Goal: Information Seeking & Learning: Check status

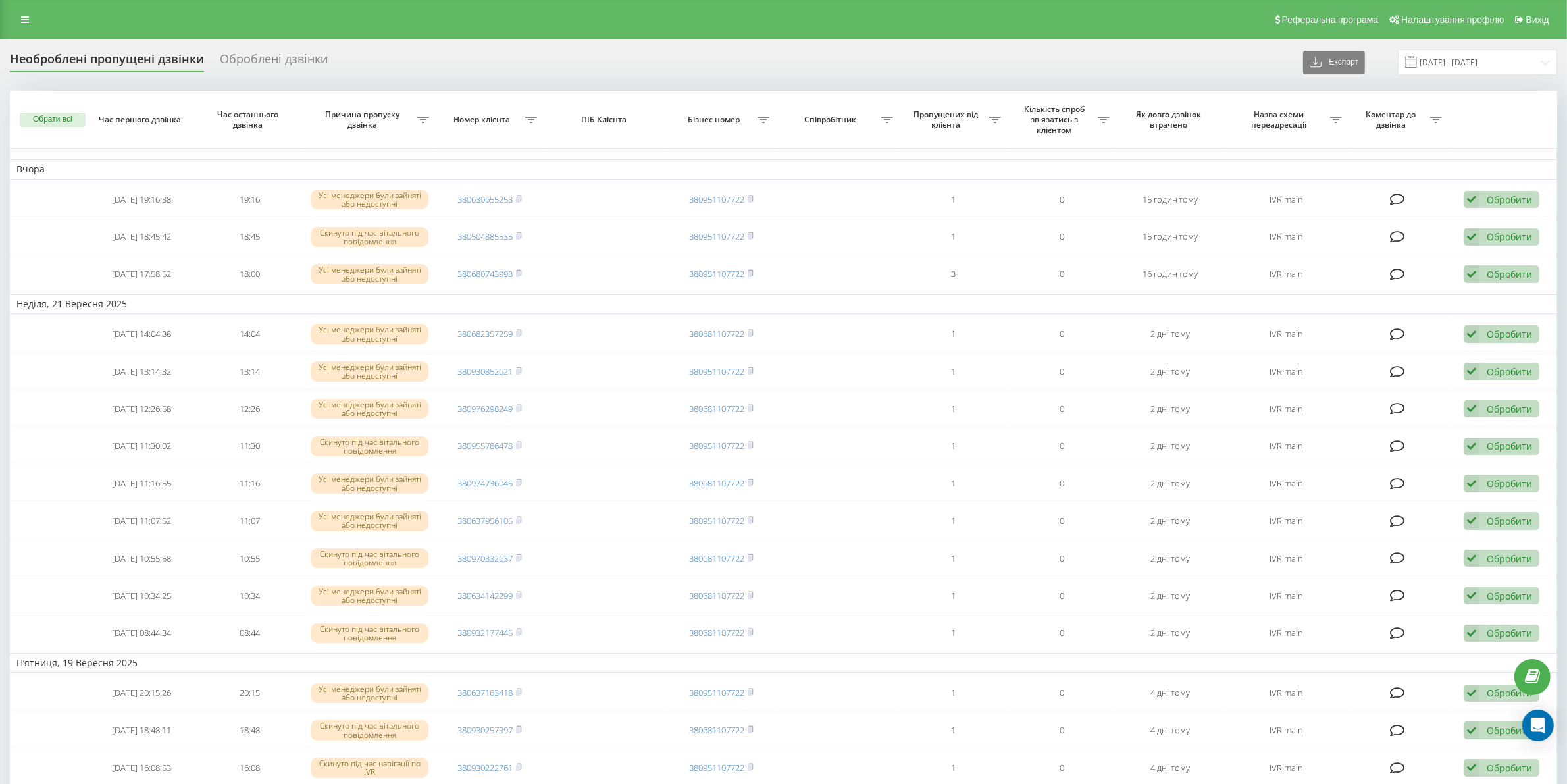
click at [18, 33] on div "Реферальна програма Налаштування профілю Вихід" at bounding box center [784, 19] width 1567 height 39
click at [18, 30] on div "Реферальна програма Налаштування профілю Вихід" at bounding box center [784, 19] width 1567 height 39
click at [18, 25] on link at bounding box center [25, 19] width 24 height 18
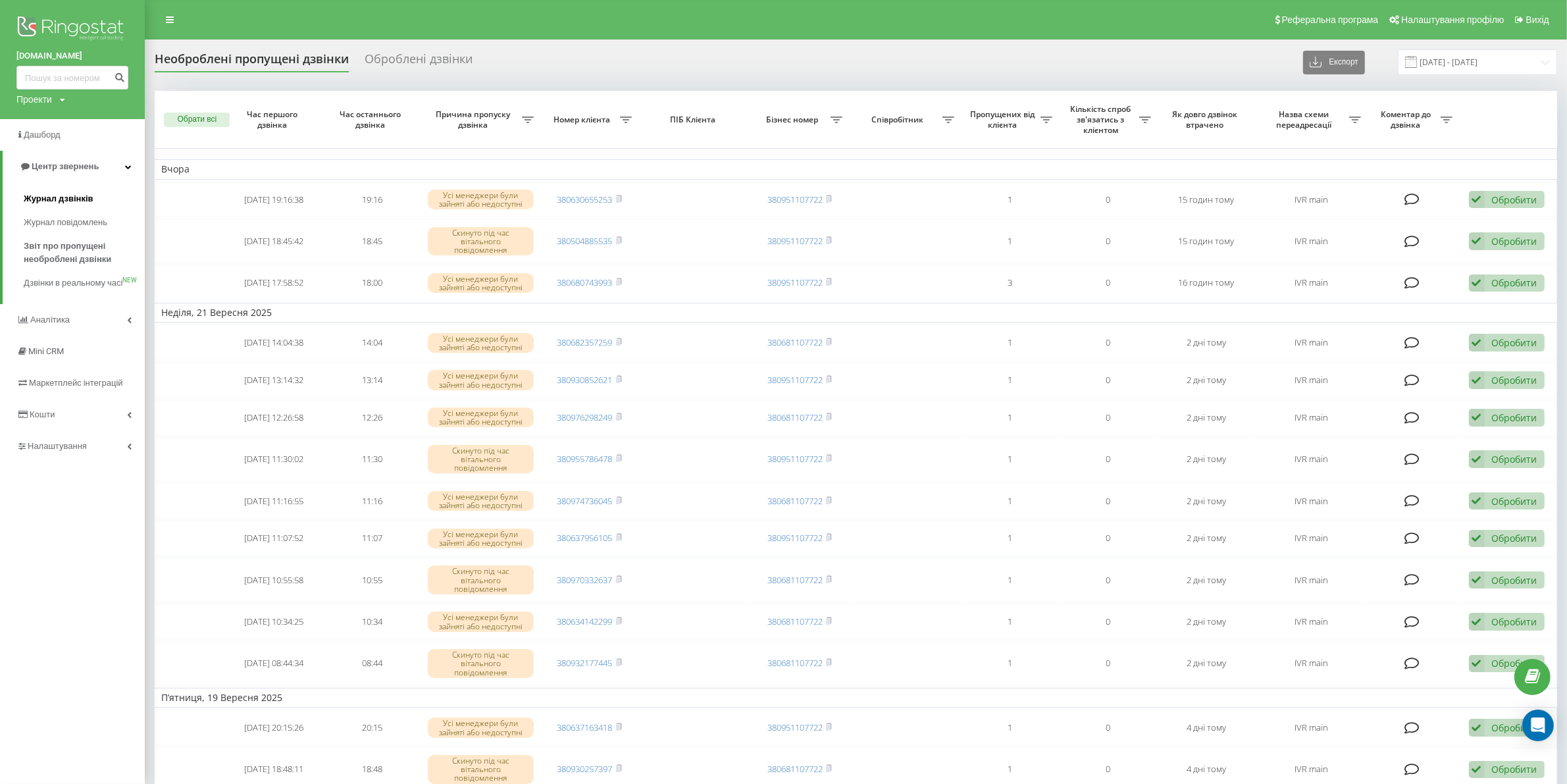
click at [60, 196] on span "Журнал дзвінків" at bounding box center [58, 199] width 69 height 13
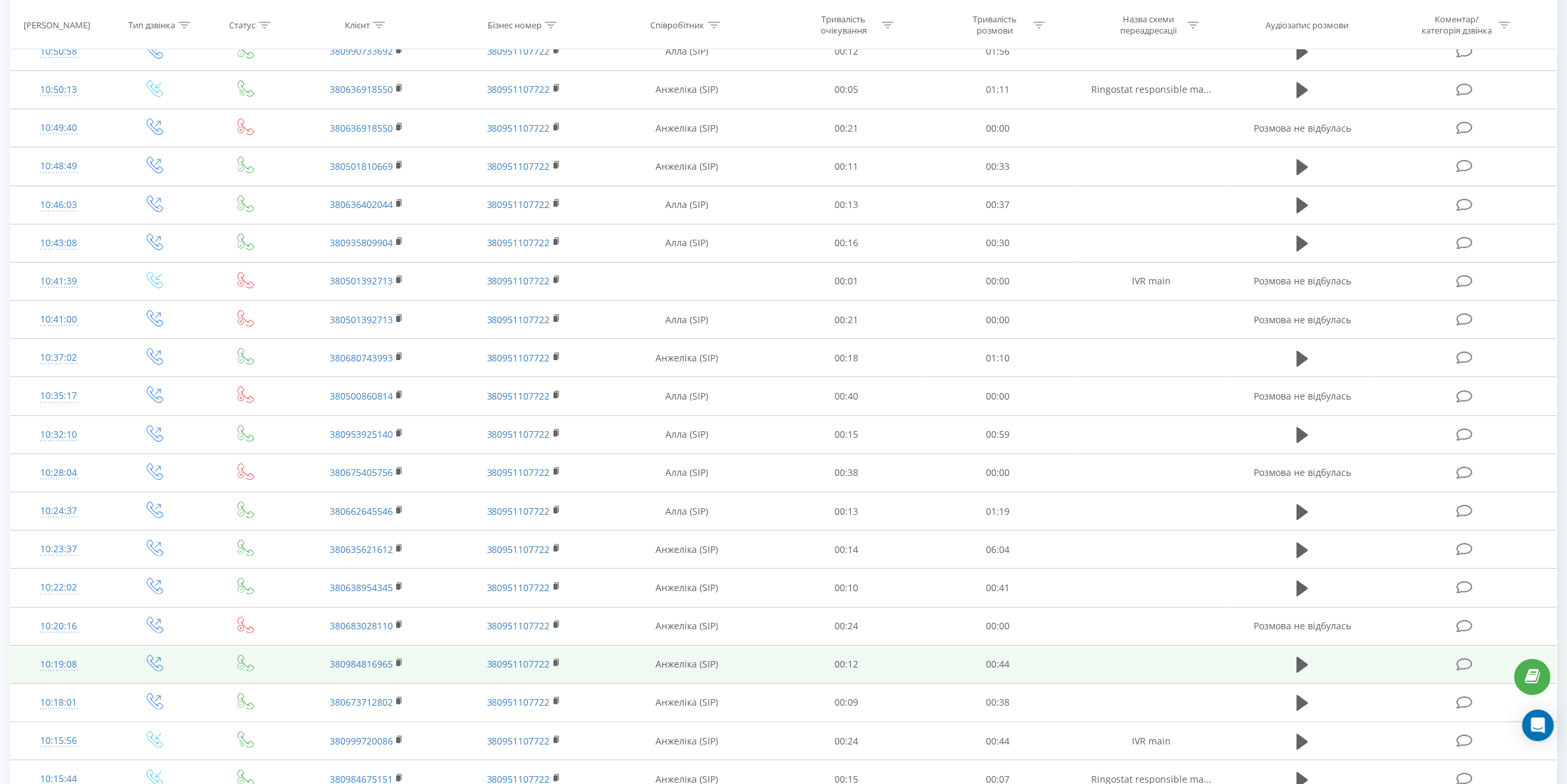
scroll to position [424, 0]
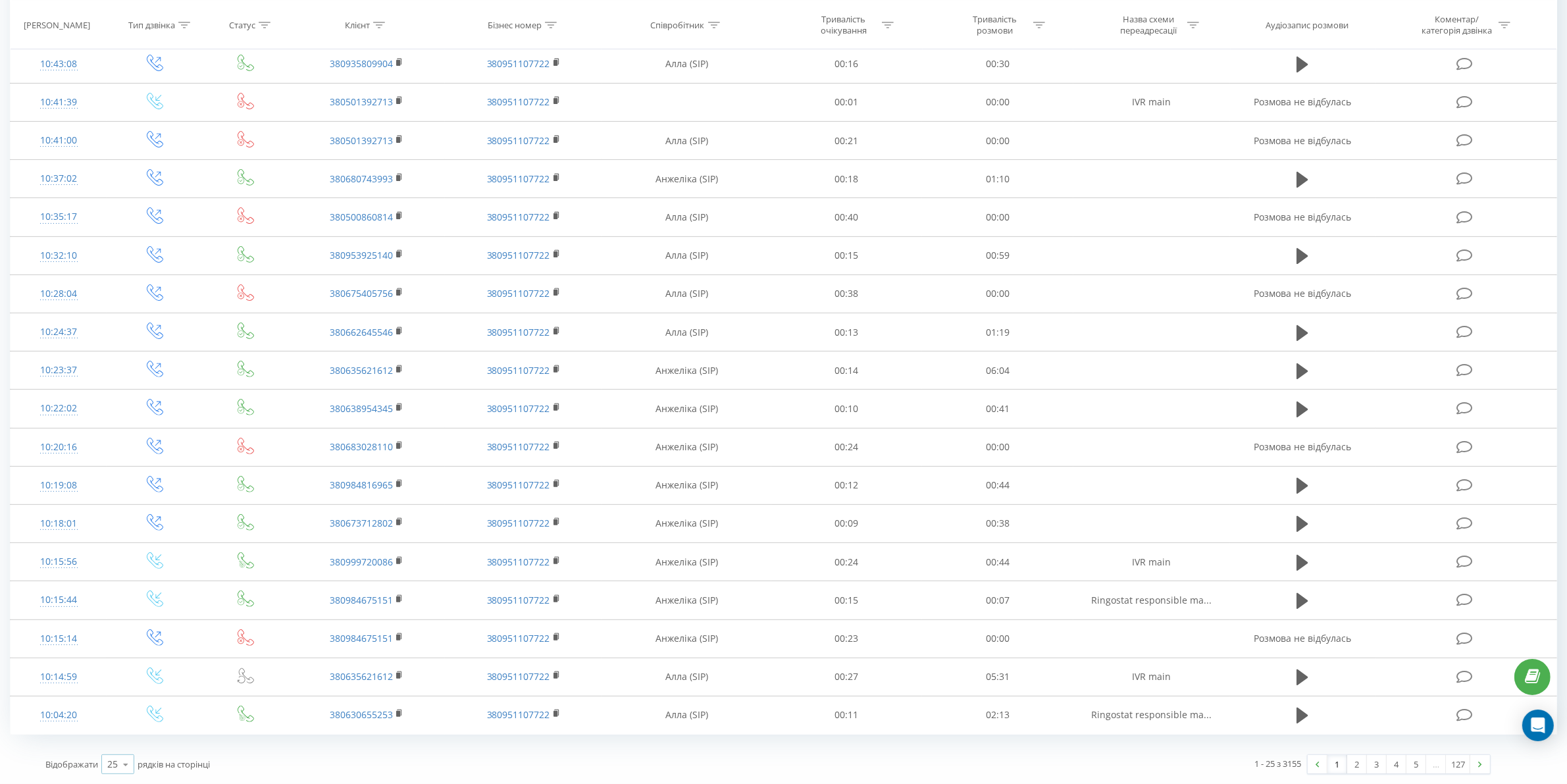
click at [120, 771] on icon at bounding box center [126, 764] width 20 height 26
click at [116, 750] on span "100" at bounding box center [115, 745] width 16 height 13
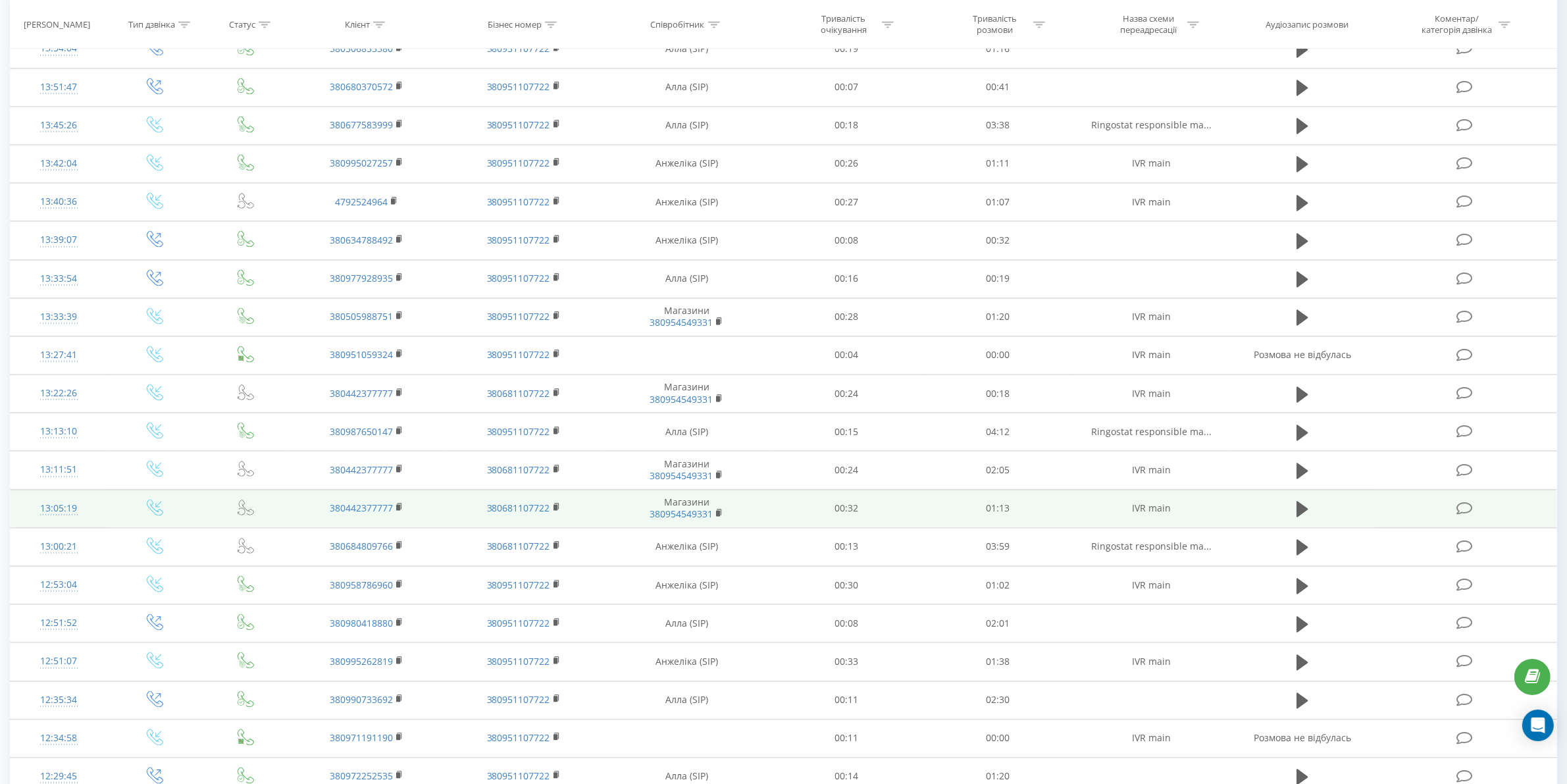
scroll to position [3333, 0]
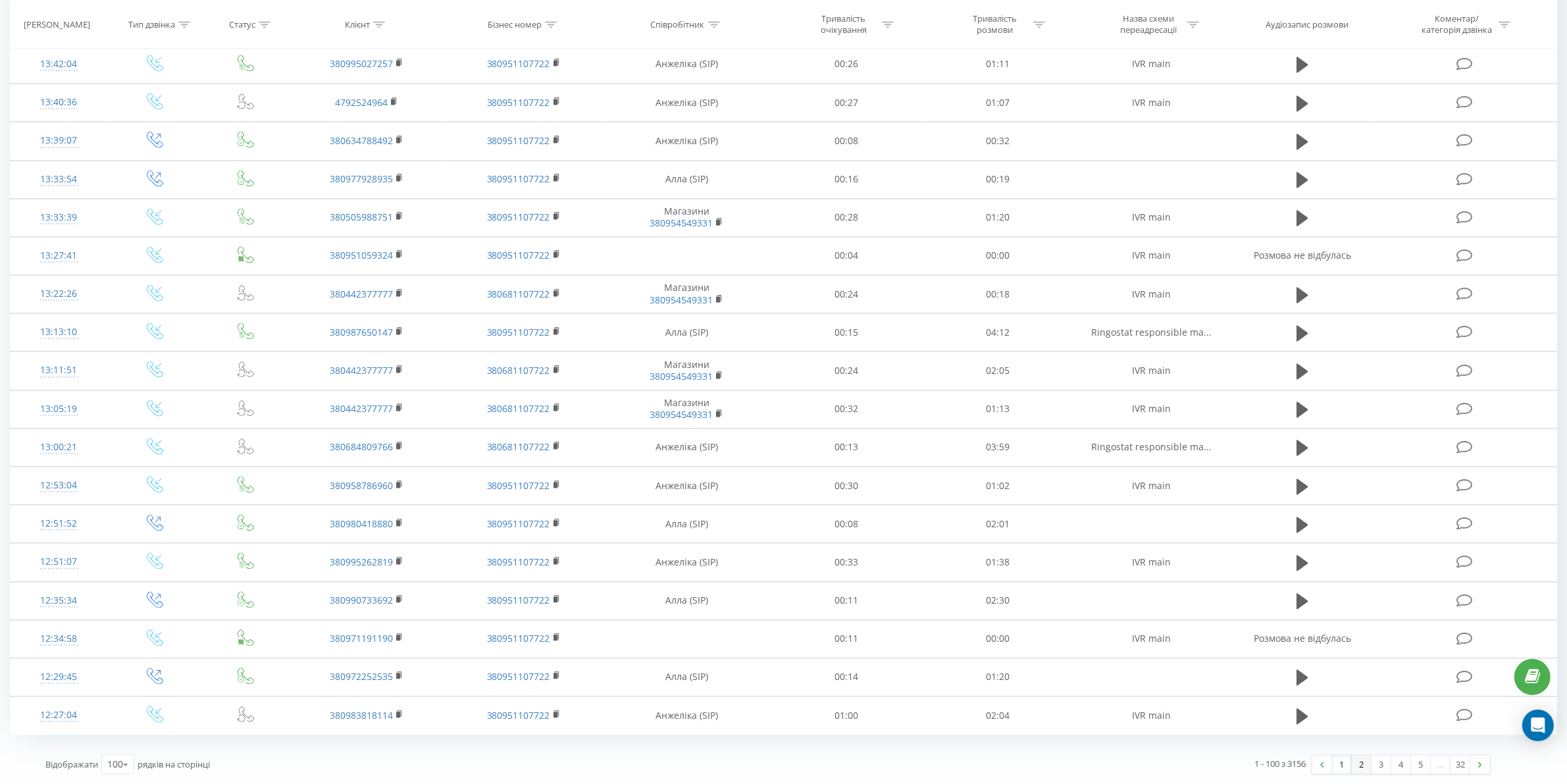
click at [1356, 763] on link "2" at bounding box center [1362, 764] width 20 height 18
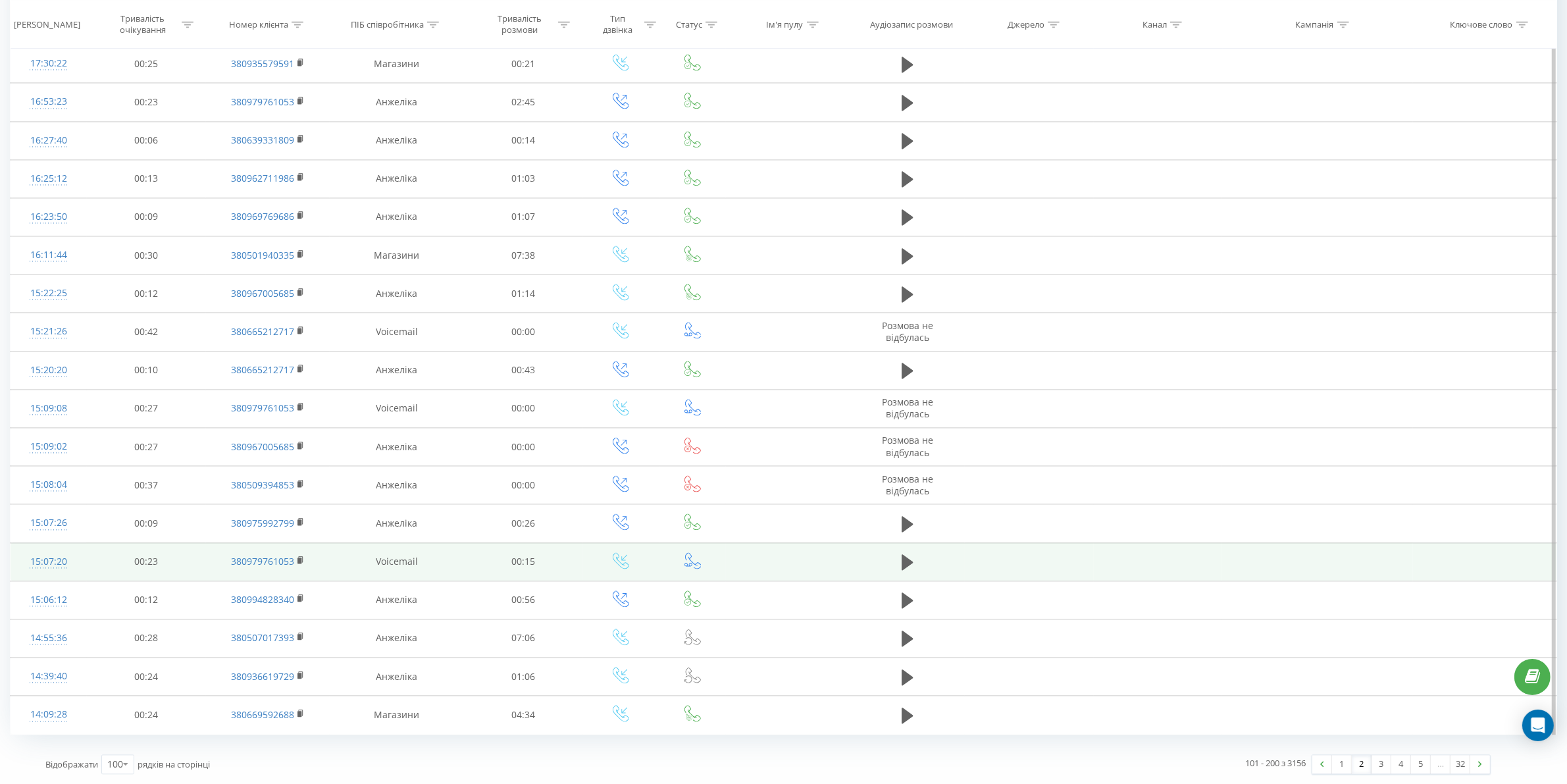
scroll to position [3359, 0]
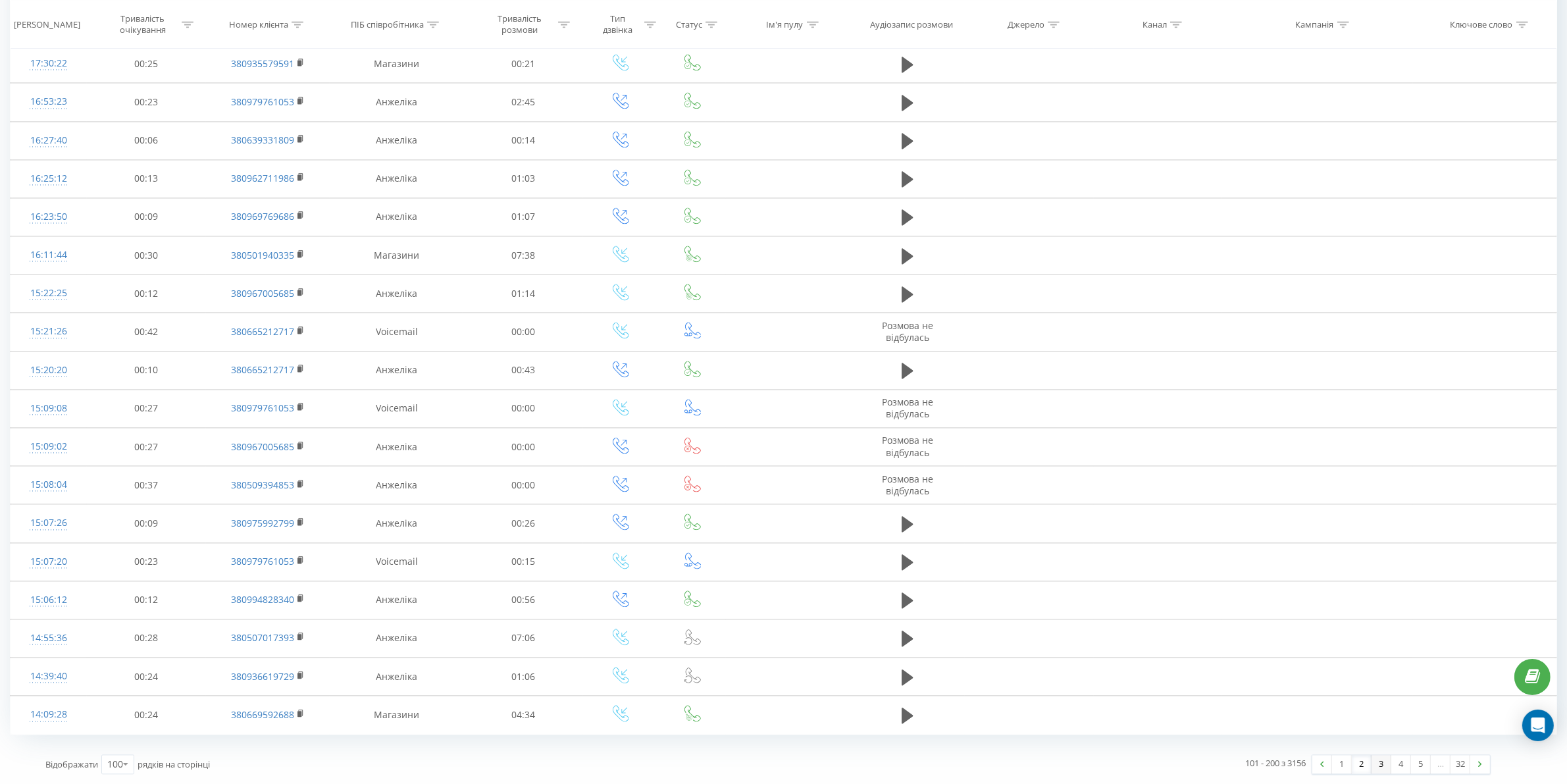
click at [1380, 768] on link "3" at bounding box center [1381, 764] width 20 height 18
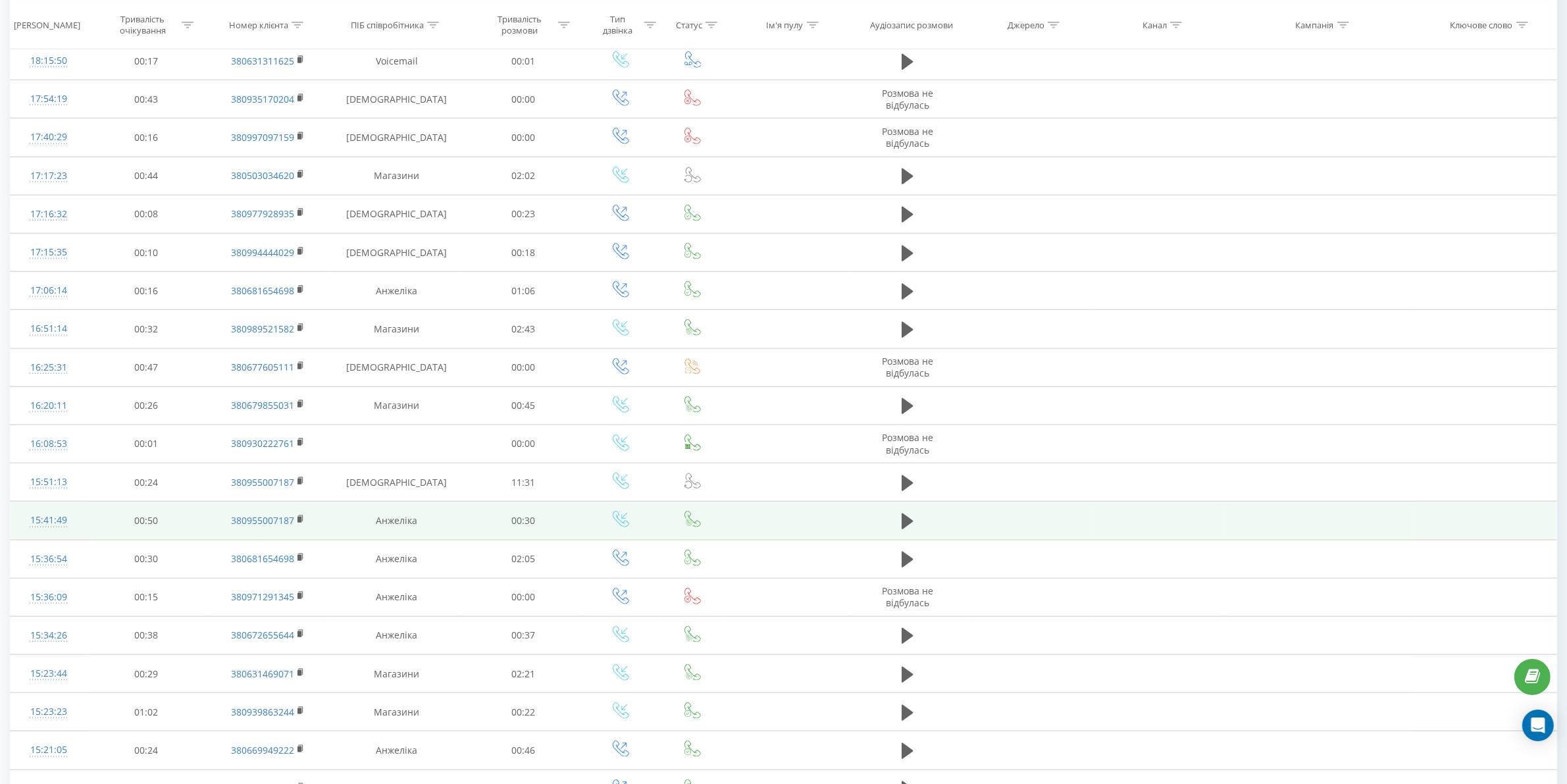
scroll to position [1567, 0]
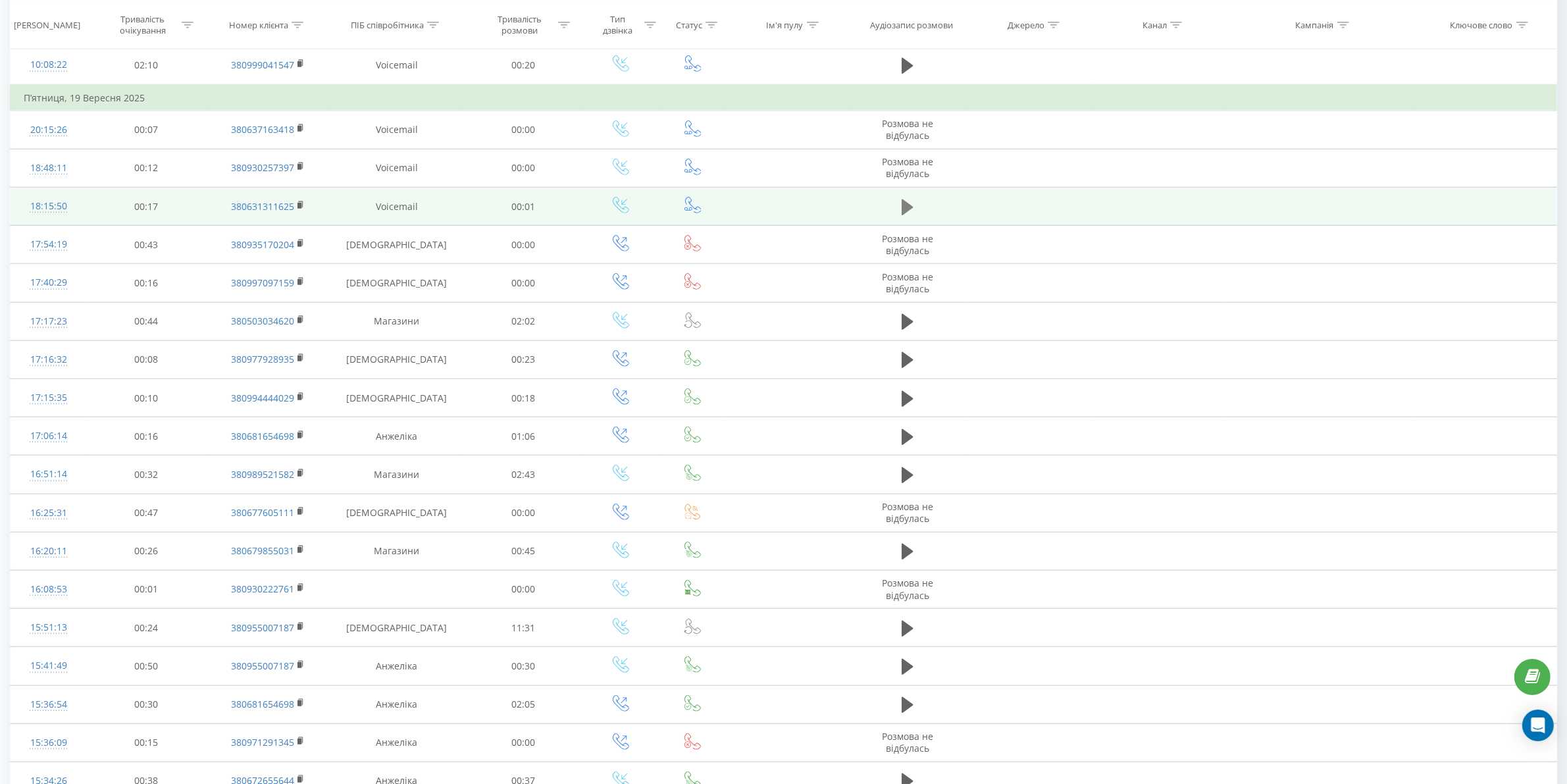
click at [905, 214] on icon at bounding box center [908, 206] width 12 height 16
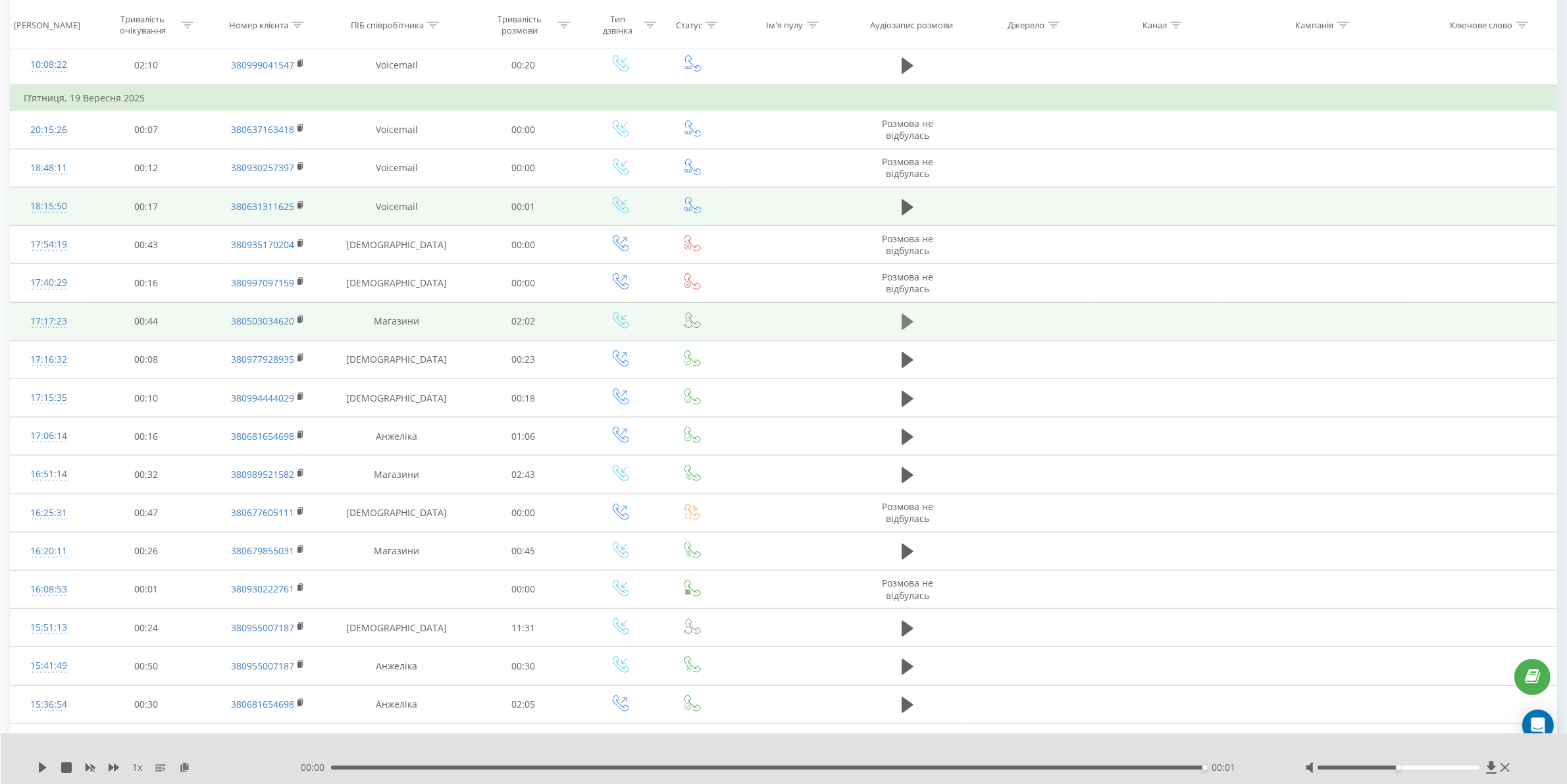
click at [906, 327] on icon at bounding box center [908, 321] width 12 height 16
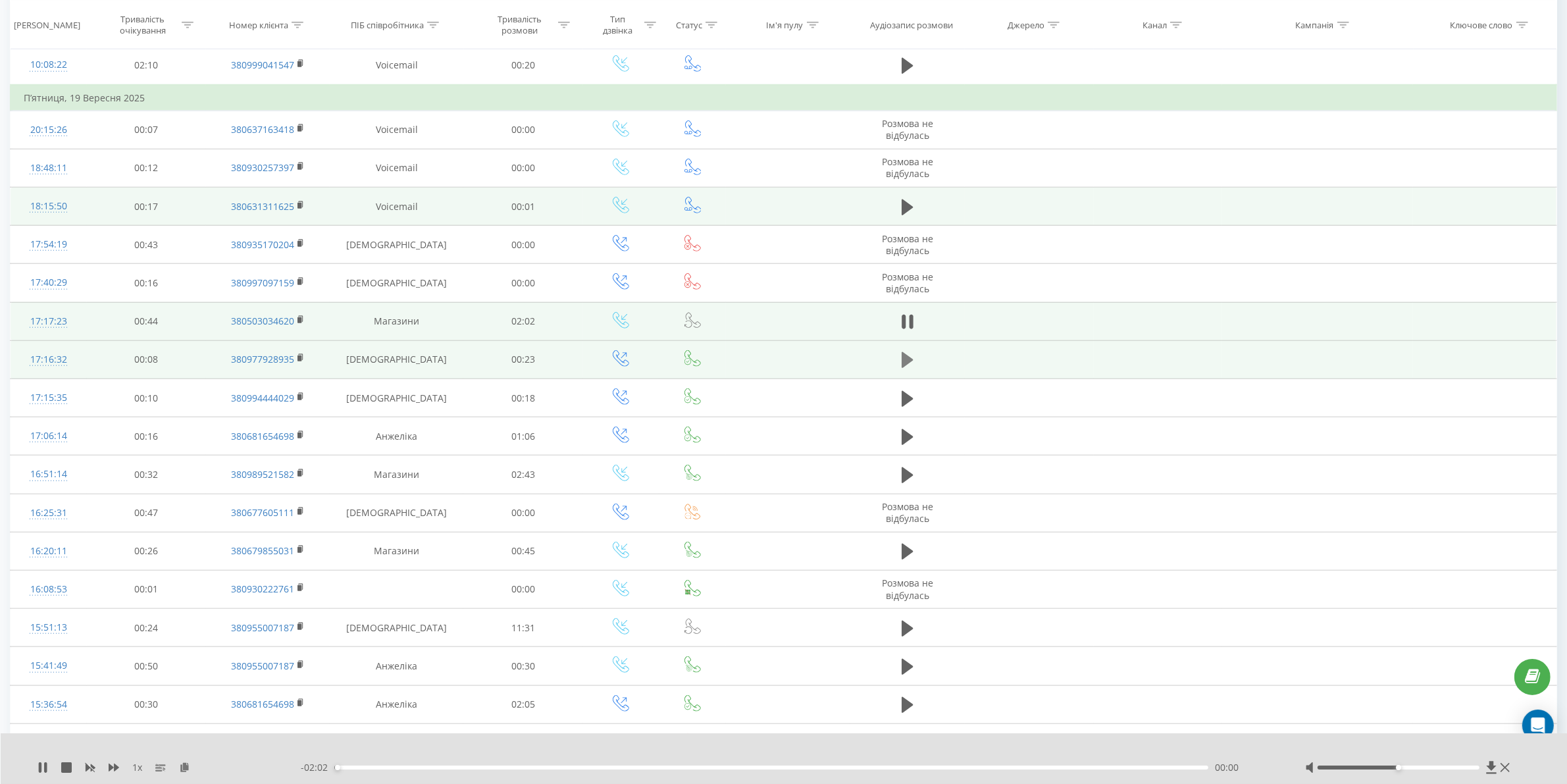
click at [907, 367] on icon at bounding box center [908, 359] width 12 height 16
click at [546, 766] on div "00:05" at bounding box center [771, 767] width 874 height 4
click at [910, 367] on icon at bounding box center [911, 360] width 4 height 15
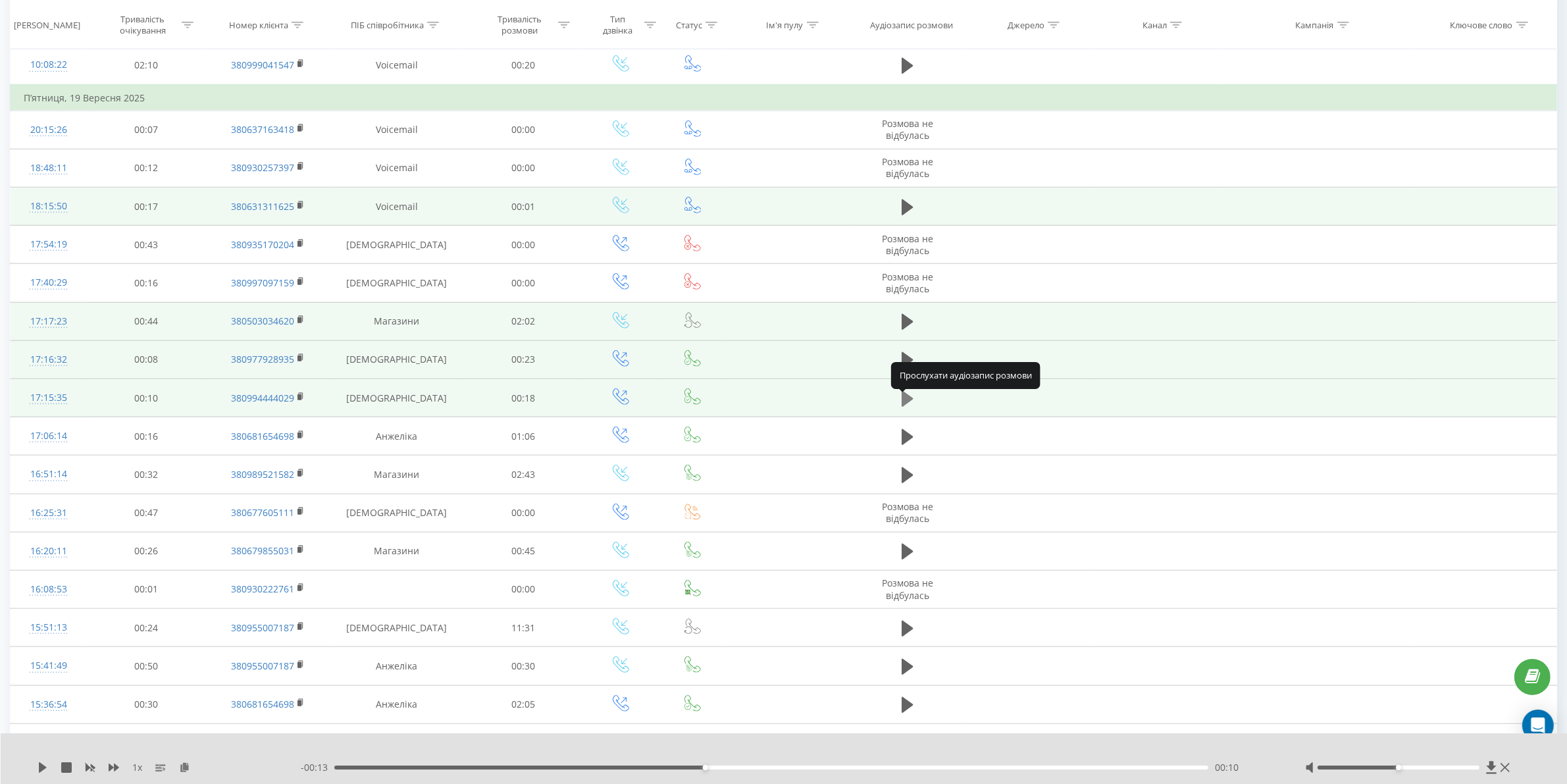
click at [906, 406] on icon at bounding box center [908, 398] width 12 height 16
click at [693, 766] on div "00:06" at bounding box center [771, 767] width 874 height 4
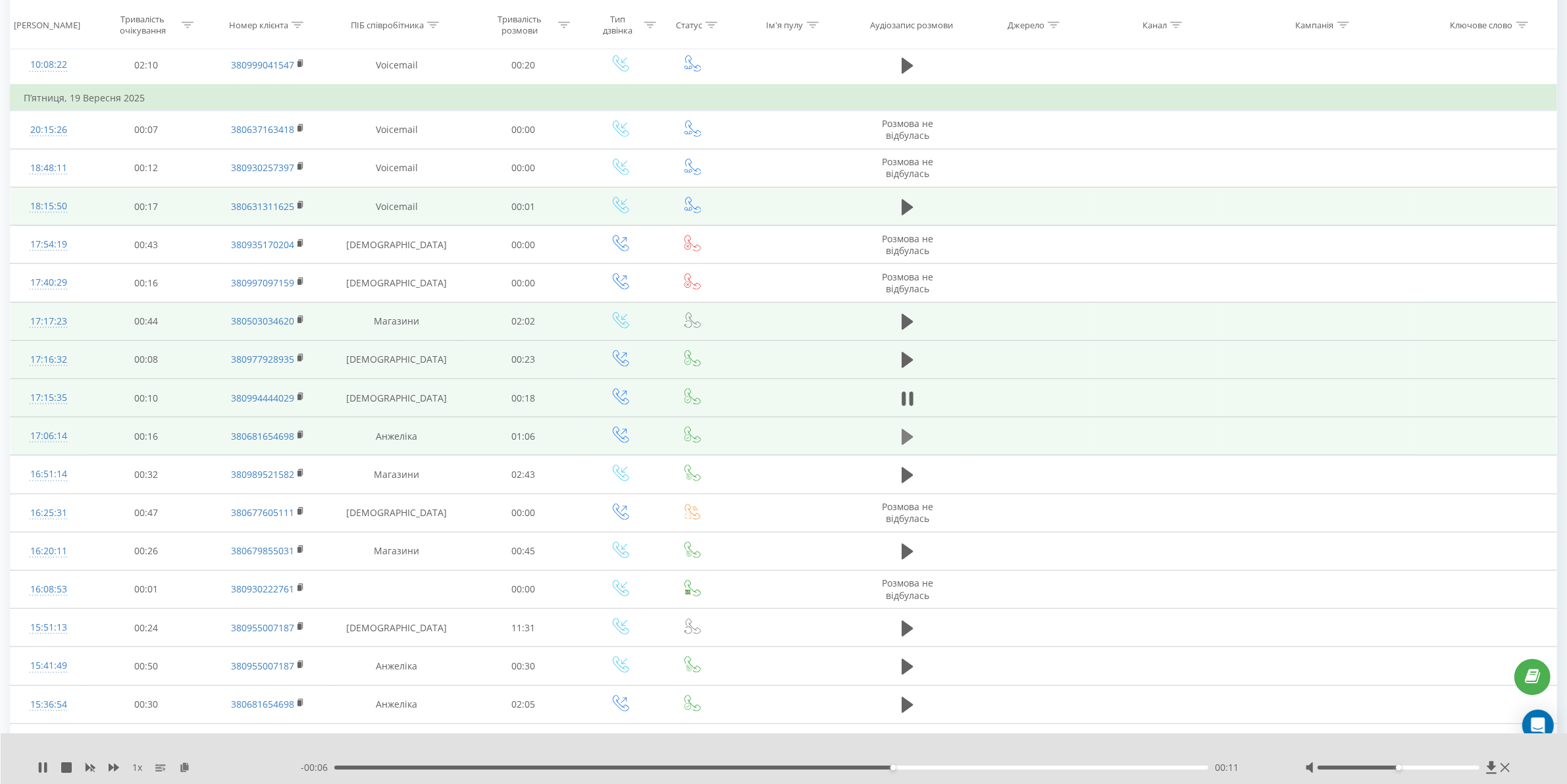
click at [905, 445] on icon at bounding box center [908, 437] width 12 height 16
click at [539, 768] on div "00:03" at bounding box center [771, 767] width 874 height 4
click at [678, 768] on div "00:26" at bounding box center [771, 767] width 874 height 4
click at [810, 766] on div "00:28" at bounding box center [771, 767] width 874 height 4
click at [927, 767] on div "00:45" at bounding box center [771, 767] width 874 height 4
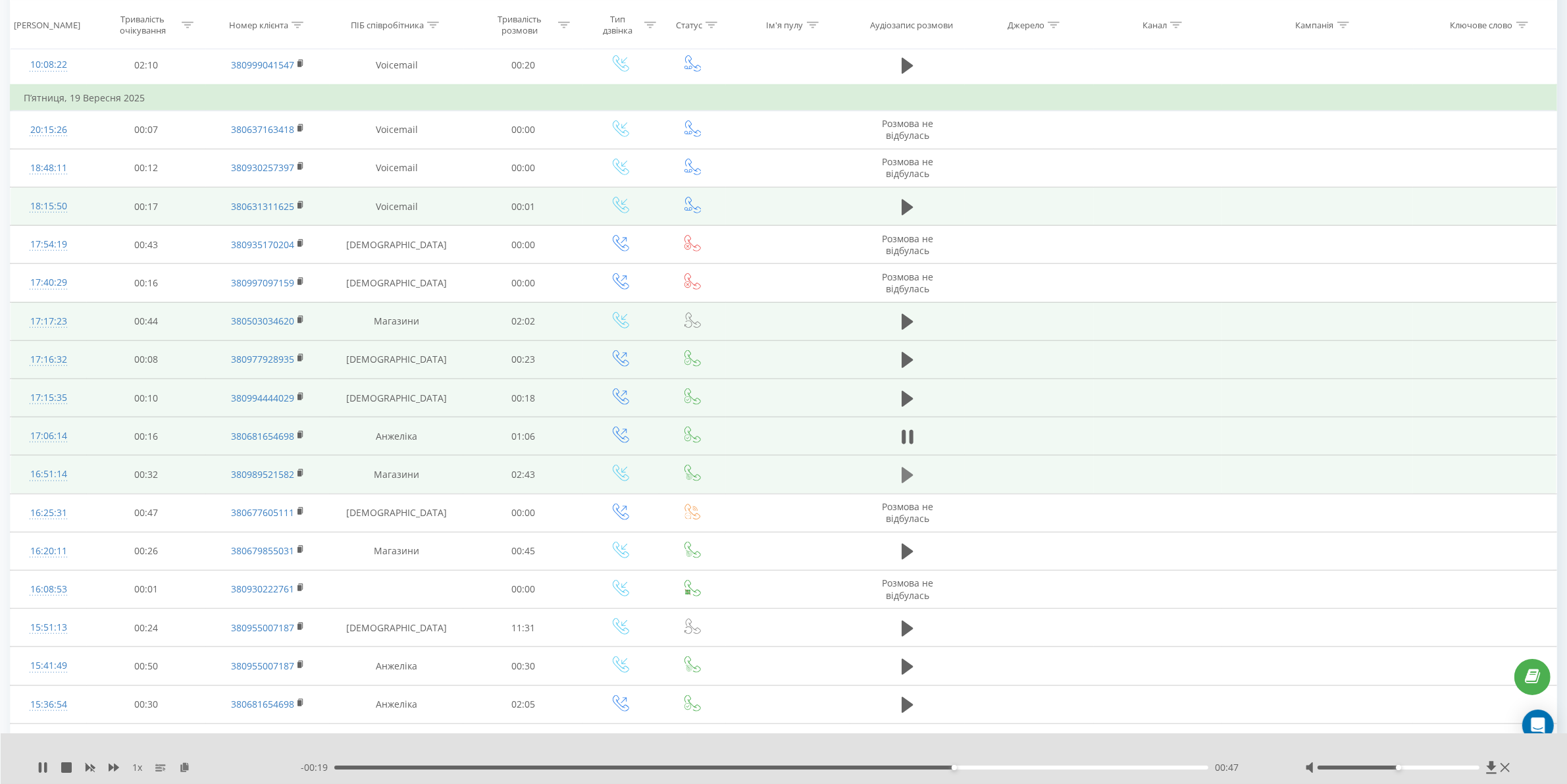
click at [900, 480] on button at bounding box center [908, 475] width 20 height 20
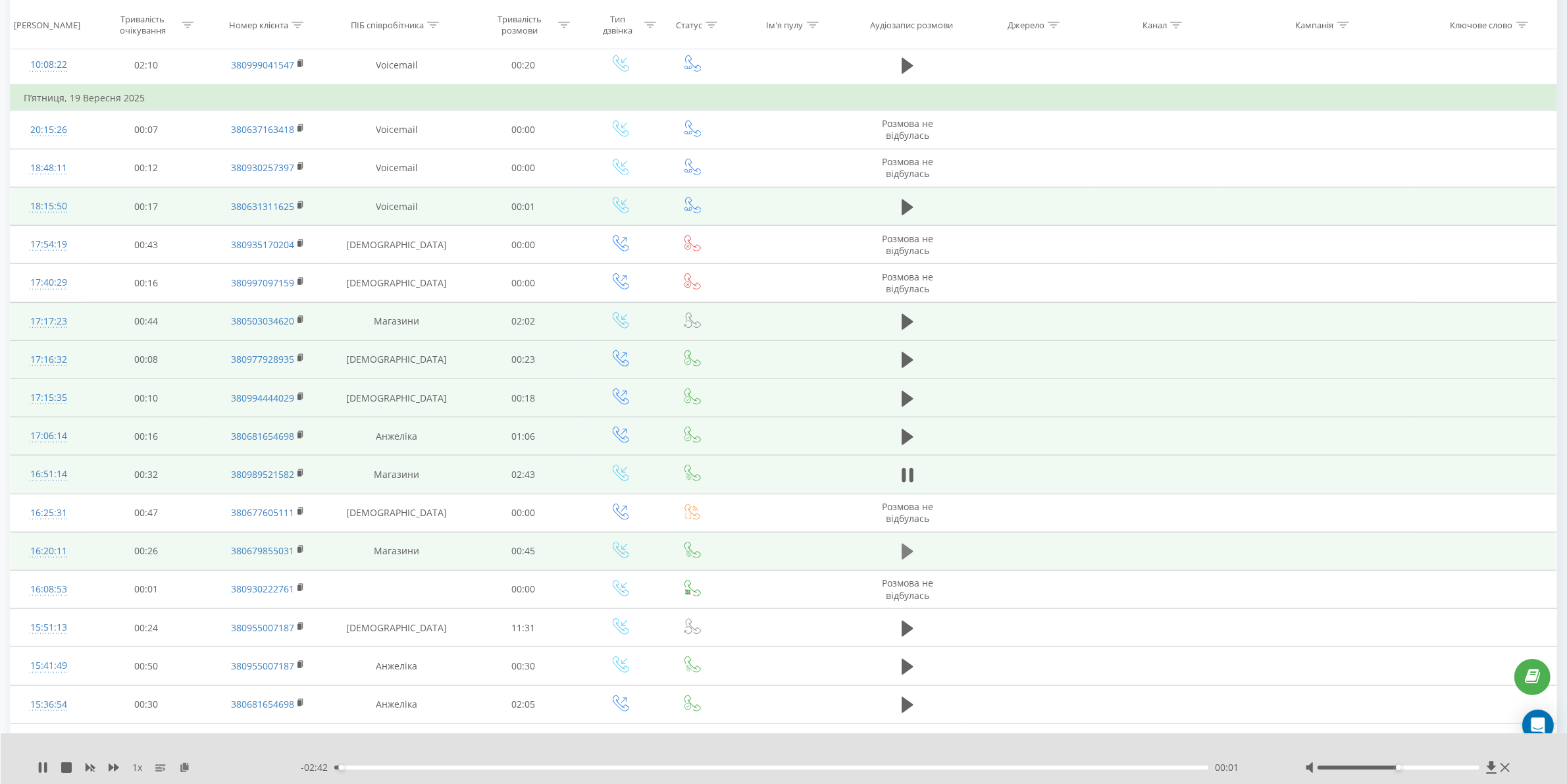
click at [910, 553] on icon at bounding box center [908, 551] width 12 height 18
click at [908, 478] on icon at bounding box center [908, 474] width 12 height 16
click at [528, 766] on div at bounding box center [760, 767] width 874 height 4
click at [530, 767] on div "00:36" at bounding box center [771, 767] width 874 height 4
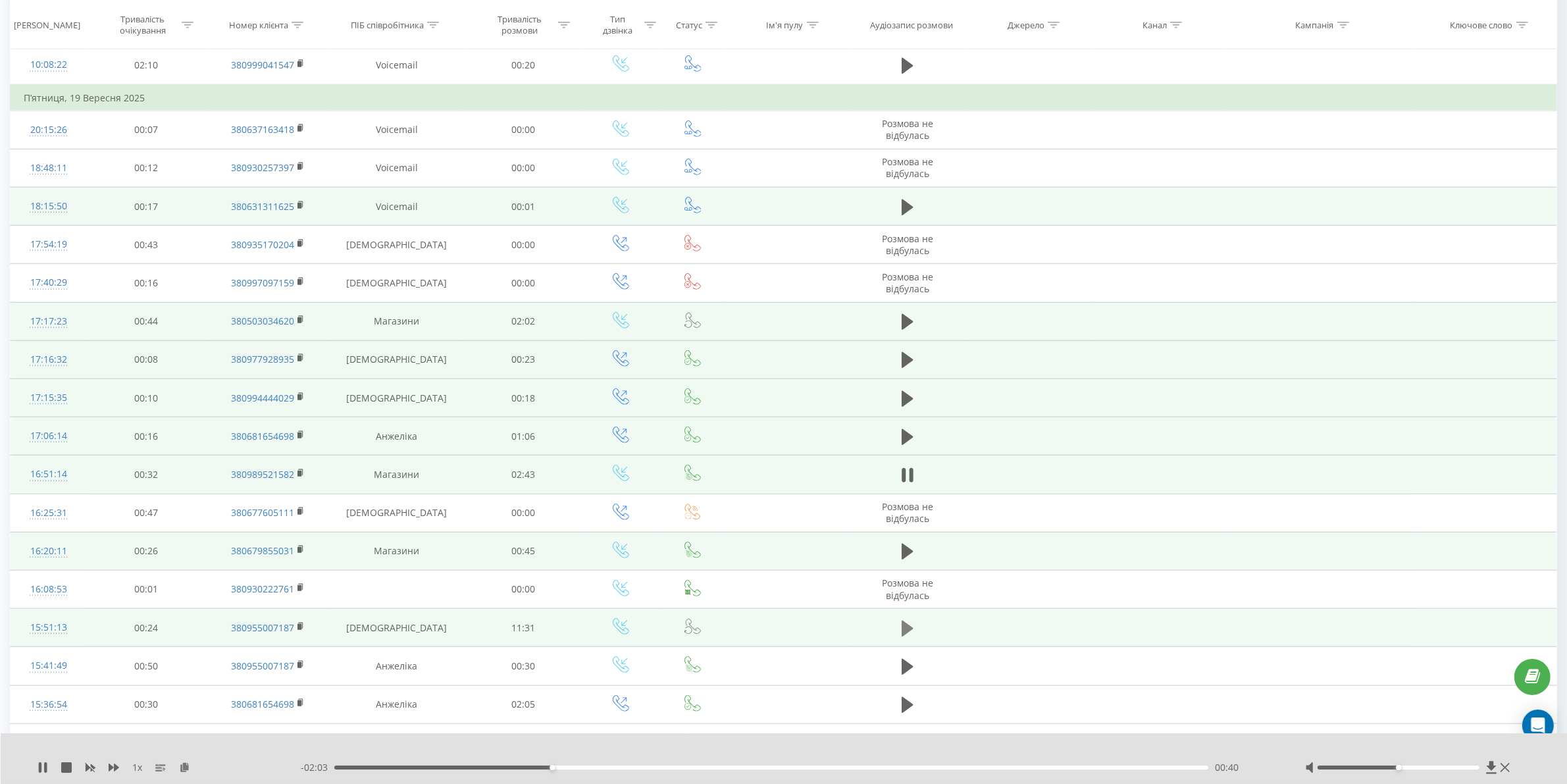
click at [903, 635] on icon at bounding box center [908, 627] width 12 height 16
click at [419, 765] on div "- 11:27 00:04 00:04" at bounding box center [786, 768] width 971 height 13
click at [449, 770] on div "- 11:19 00:11 00:11" at bounding box center [786, 768] width 971 height 13
click at [455, 766] on div "01:35" at bounding box center [771, 767] width 874 height 4
click at [594, 768] on div "03:25" at bounding box center [771, 767] width 874 height 4
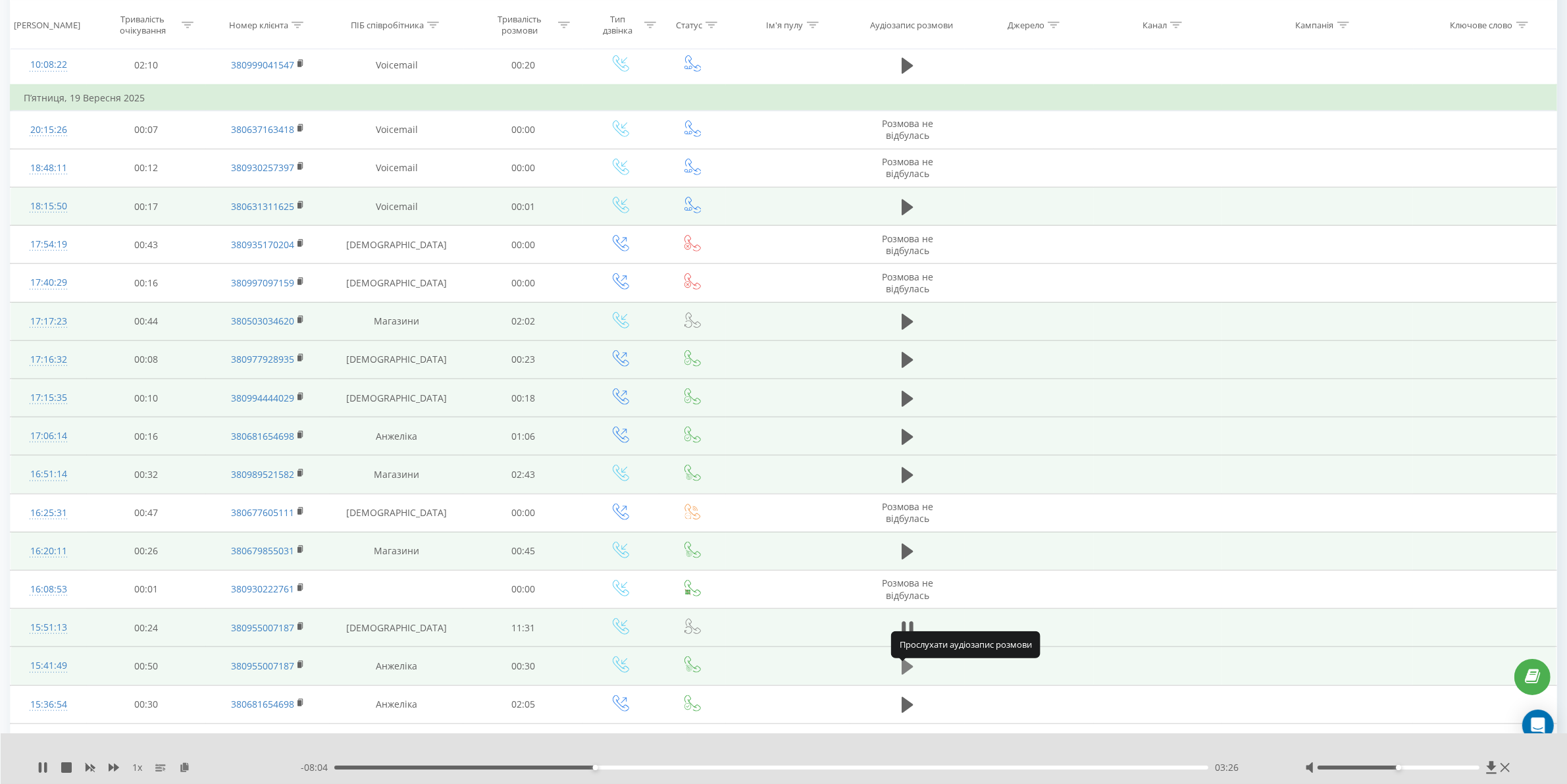
click at [910, 669] on icon at bounding box center [908, 667] width 12 height 18
click at [461, 770] on div "- 00:30 00:00 00:00" at bounding box center [786, 768] width 971 height 13
click at [460, 763] on div "- 00:30 00:01 00:01" at bounding box center [786, 768] width 971 height 13
click at [466, 767] on div "00:04" at bounding box center [771, 767] width 874 height 4
click at [676, 767] on div "00:12" at bounding box center [771, 767] width 874 height 4
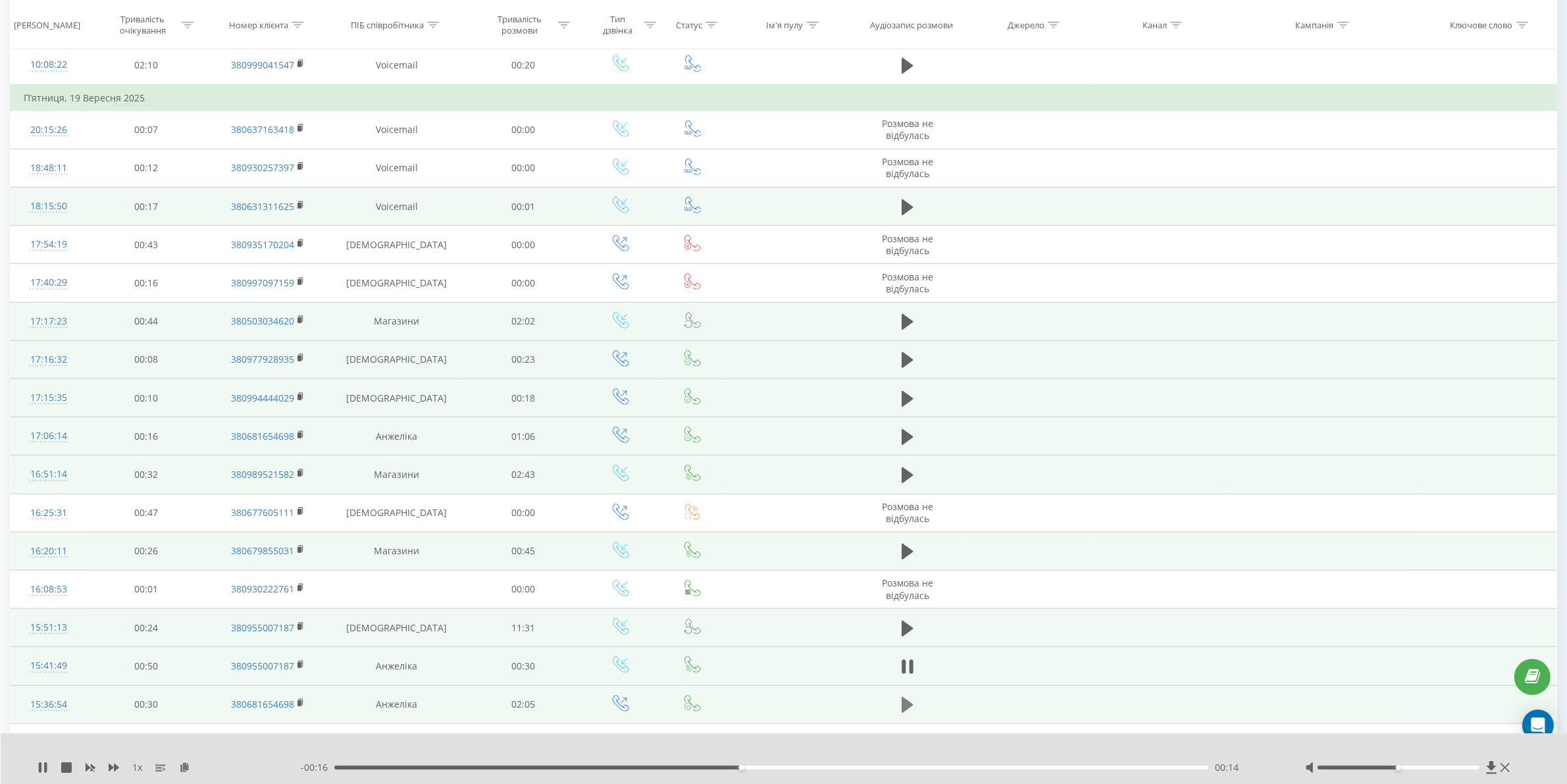
click at [900, 715] on button at bounding box center [908, 704] width 20 height 20
click at [393, 768] on div "00:00" at bounding box center [771, 767] width 874 height 4
click at [476, 768] on div "00:20" at bounding box center [771, 767] width 874 height 4
click at [620, 771] on div "- 01:45 00:20 00:20" at bounding box center [786, 768] width 971 height 13
click at [619, 768] on div "- 01:44 00:21 00:21" at bounding box center [786, 768] width 971 height 13
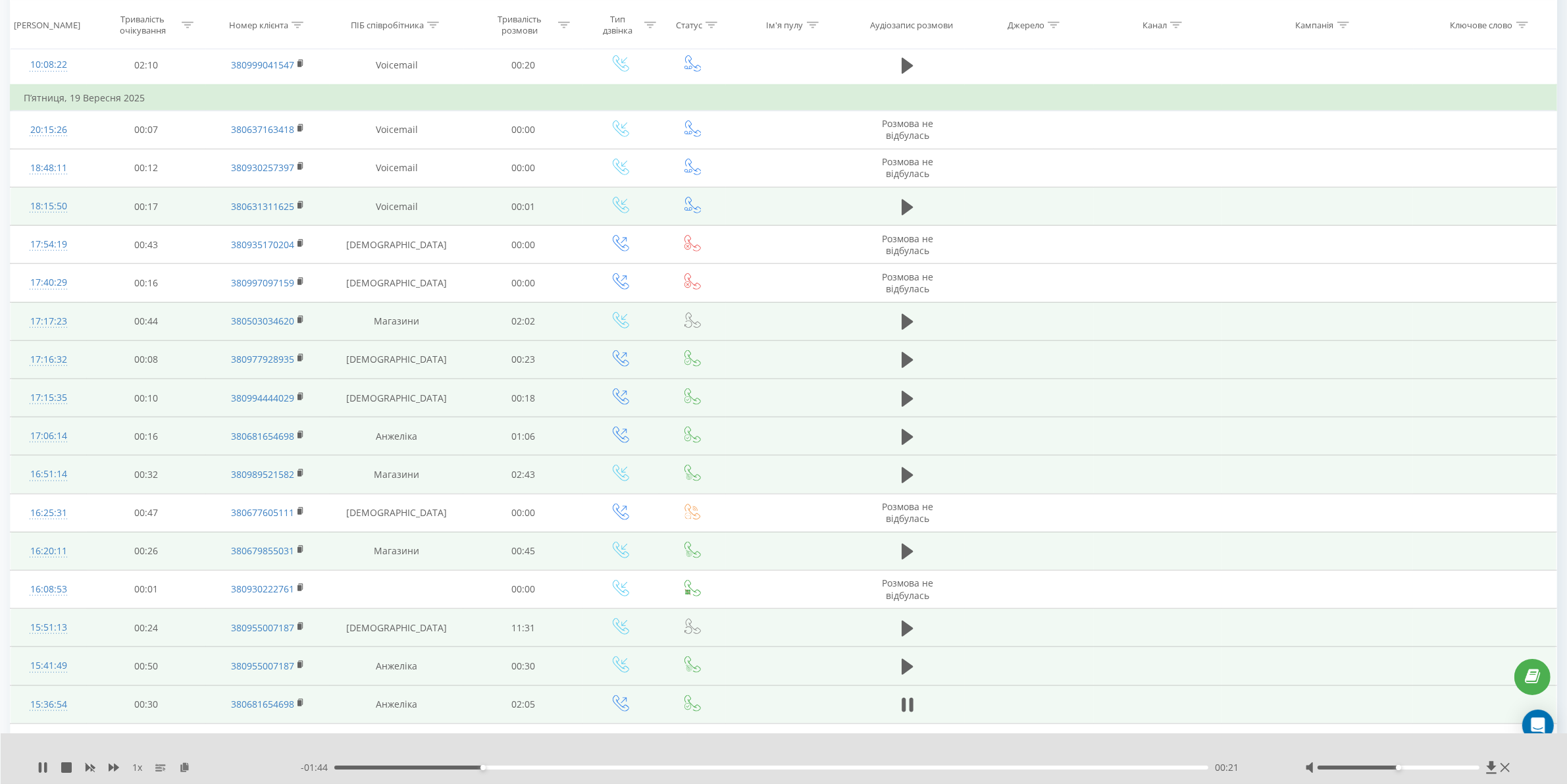
click at [617, 768] on div "00:21" at bounding box center [771, 767] width 874 height 4
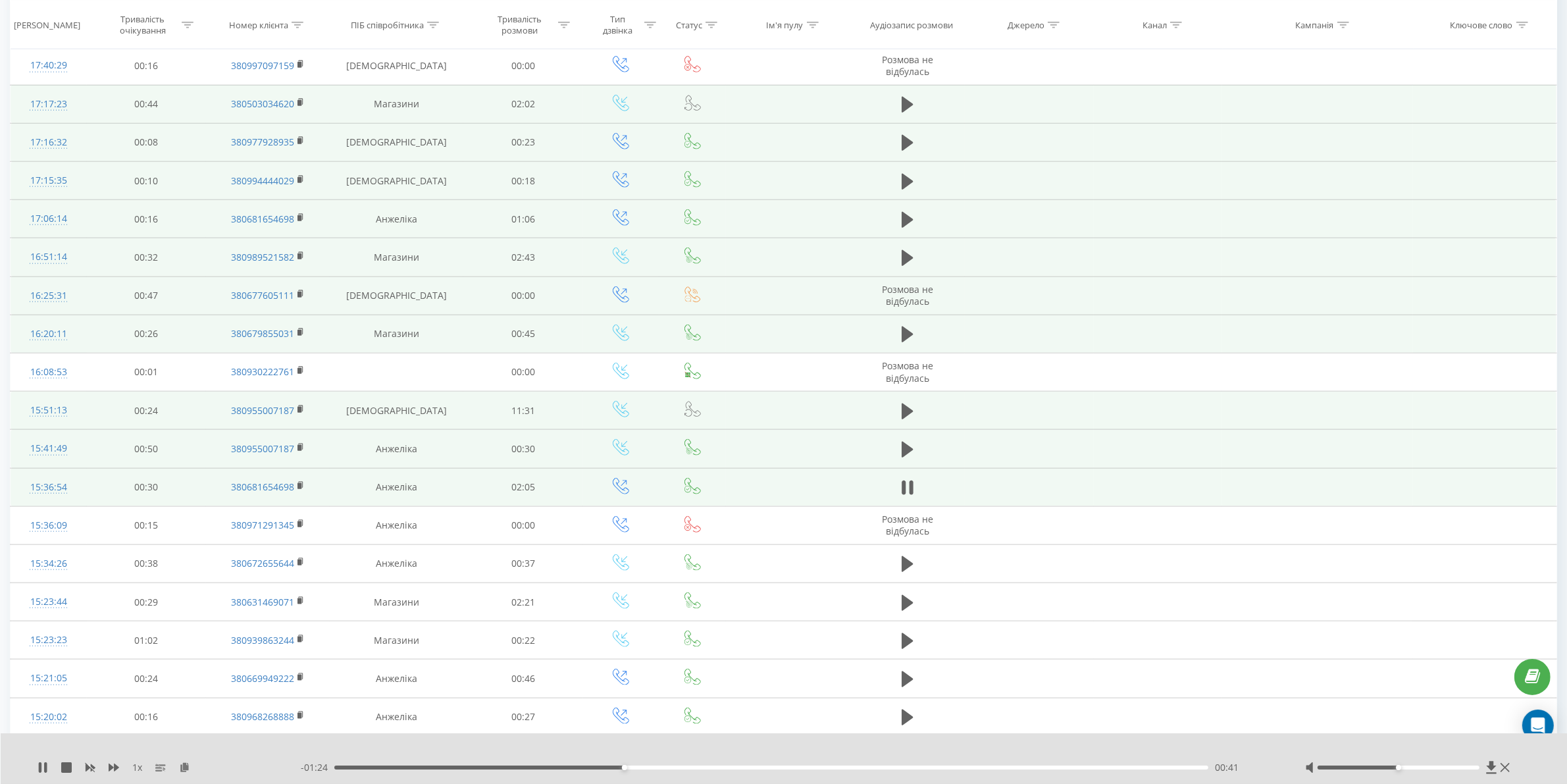
scroll to position [1814, 0]
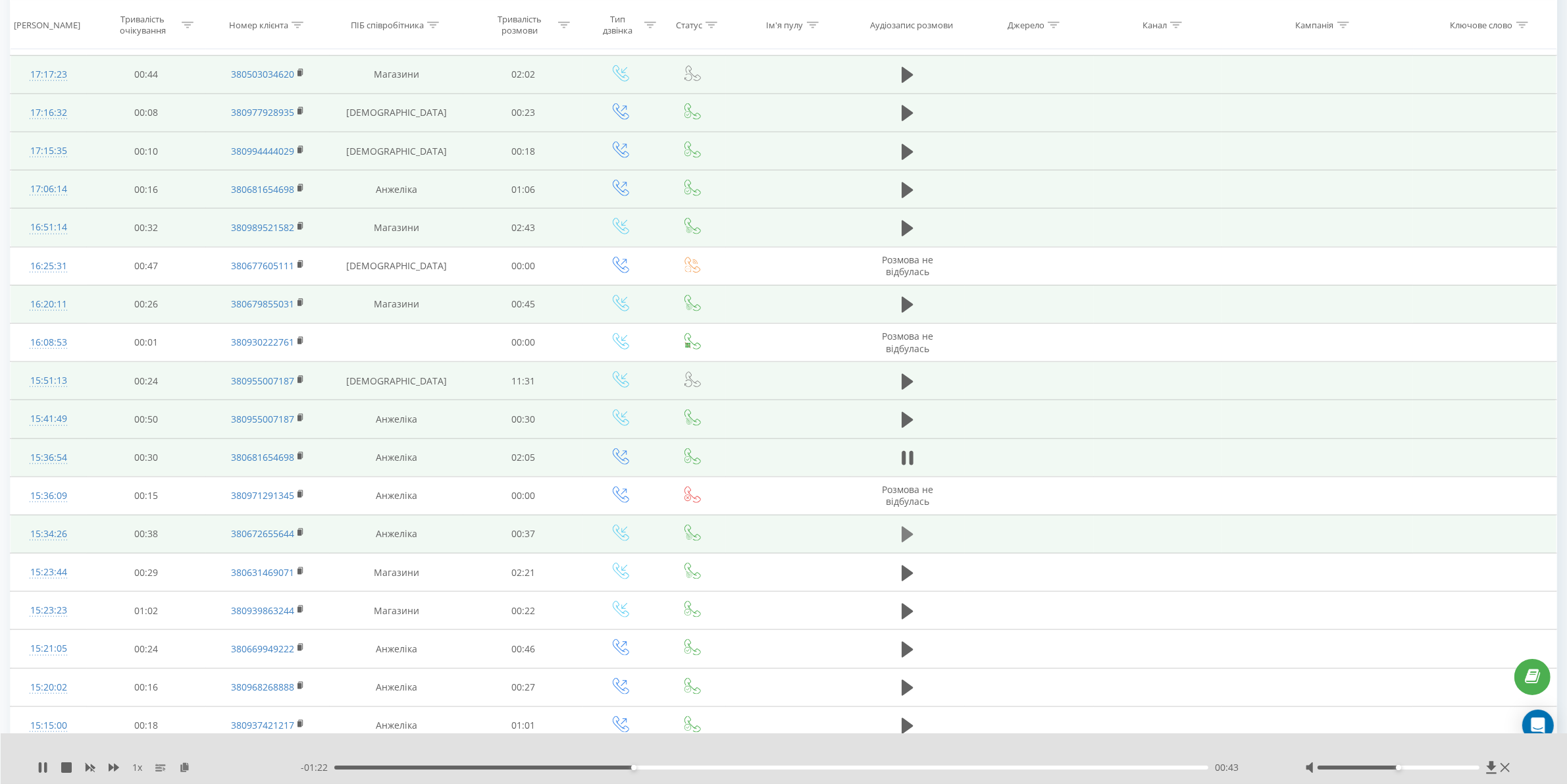
click at [903, 542] on icon at bounding box center [908, 534] width 12 height 16
click at [400, 770] on div "- 00:36 00:00 00:00" at bounding box center [786, 768] width 971 height 13
click at [428, 761] on div "- 00:35 00:01 00:01" at bounding box center [786, 768] width 971 height 13
click at [585, 767] on div "00:06" at bounding box center [771, 767] width 874 height 4
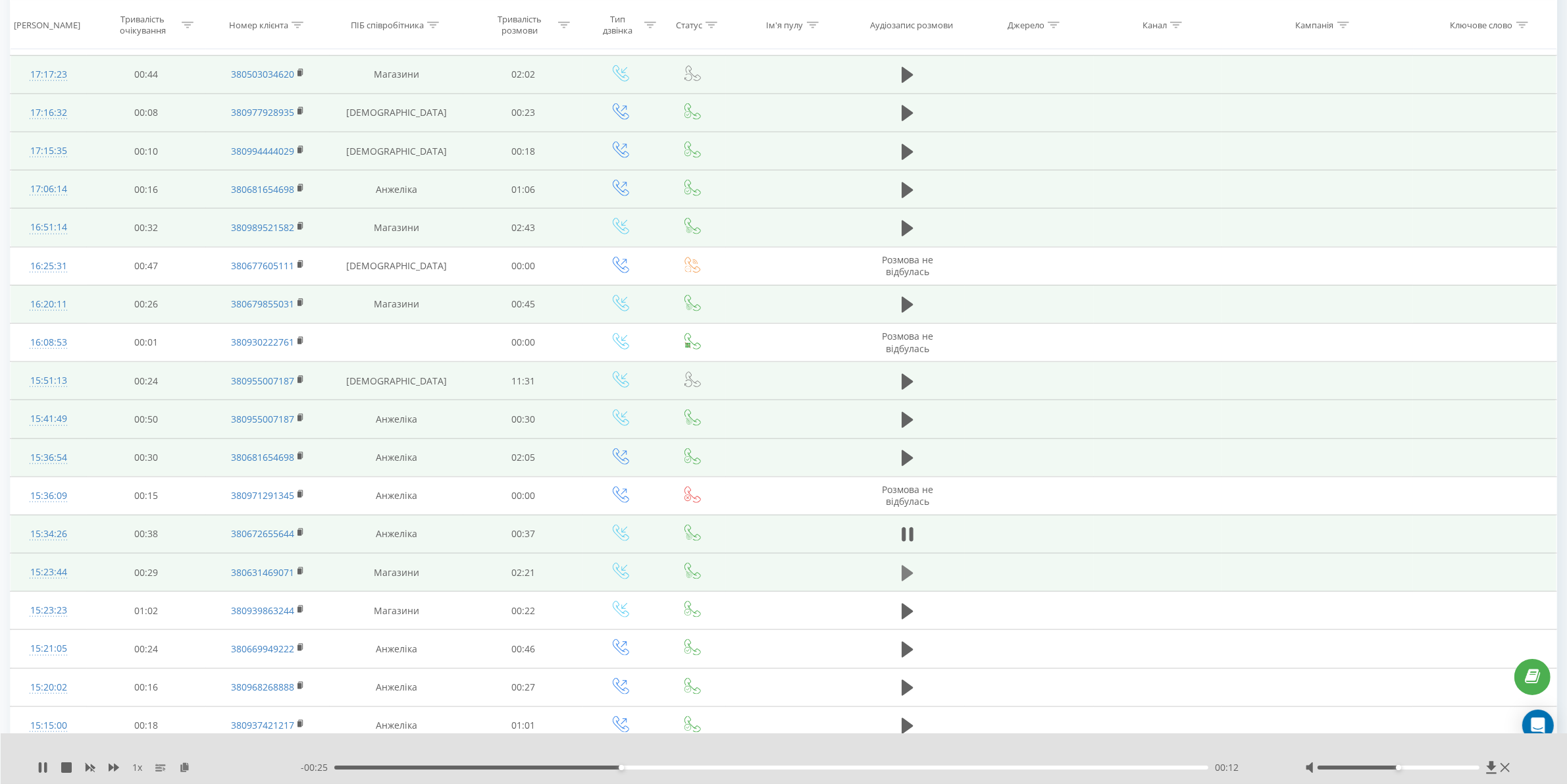
click at [911, 582] on icon at bounding box center [908, 573] width 12 height 18
click at [418, 767] on div "00:13" at bounding box center [771, 767] width 874 height 4
click at [43, 770] on icon at bounding box center [43, 767] width 10 height 10
click at [41, 766] on icon at bounding box center [43, 767] width 8 height 10
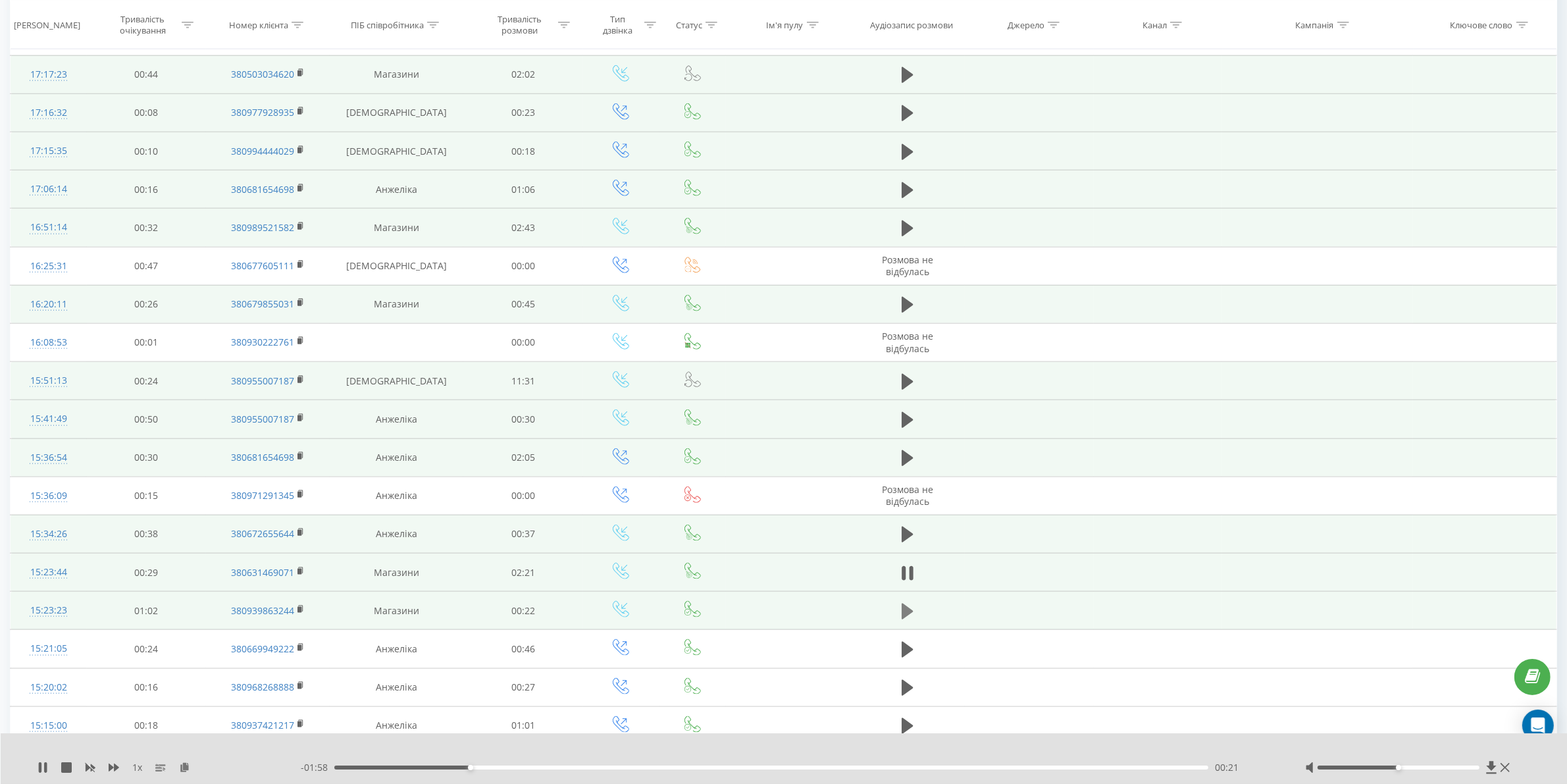
click at [903, 618] on icon at bounding box center [908, 611] width 12 height 16
click at [413, 768] on div "00:00" at bounding box center [771, 767] width 874 height 4
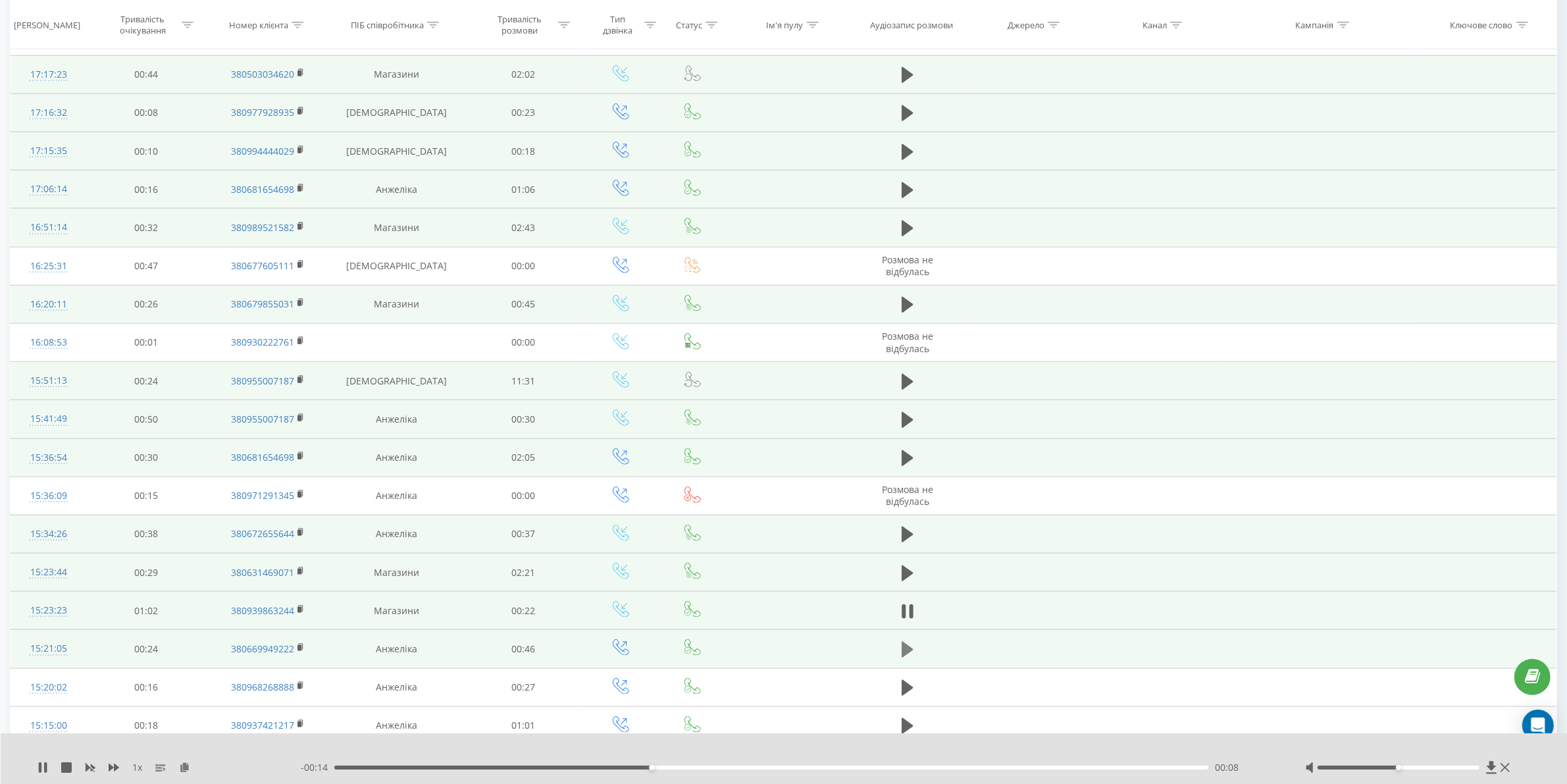
click at [910, 656] on icon at bounding box center [908, 649] width 12 height 16
click at [514, 768] on div "00:09" at bounding box center [771, 767] width 874 height 4
click at [613, 766] on div "00:15" at bounding box center [771, 767] width 874 height 4
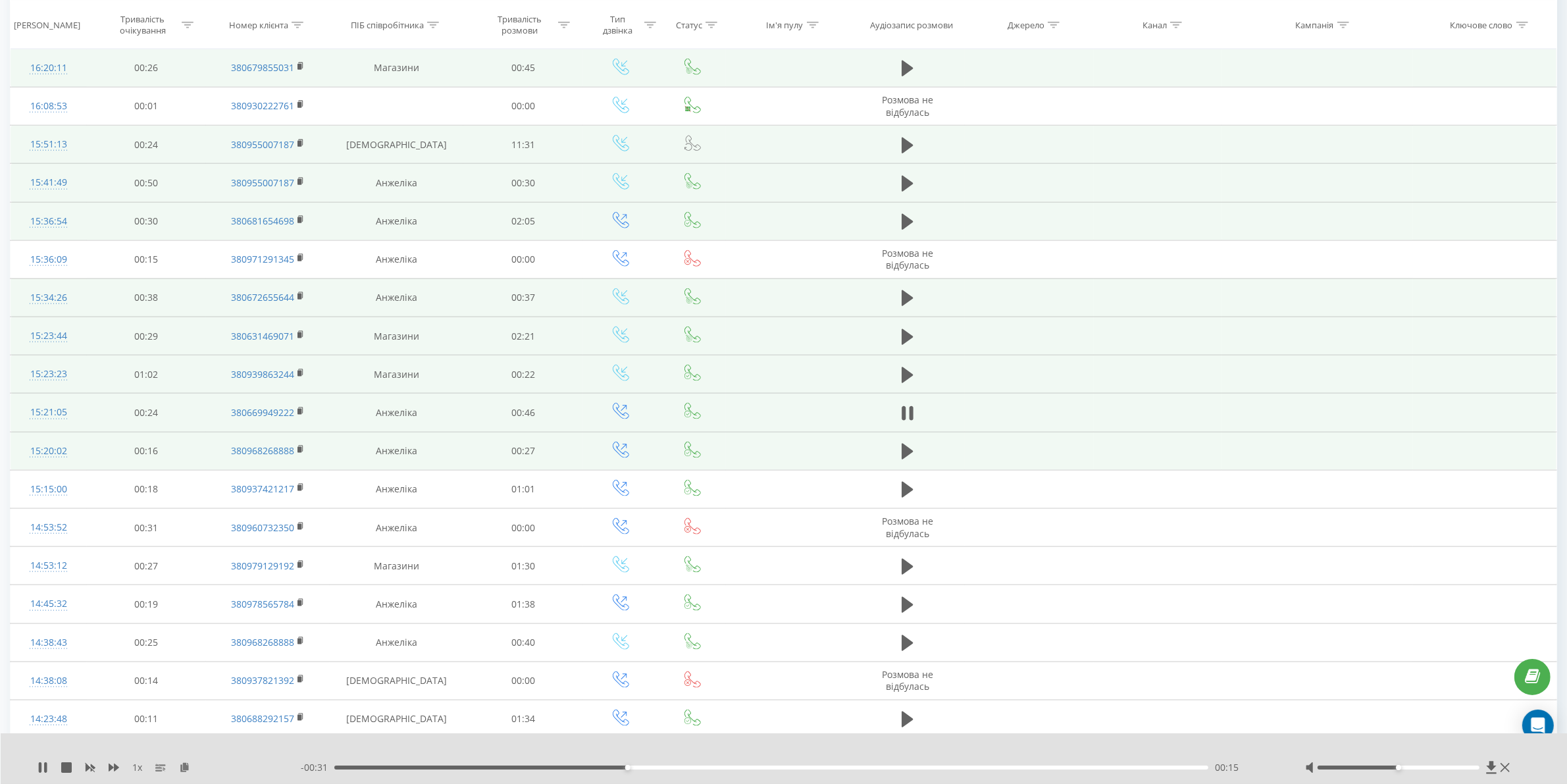
scroll to position [2061, 0]
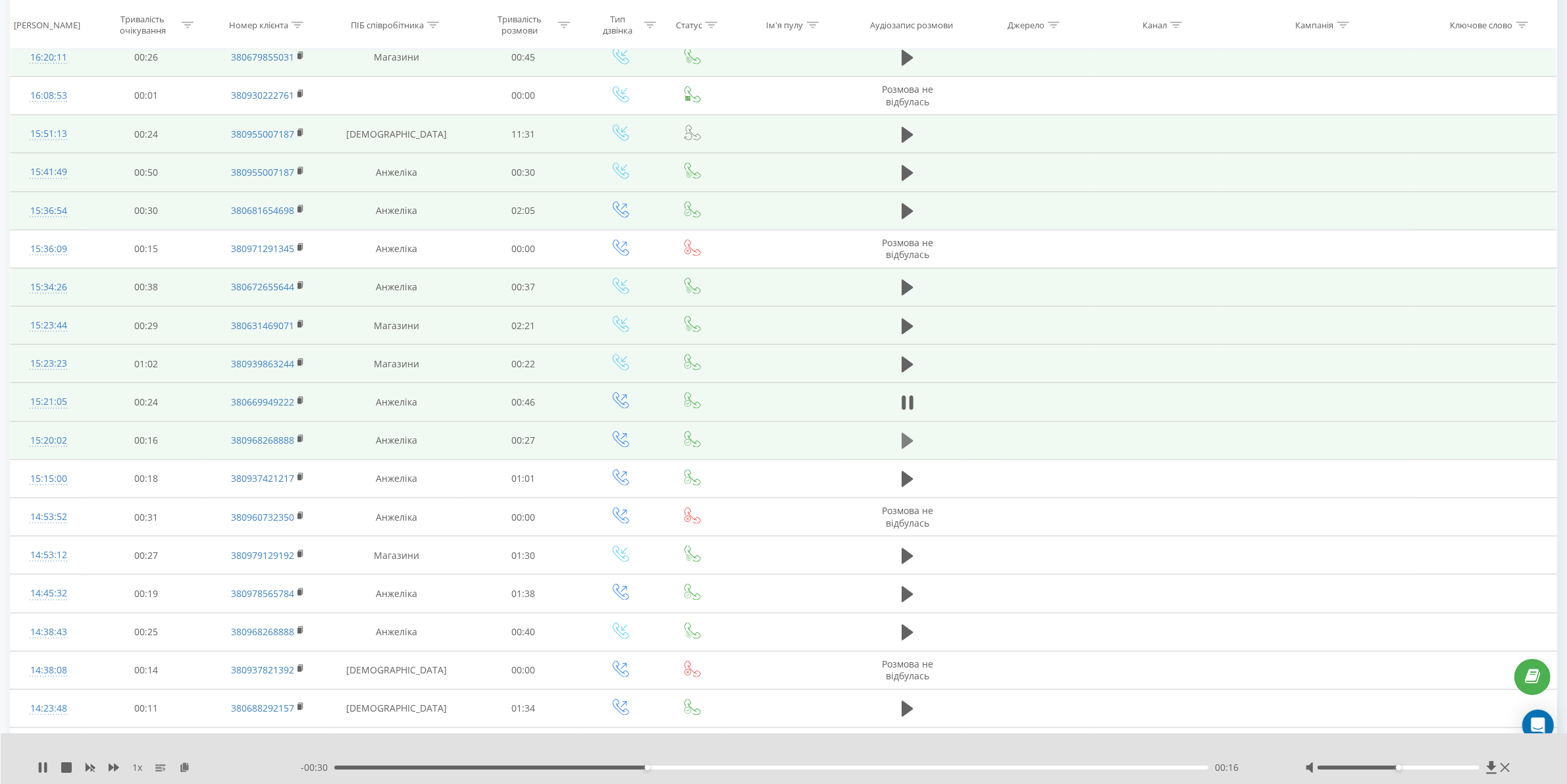
click at [907, 448] on icon at bounding box center [908, 440] width 12 height 16
click at [439, 767] on div "00:00" at bounding box center [771, 767] width 874 height 4
click at [581, 771] on div "- 00:23 00:04 00:04" at bounding box center [786, 768] width 971 height 13
click at [577, 767] on div "00:07" at bounding box center [771, 767] width 874 height 4
click at [695, 771] on div "- 00:19 00:08 00:08" at bounding box center [786, 768] width 971 height 13
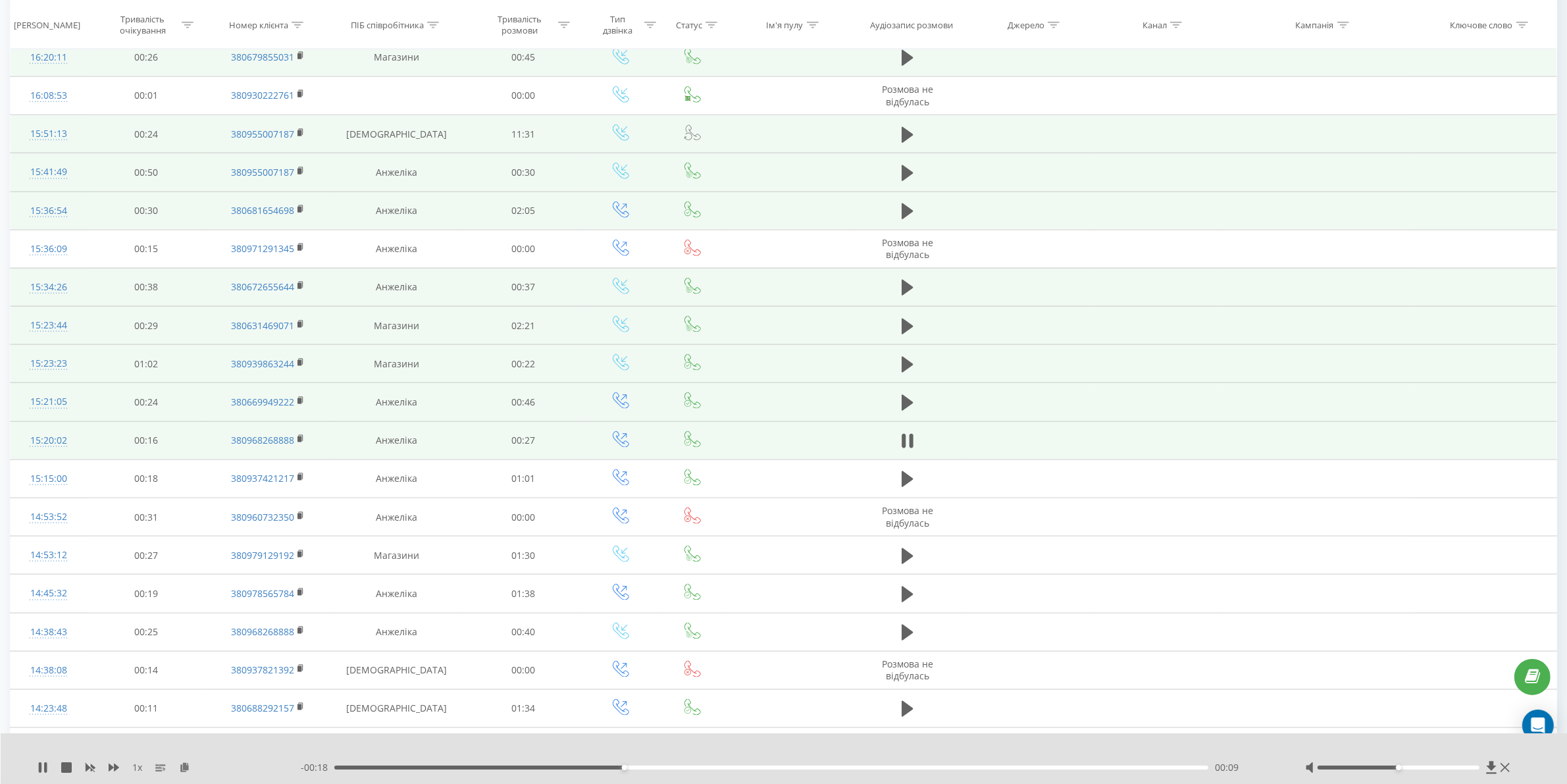
click at [696, 770] on div "- 00:18 00:09 00:09" at bounding box center [786, 768] width 971 height 13
click at [695, 767] on div "00:09" at bounding box center [771, 767] width 874 height 4
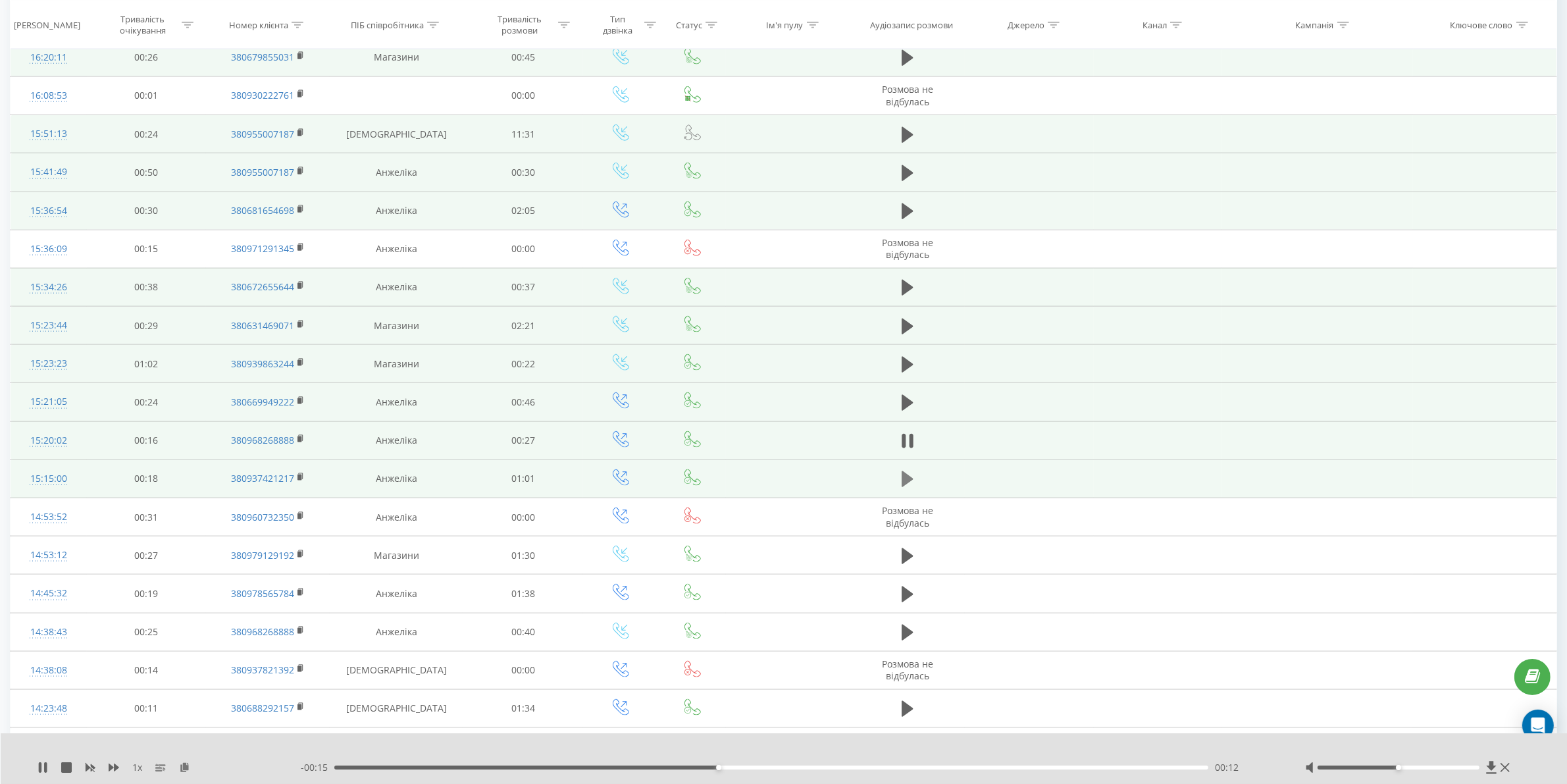
click at [905, 487] on icon at bounding box center [908, 479] width 12 height 16
click at [490, 766] on div "00:02" at bounding box center [771, 767] width 874 height 4
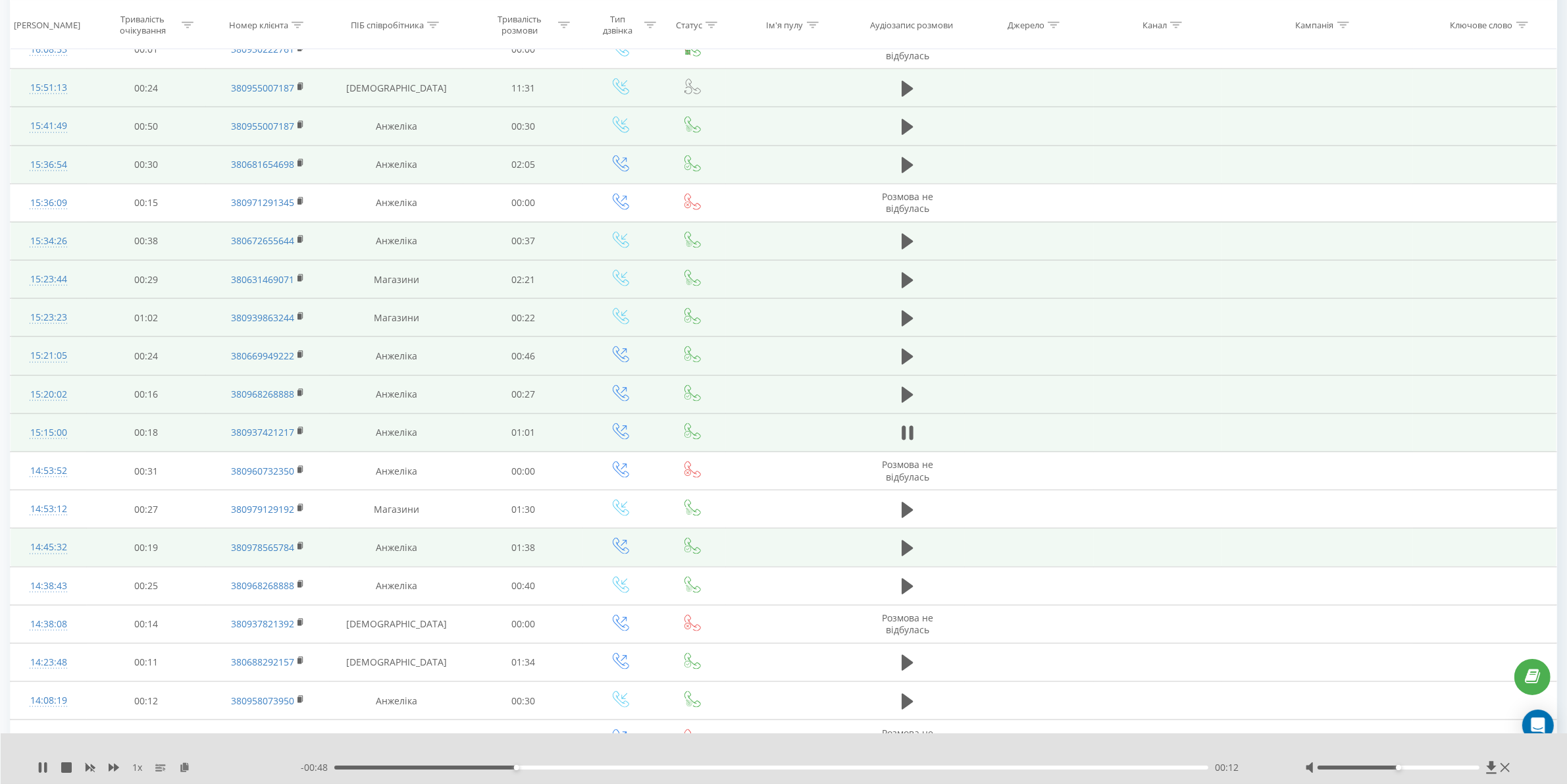
scroll to position [2144, 0]
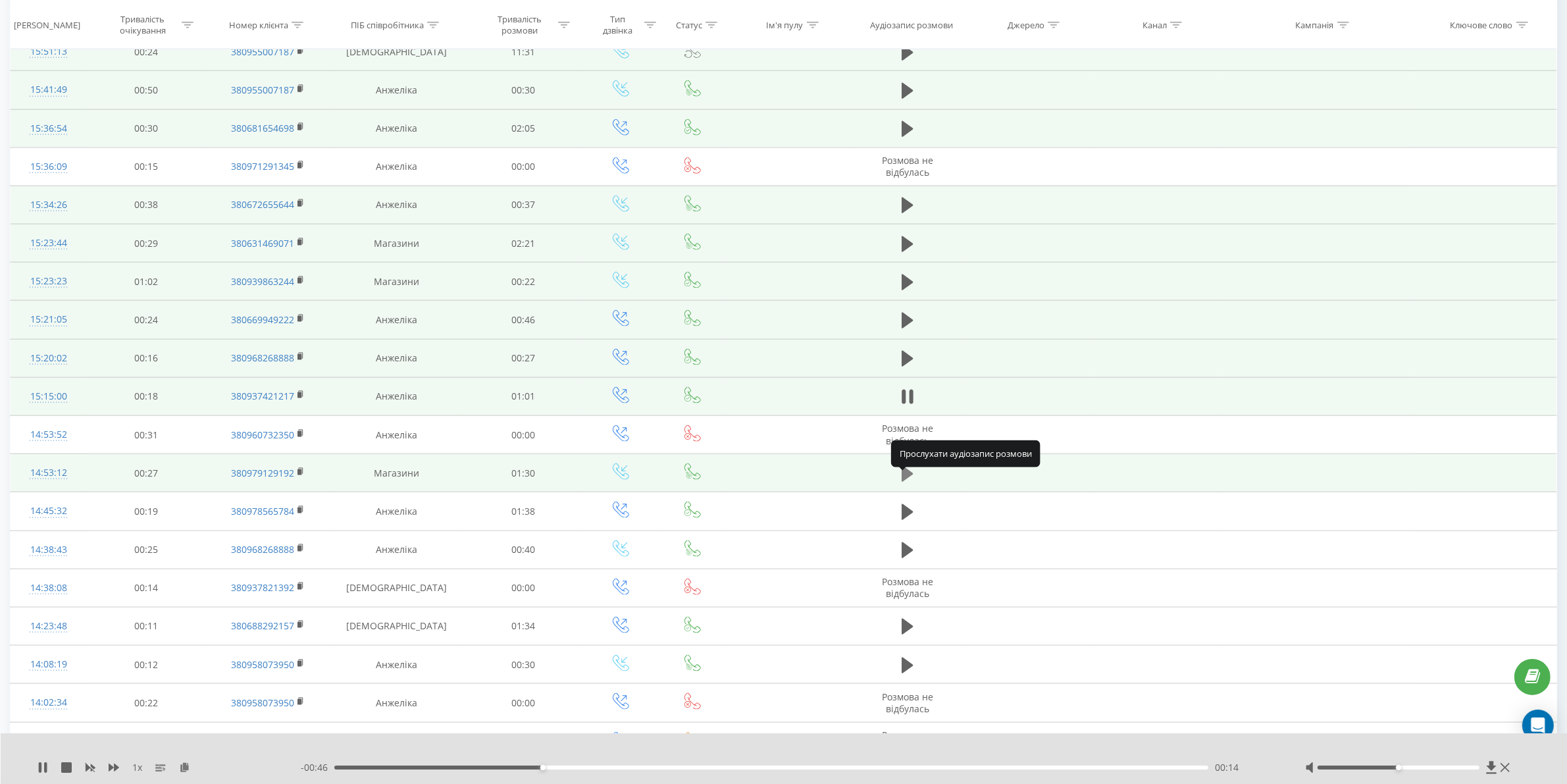
click at [903, 482] on icon at bounding box center [908, 474] width 12 height 16
click at [482, 768] on div "- 01:30 00:00 00:00" at bounding box center [786, 768] width 971 height 13
click at [482, 768] on div "00:00" at bounding box center [771, 767] width 874 height 4
click at [611, 766] on div "00:28" at bounding box center [771, 767] width 874 height 4
click at [741, 767] on div "00:29" at bounding box center [771, 767] width 874 height 4
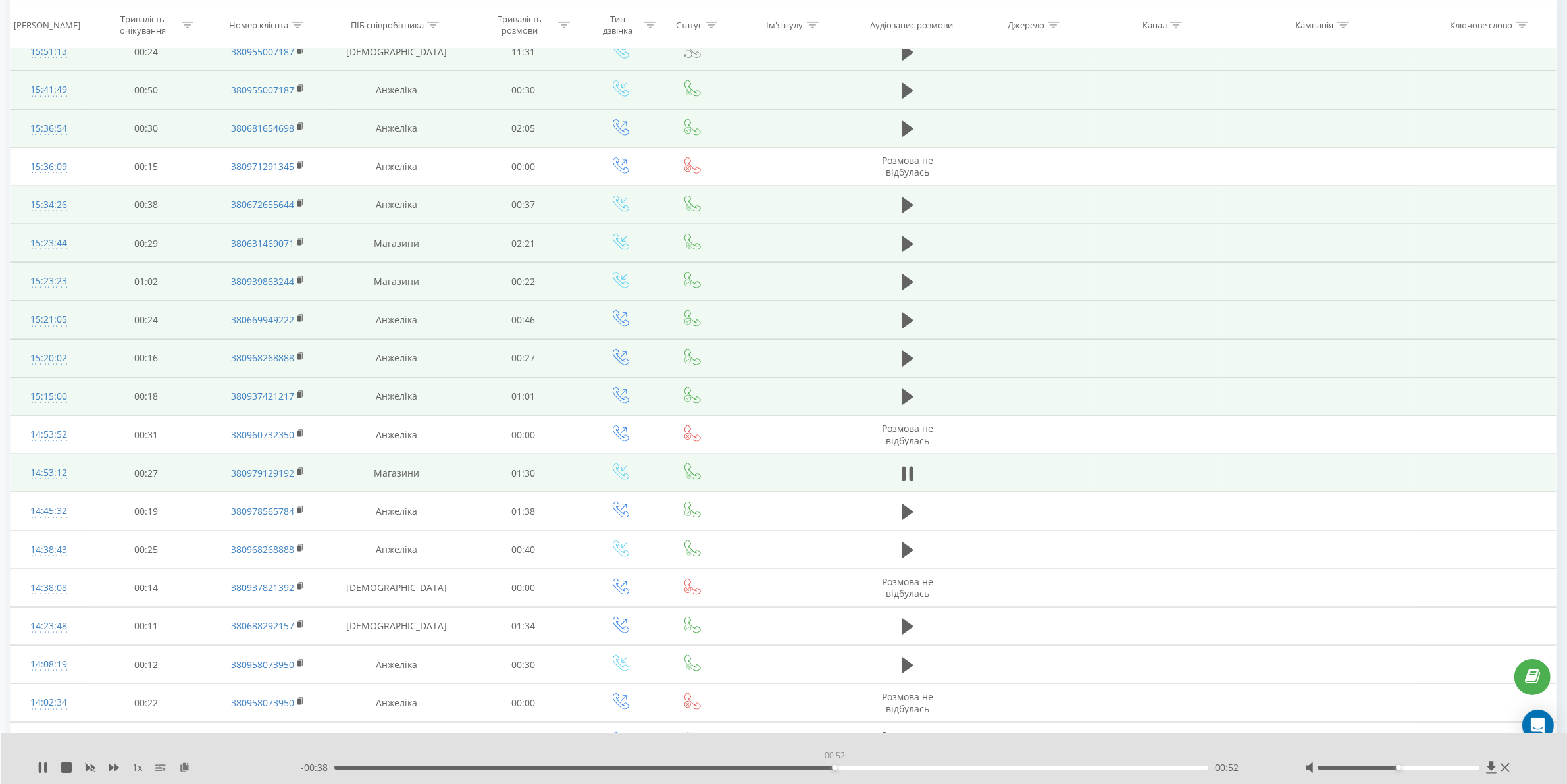
click at [835, 768] on div "00:52" at bounding box center [771, 767] width 874 height 4
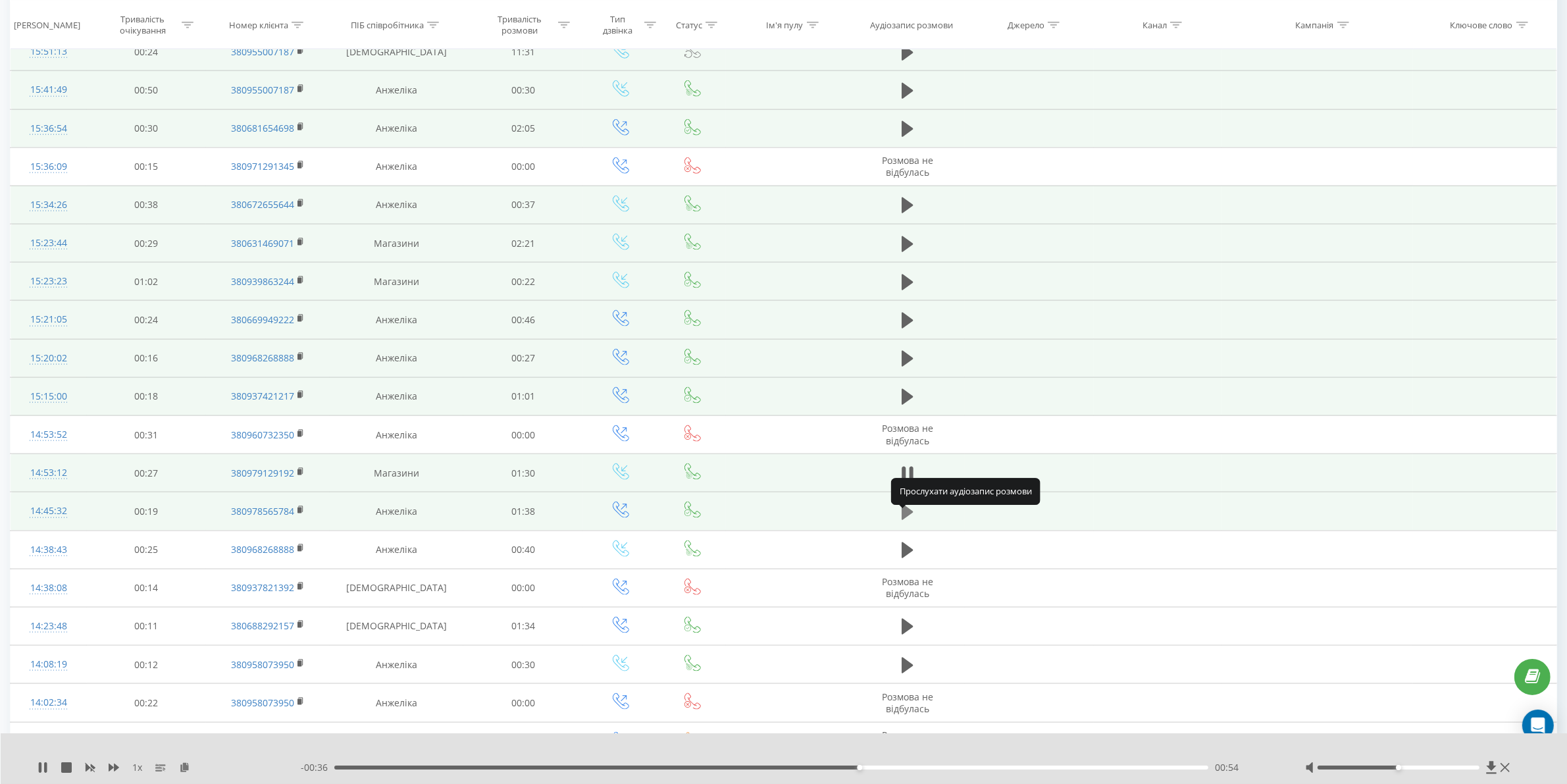
click at [905, 518] on icon at bounding box center [908, 511] width 12 height 16
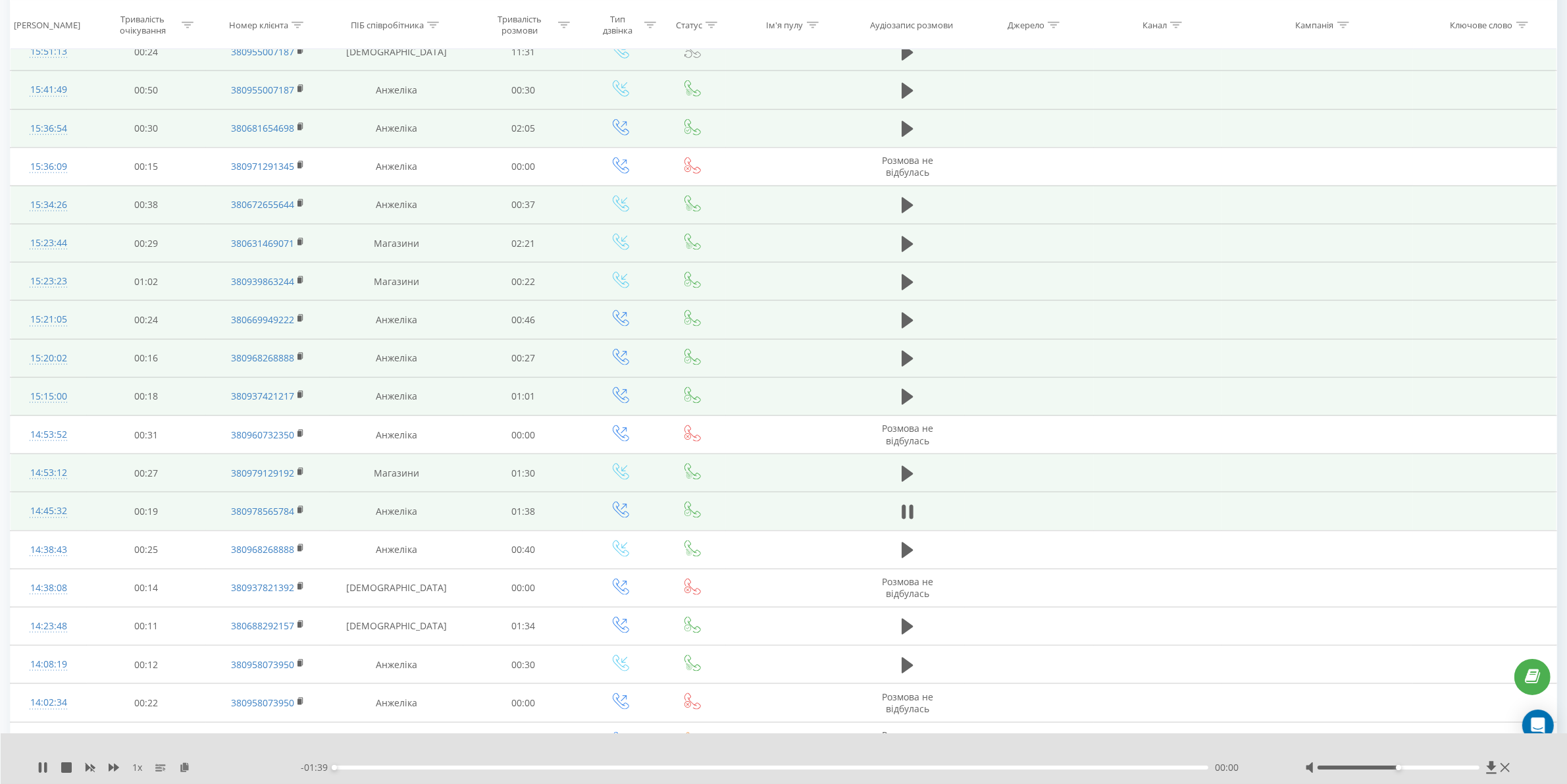
click at [390, 767] on div "00:00" at bounding box center [771, 767] width 874 height 4
click at [503, 767] on div "00:13" at bounding box center [771, 767] width 874 height 4
click at [617, 767] on div "00:20" at bounding box center [771, 767] width 874 height 4
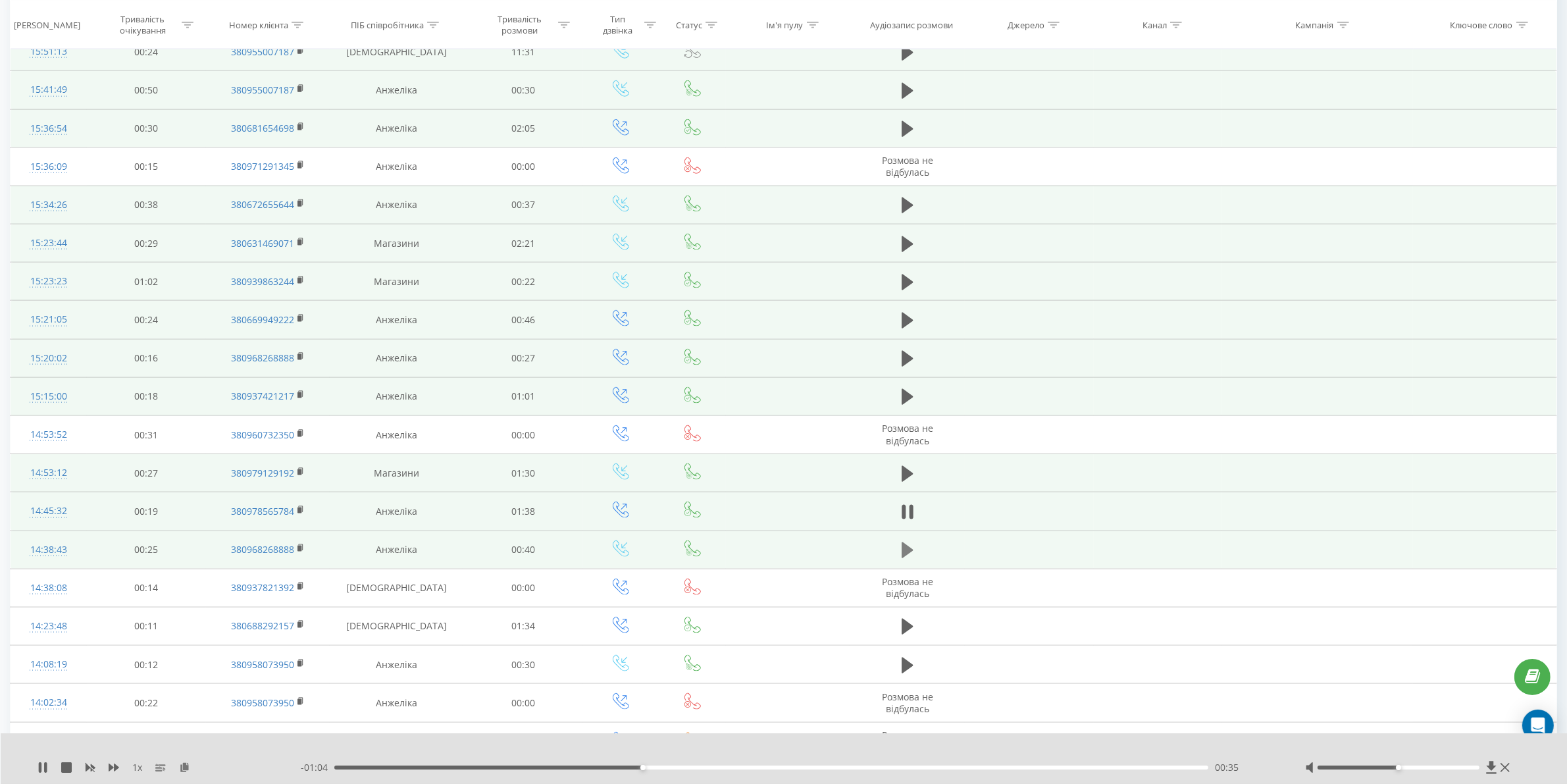
click at [908, 559] on icon at bounding box center [908, 550] width 12 height 18
click at [408, 767] on div "00:00" at bounding box center [771, 767] width 874 height 4
click at [44, 763] on icon at bounding box center [46, 767] width 3 height 10
click at [911, 324] on icon at bounding box center [908, 320] width 12 height 18
click at [898, 367] on button at bounding box center [908, 358] width 20 height 20
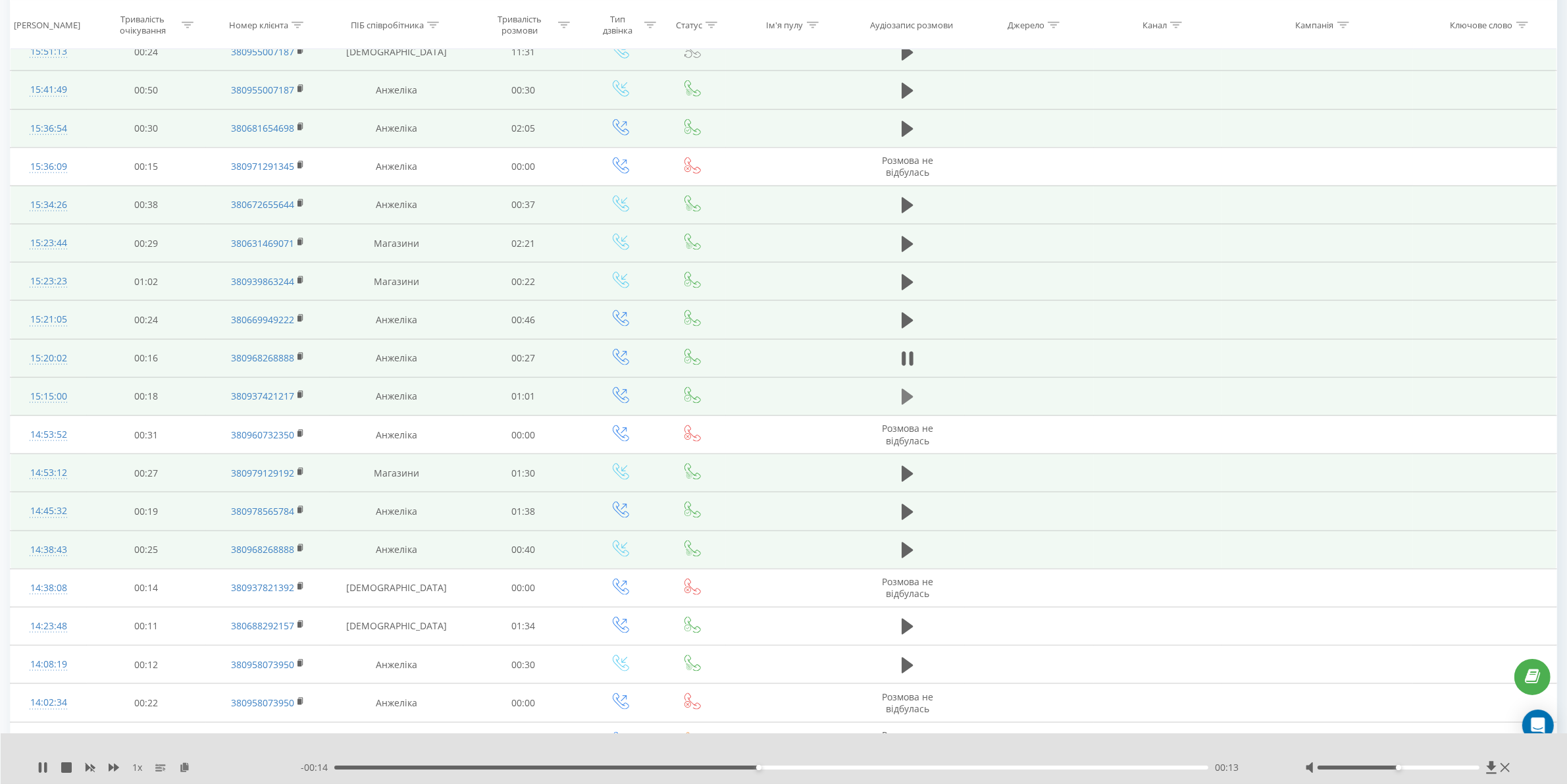
click at [902, 406] on icon at bounding box center [908, 397] width 12 height 18
click at [682, 767] on div "00:24" at bounding box center [771, 767] width 874 height 4
click at [772, 768] on div "00:25" at bounding box center [771, 767] width 874 height 4
click at [40, 765] on icon at bounding box center [41, 767] width 3 height 10
click at [907, 401] on icon at bounding box center [908, 397] width 12 height 18
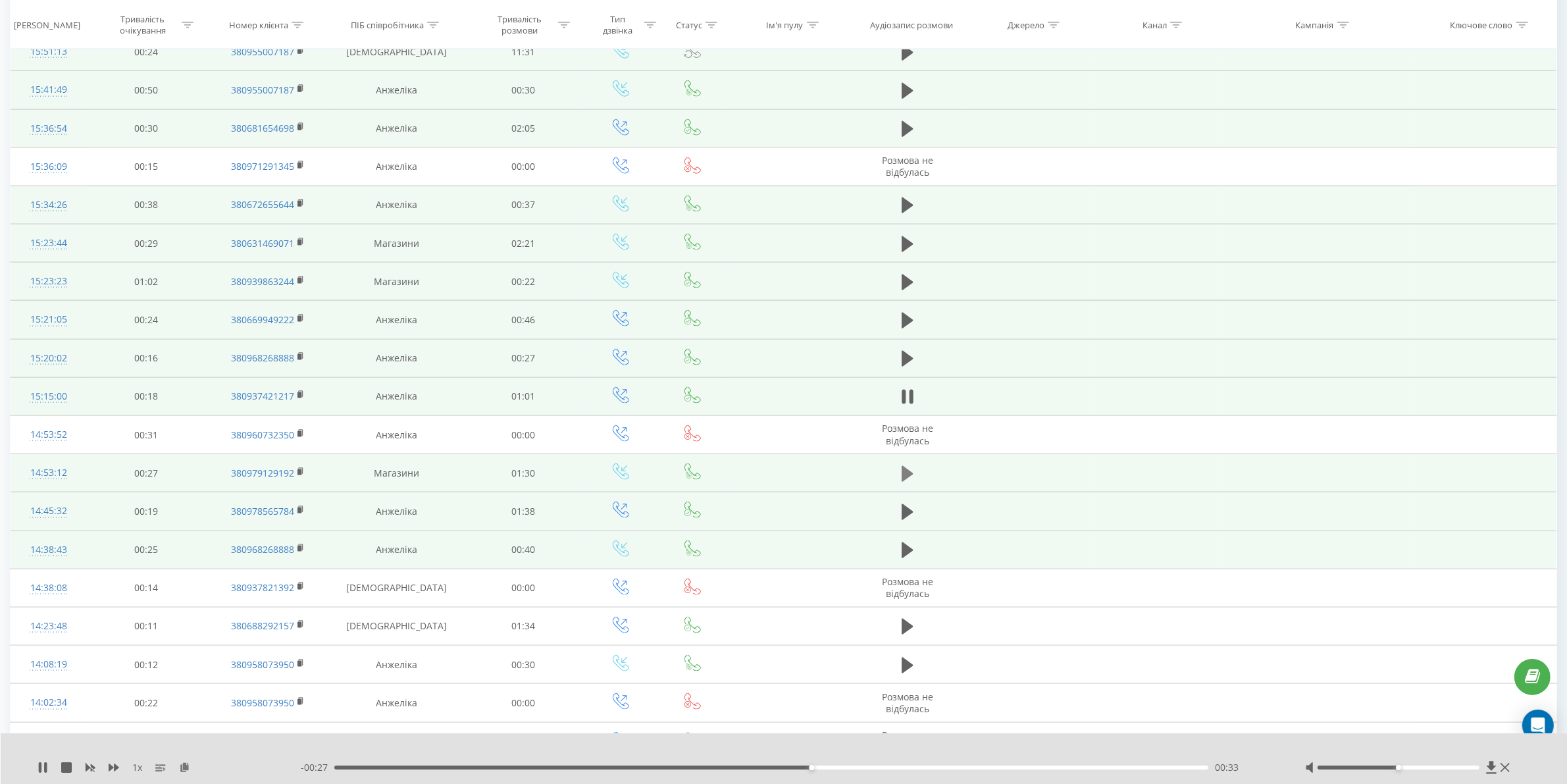
click at [906, 477] on icon at bounding box center [908, 474] width 12 height 18
click at [528, 767] on div "00:20" at bounding box center [771, 767] width 874 height 4
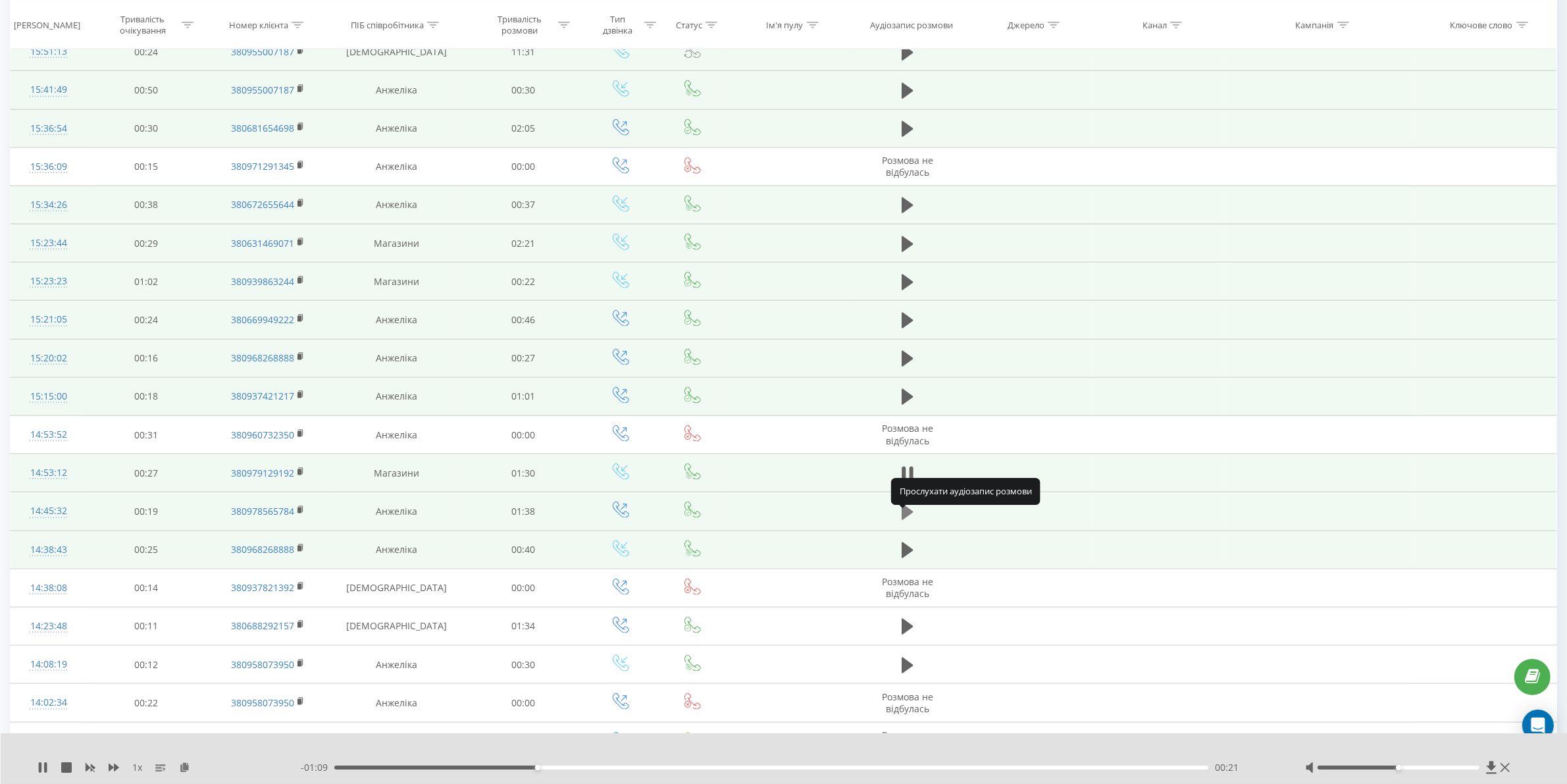
click at [904, 514] on icon at bounding box center [908, 511] width 12 height 16
click at [443, 767] on div "00:00" at bounding box center [771, 767] width 874 height 4
click at [554, 767] on div "00:13" at bounding box center [771, 767] width 874 height 4
click at [904, 519] on icon at bounding box center [903, 512] width 4 height 15
click at [904, 520] on icon at bounding box center [908, 511] width 12 height 16
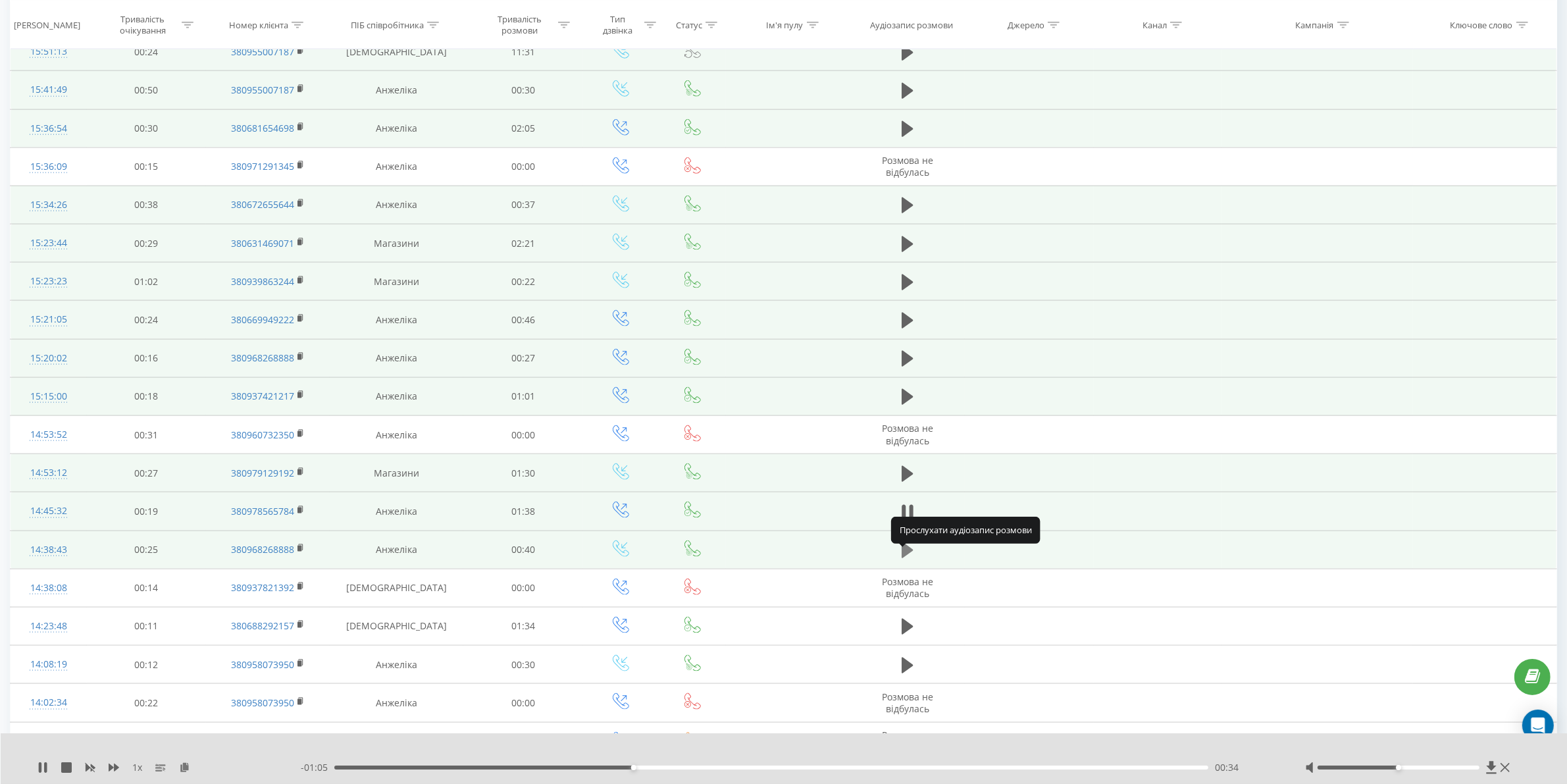
click at [902, 559] on icon at bounding box center [908, 550] width 12 height 18
click at [593, 763] on div "- 00:33 00:07 00:07" at bounding box center [786, 768] width 971 height 13
click at [681, 770] on div "- 00:32 00:07 00:07" at bounding box center [786, 768] width 971 height 13
click at [676, 767] on div "00:08" at bounding box center [771, 767] width 874 height 4
click at [771, 768] on div "00:18" at bounding box center [771, 767] width 874 height 4
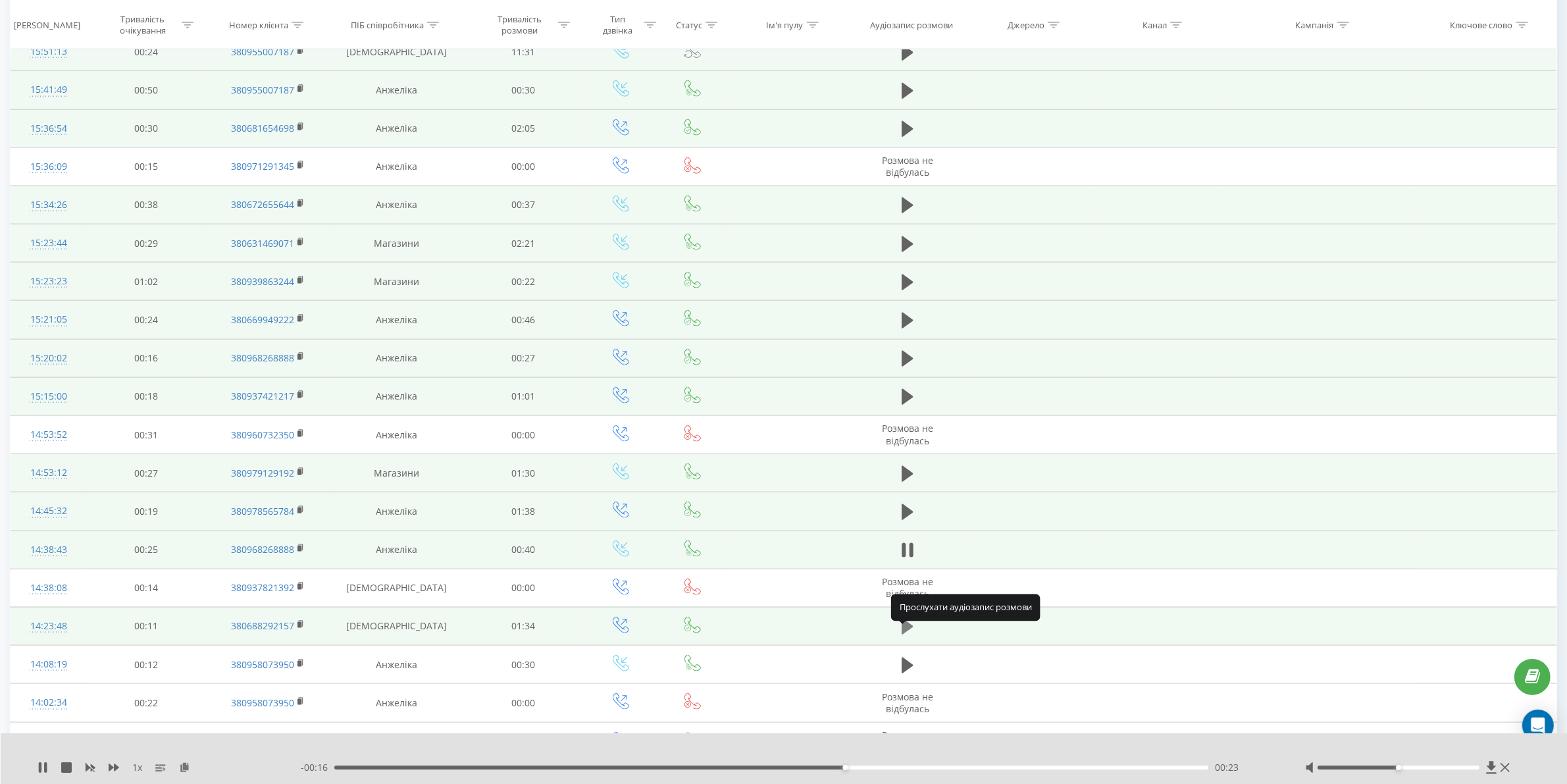
click at [907, 632] on icon at bounding box center [908, 626] width 12 height 16
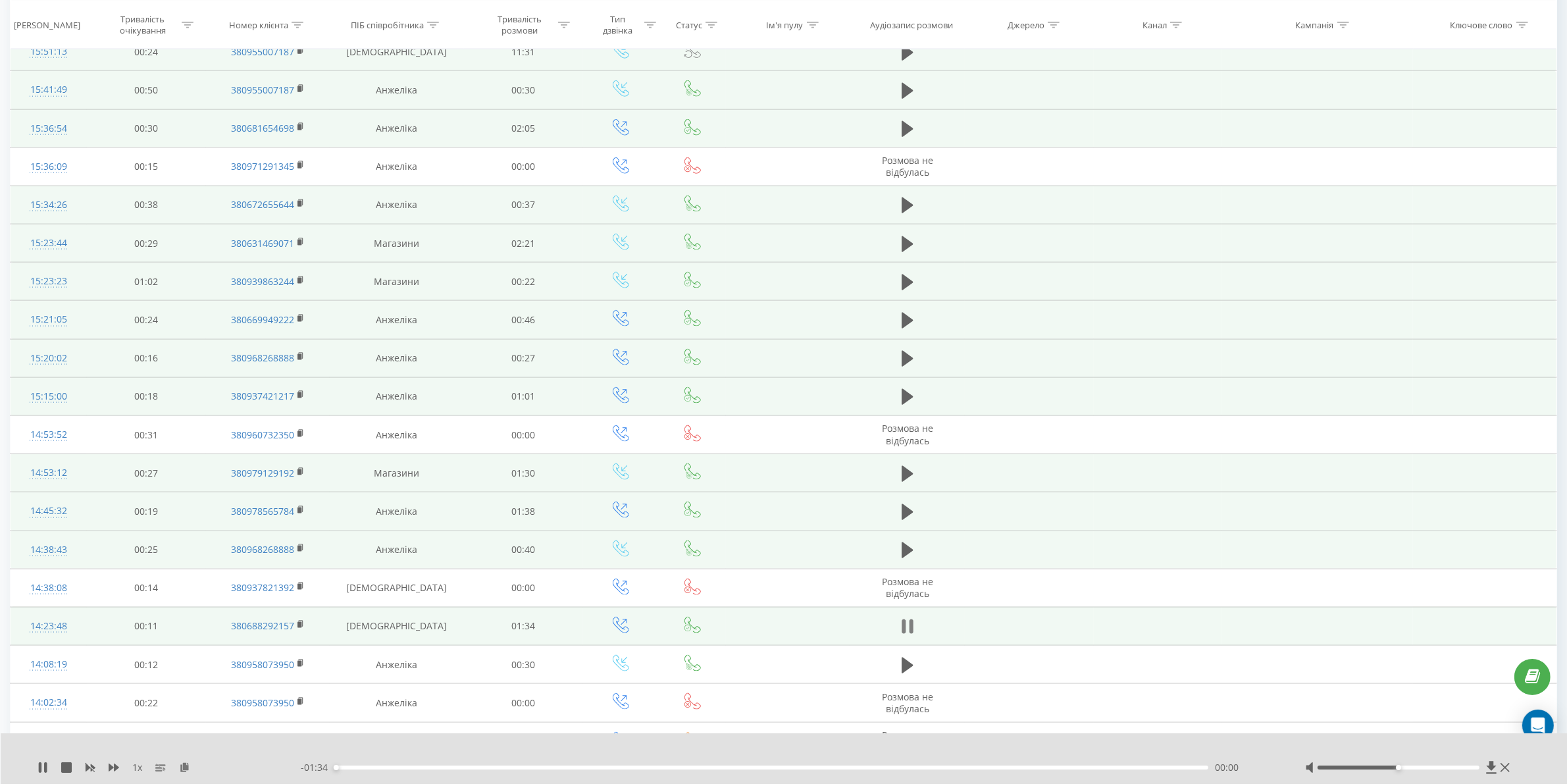
click at [909, 635] on icon at bounding box center [908, 626] width 12 height 18
click at [909, 635] on icon at bounding box center [908, 626] width 12 height 16
click at [439, 767] on div "00:11" at bounding box center [771, 767] width 874 height 4
click at [528, 767] on div "00:21" at bounding box center [771, 767] width 874 height 4
click at [628, 768] on div "00:22" at bounding box center [771, 767] width 874 height 4
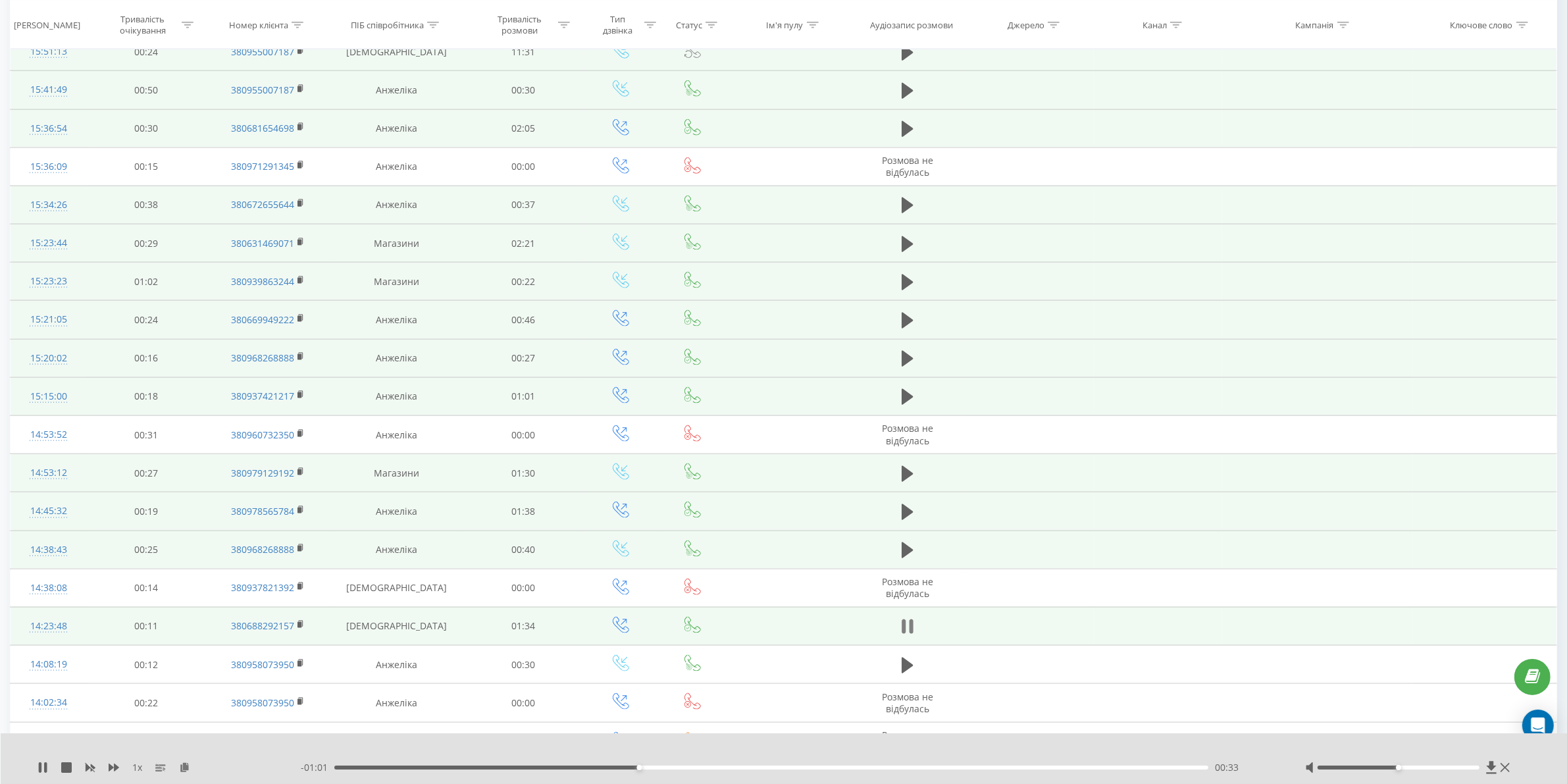
click at [903, 634] on icon at bounding box center [903, 627] width 4 height 15
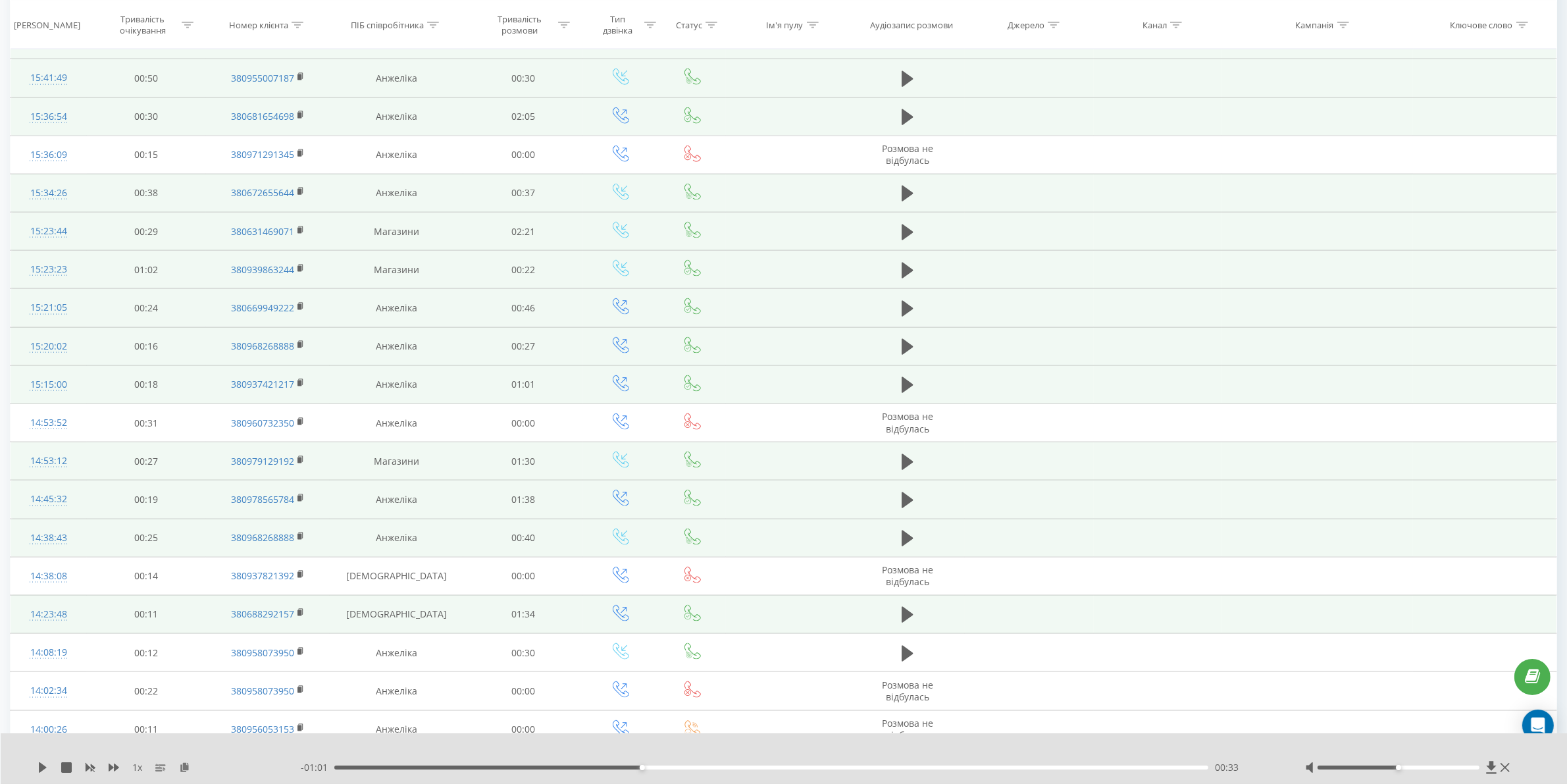
scroll to position [2226, 0]
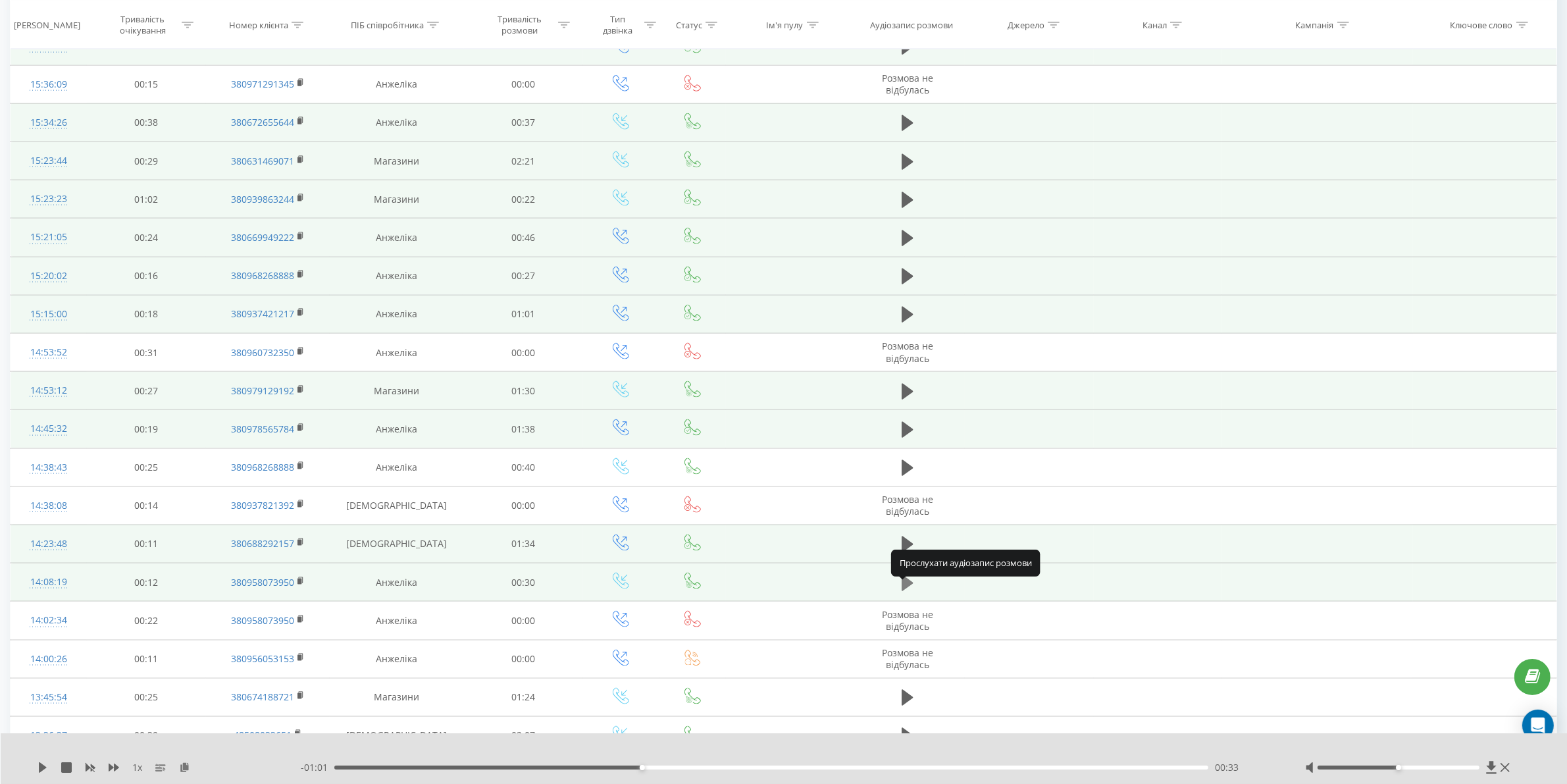
click at [909, 590] on icon at bounding box center [908, 582] width 12 height 16
click at [432, 768] on div "00:00" at bounding box center [771, 767] width 874 height 4
click at [553, 767] on div "00:03" at bounding box center [771, 767] width 874 height 4
click at [686, 767] on div "00:09" at bounding box center [771, 767] width 874 height 4
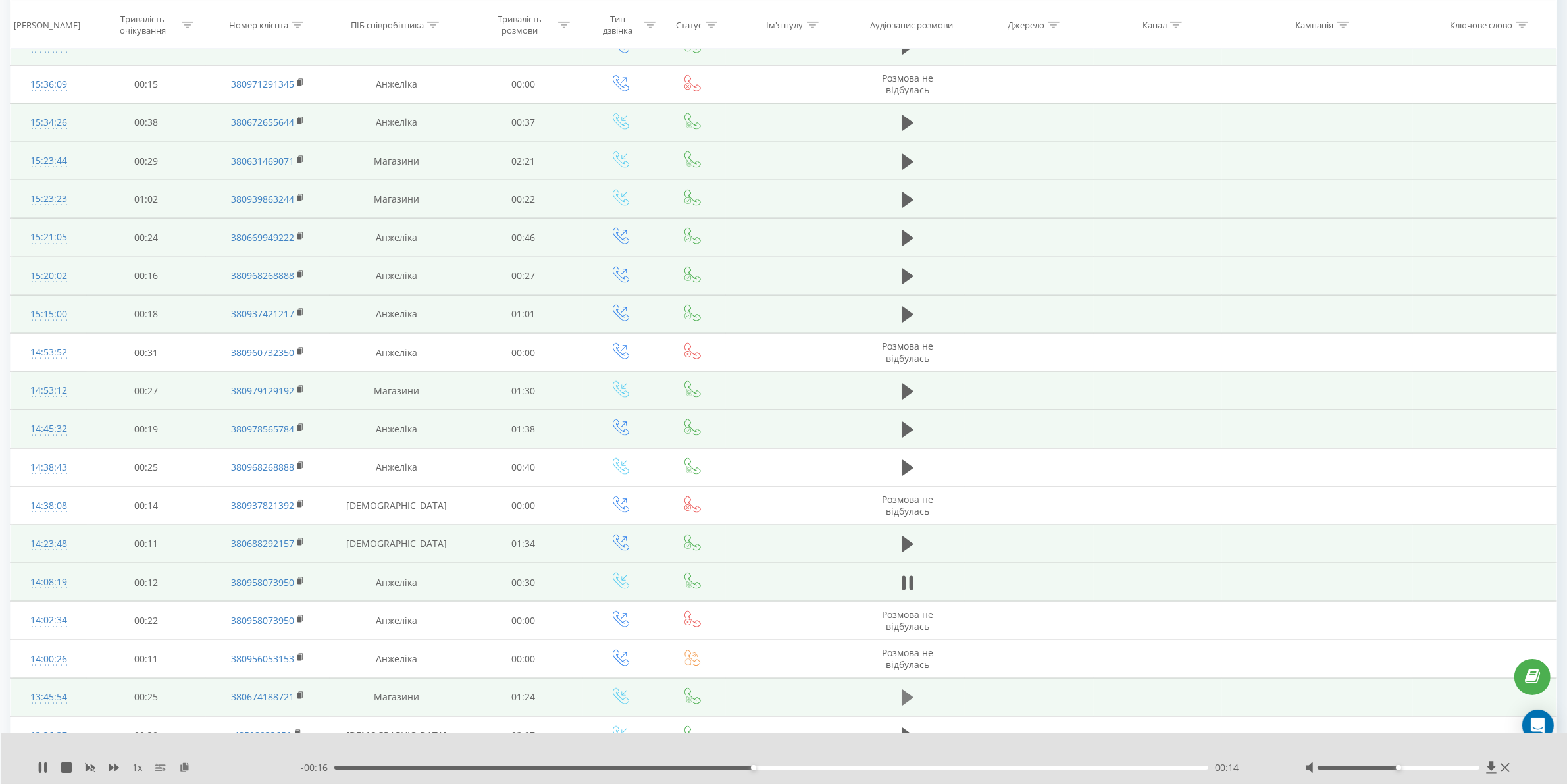
click at [900, 705] on button at bounding box center [908, 698] width 20 height 20
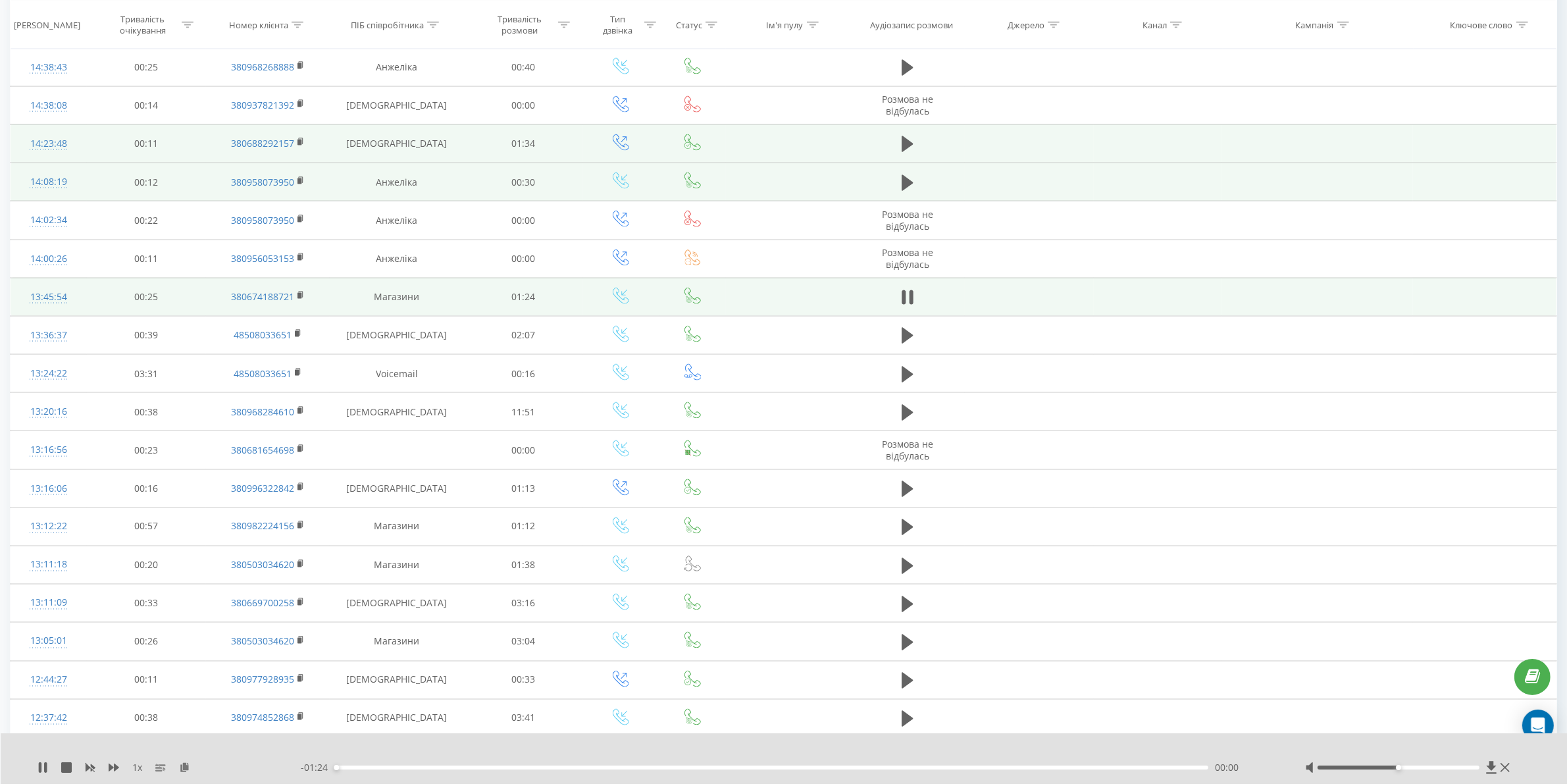
scroll to position [2637, 0]
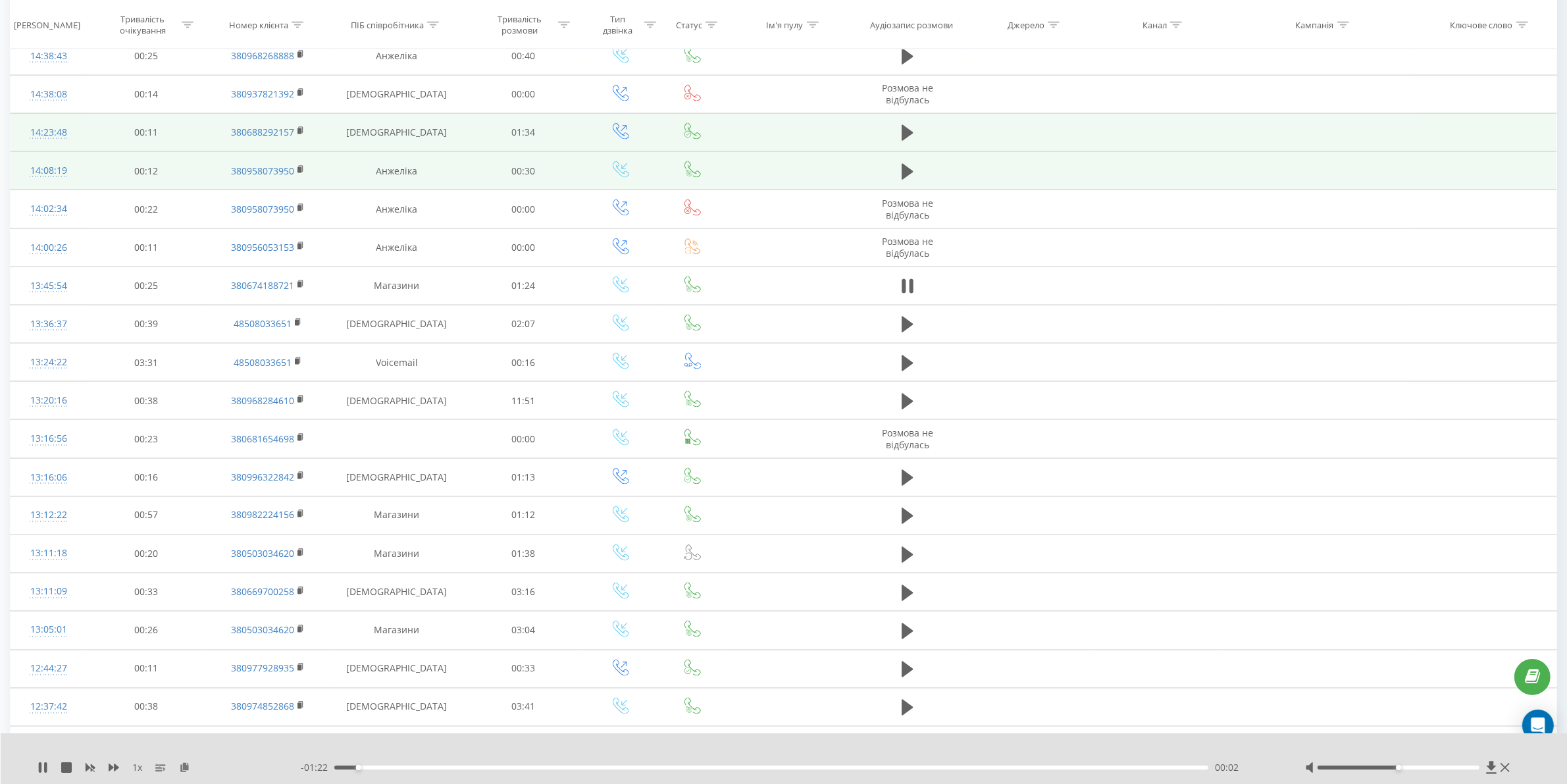
click at [485, 767] on div "00:02" at bounding box center [771, 767] width 874 height 4
click at [610, 768] on div "00:26" at bounding box center [771, 767] width 874 height 4
click at [774, 767] on div "00:42" at bounding box center [771, 767] width 874 height 4
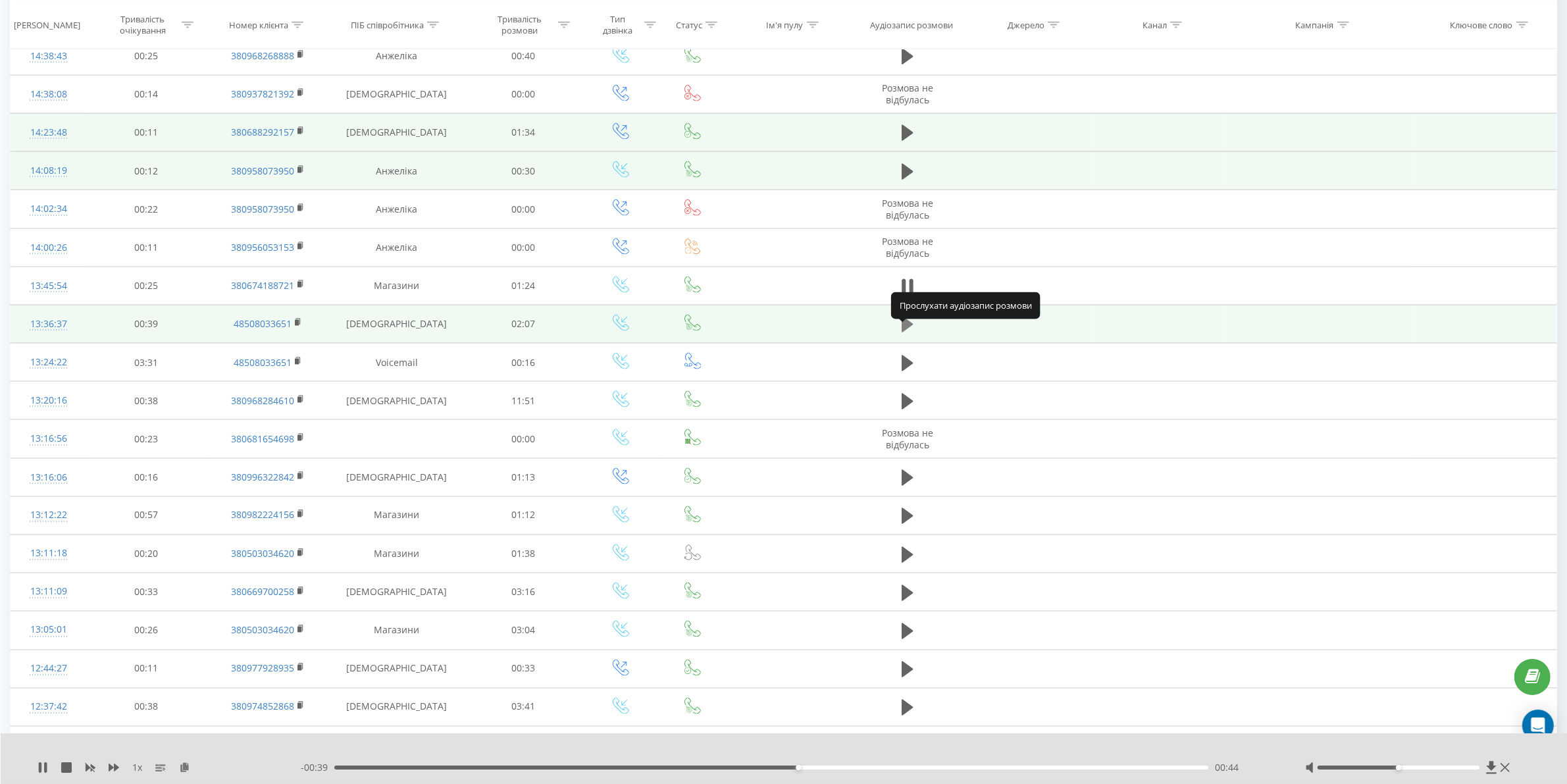
click at [904, 333] on icon at bounding box center [908, 324] width 12 height 16
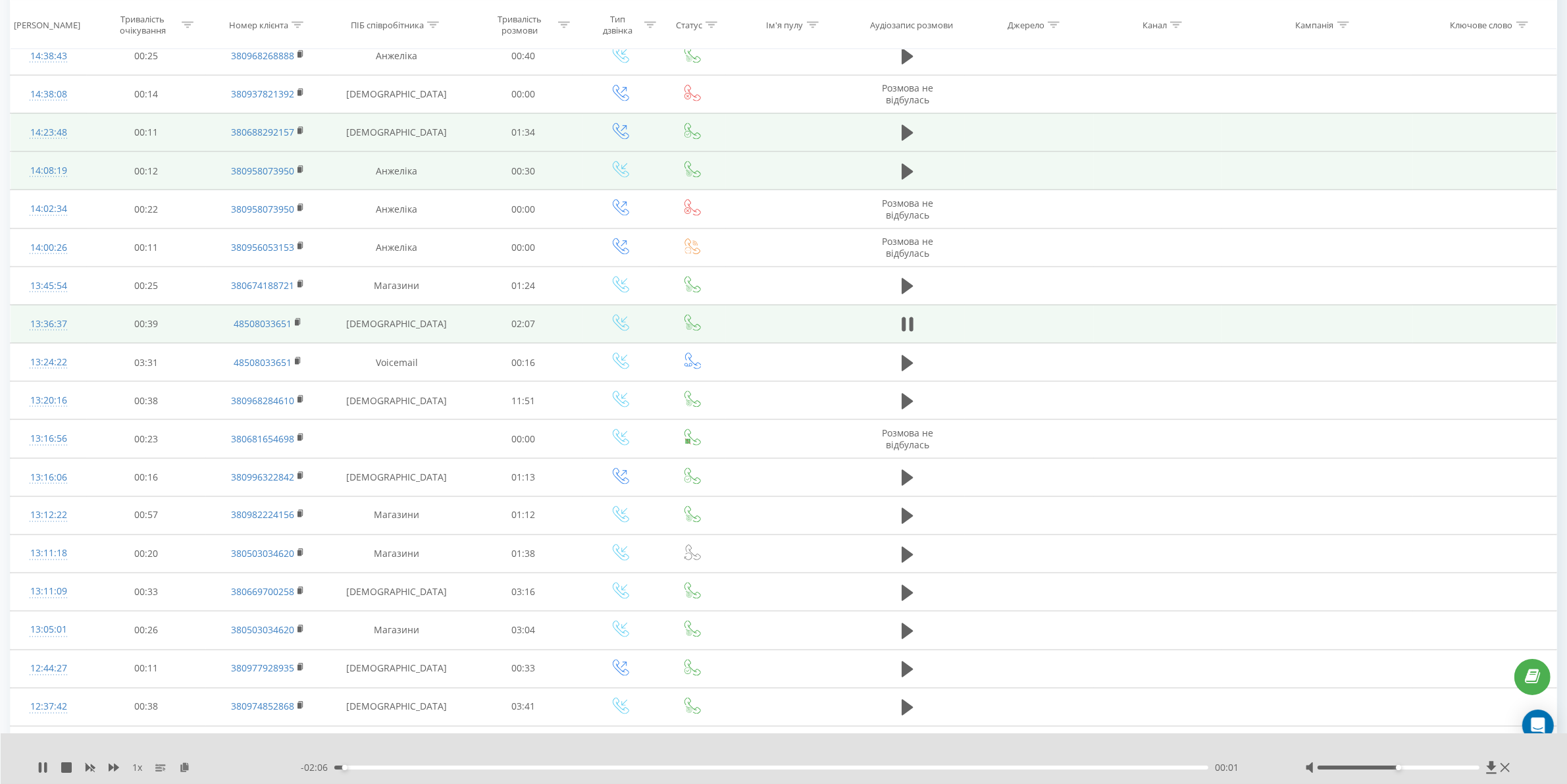
click at [425, 768] on div "00:01" at bounding box center [771, 767] width 874 height 4
click at [563, 767] on div "00:33" at bounding box center [771, 767] width 874 height 4
click at [667, 764] on div "- 01:33 00:34 00:34" at bounding box center [786, 768] width 971 height 13
click at [670, 767] on div "00:34" at bounding box center [771, 767] width 874 height 4
click at [772, 770] on div "- 01:18 00:49 00:49" at bounding box center [786, 768] width 971 height 13
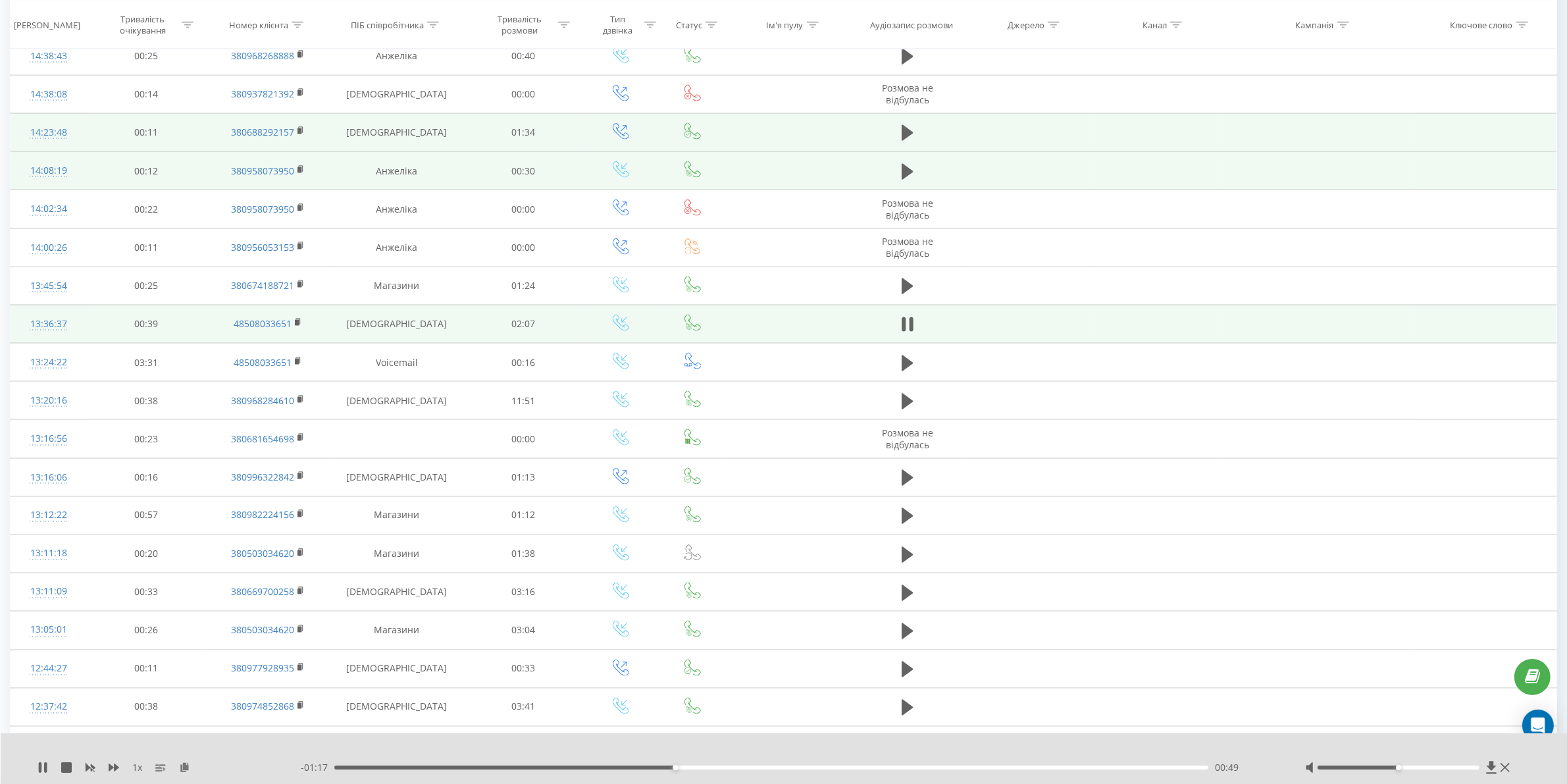
click at [772, 768] on div "00:49" at bounding box center [771, 767] width 874 height 4
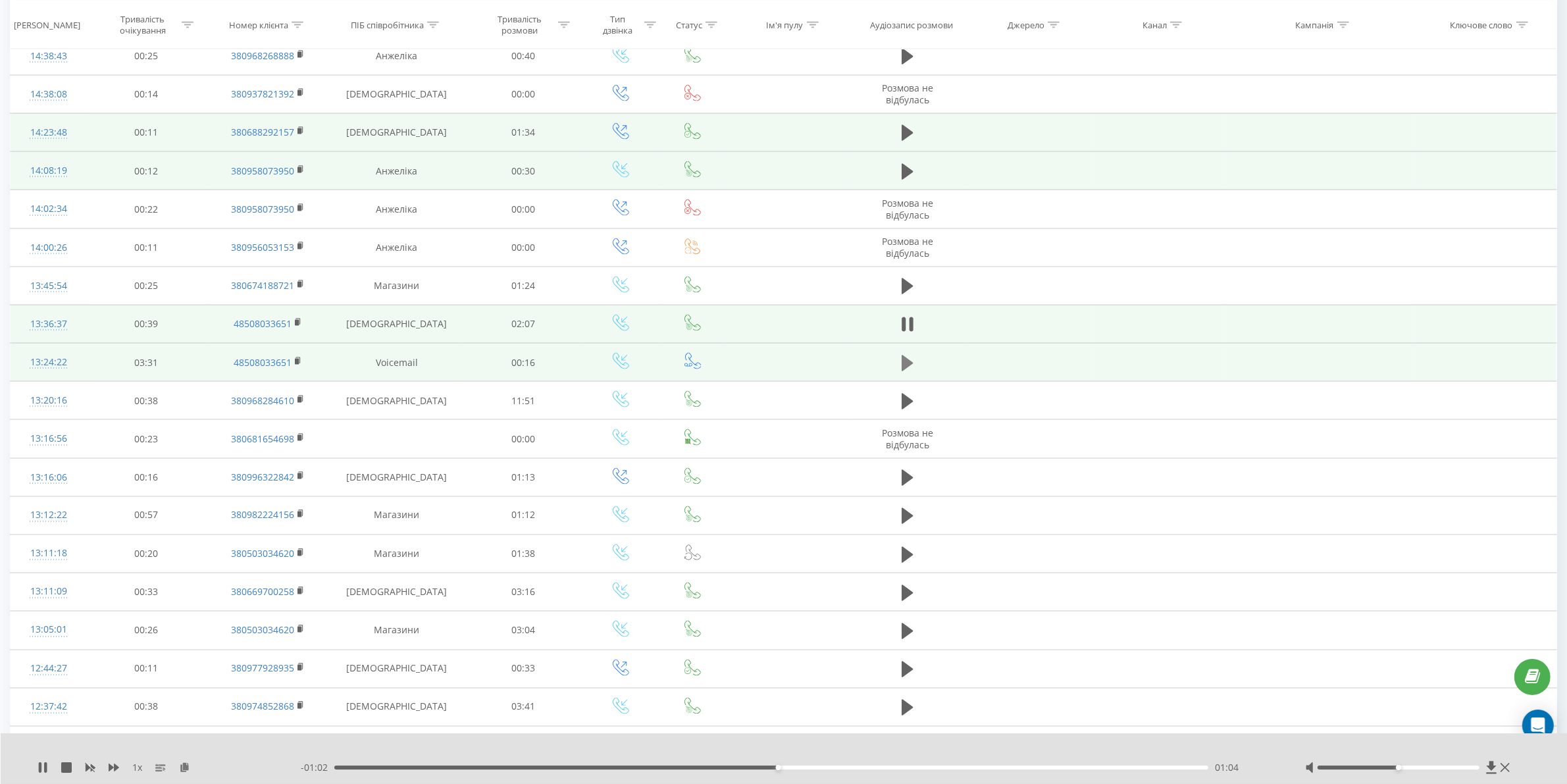
click at [911, 367] on icon at bounding box center [908, 363] width 12 height 18
click at [444, 766] on div "00:00" at bounding box center [771, 767] width 874 height 4
click at [588, 766] on div "00:05" at bounding box center [771, 767] width 874 height 4
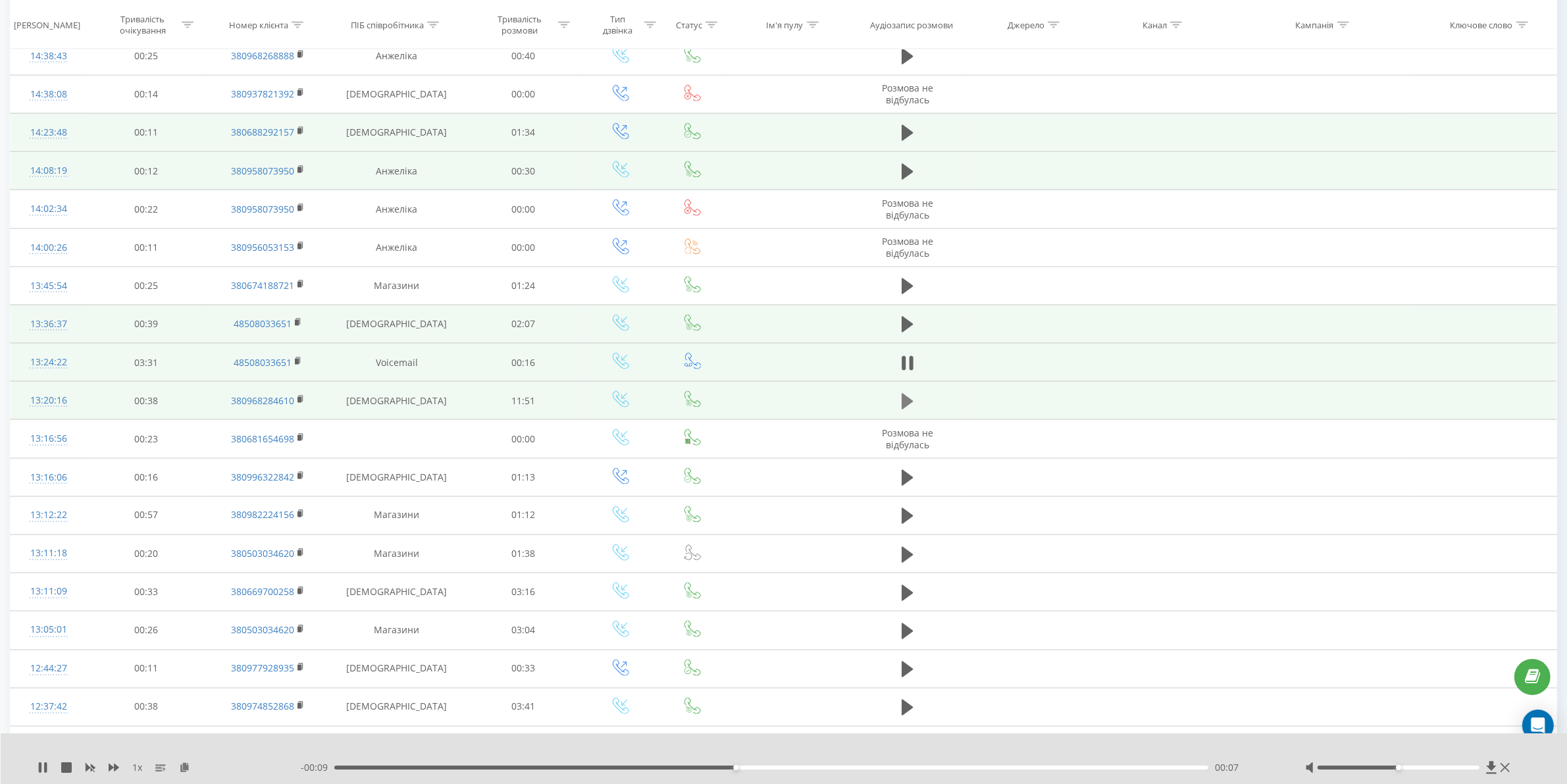
click at [904, 409] on icon at bounding box center [908, 401] width 12 height 16
click at [442, 767] on div "00:02" at bounding box center [771, 767] width 874 height 4
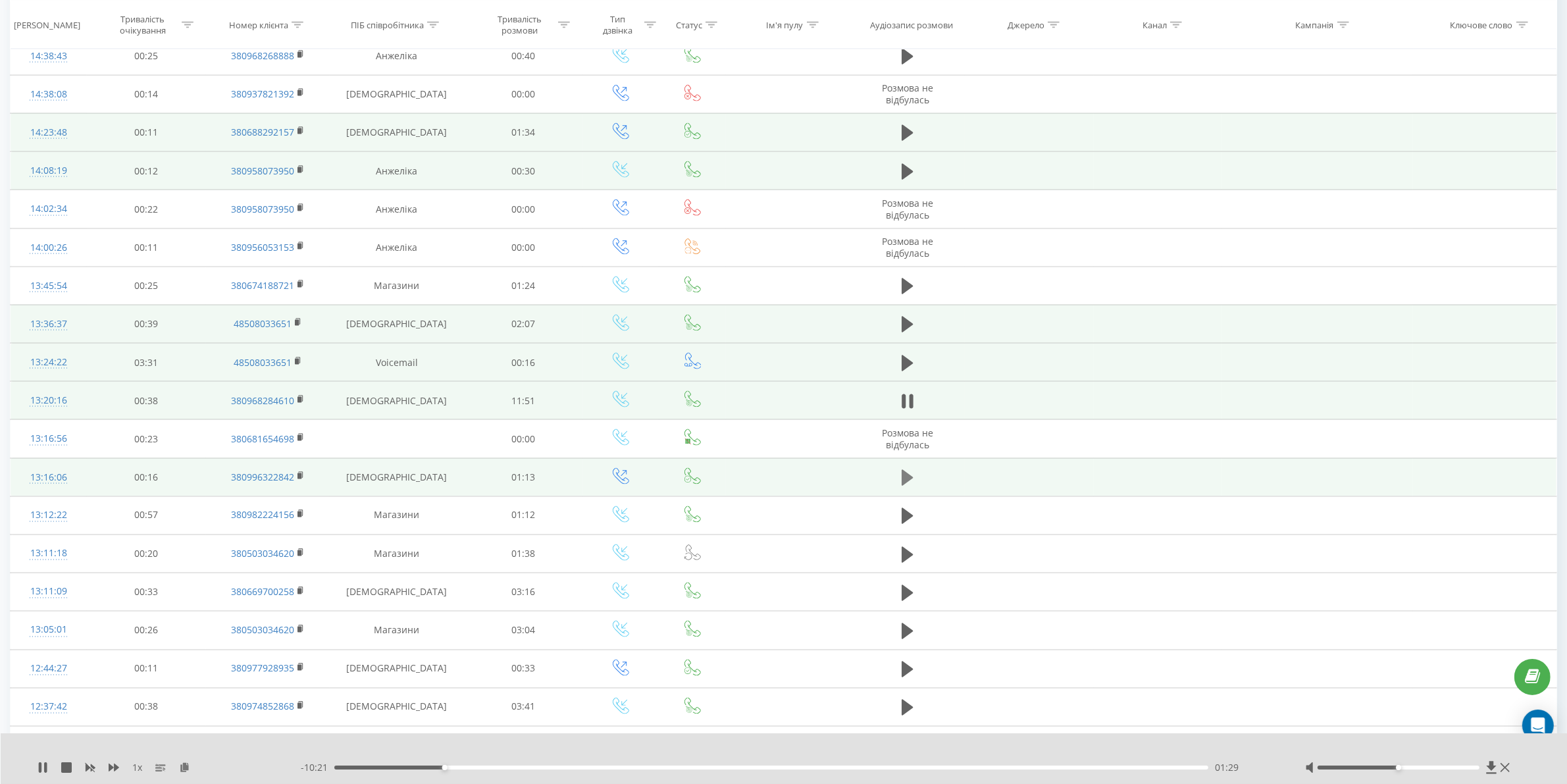
click at [905, 485] on icon at bounding box center [908, 477] width 12 height 16
click at [460, 767] on div "00:02" at bounding box center [771, 767] width 874 height 4
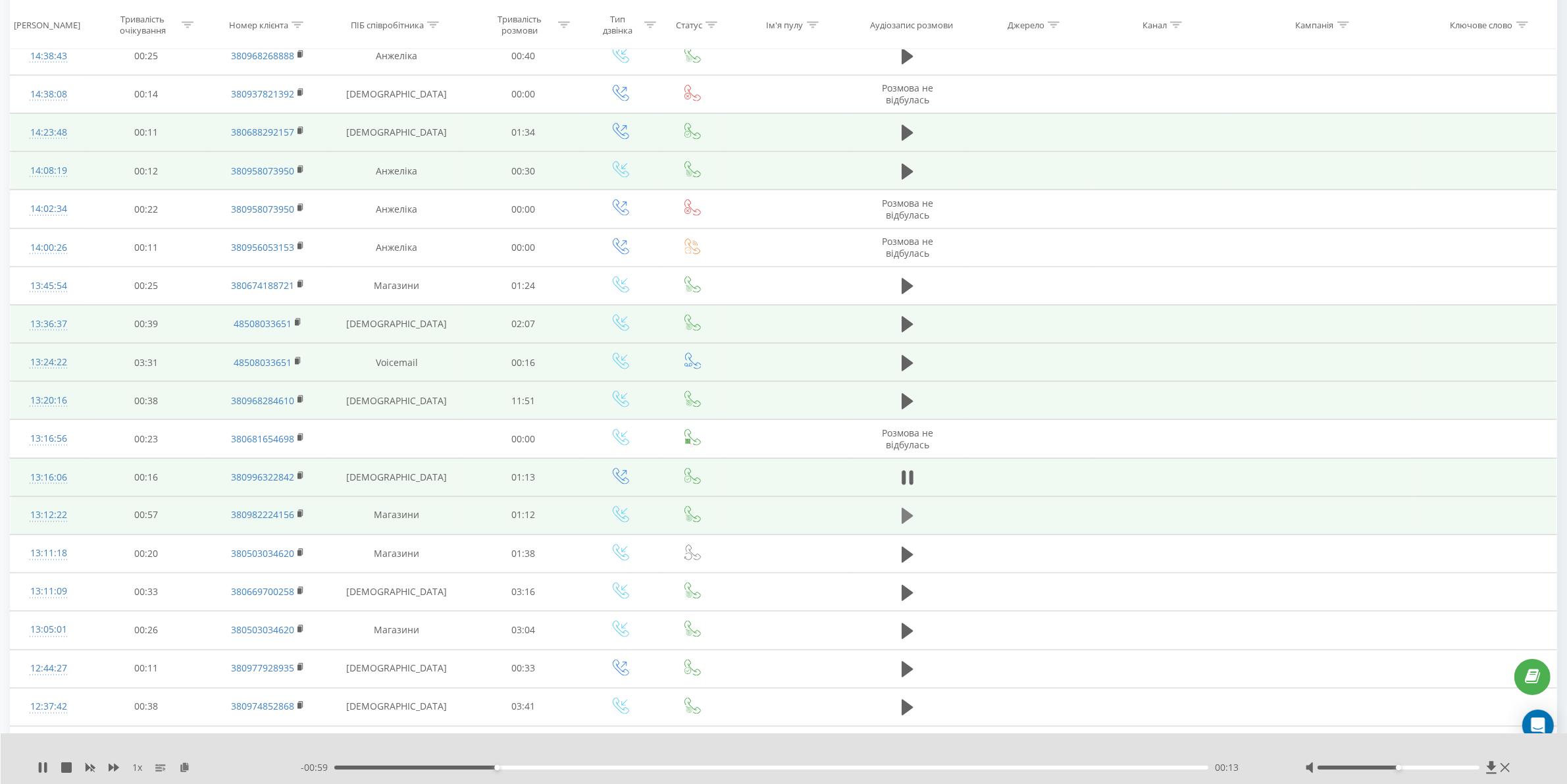
click at [904, 524] on icon at bounding box center [908, 516] width 12 height 16
click at [500, 768] on div "00:00" at bounding box center [771, 767] width 874 height 4
click at [707, 768] on div "00:31" at bounding box center [771, 767] width 874 height 4
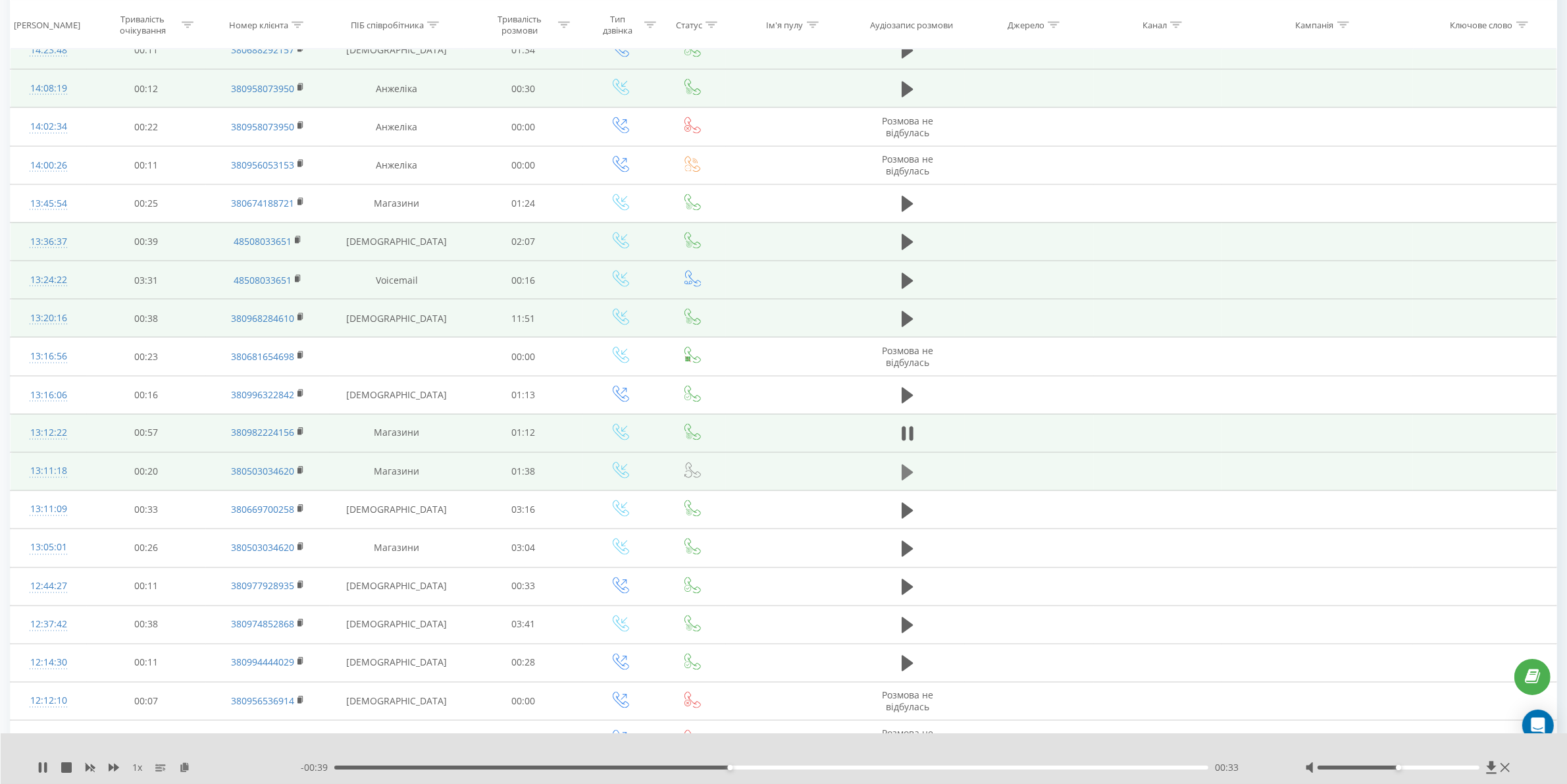
click at [903, 480] on icon at bounding box center [908, 471] width 12 height 16
click at [439, 767] on div "00:00" at bounding box center [771, 767] width 874 height 4
click at [578, 767] on div "00:12" at bounding box center [771, 767] width 874 height 4
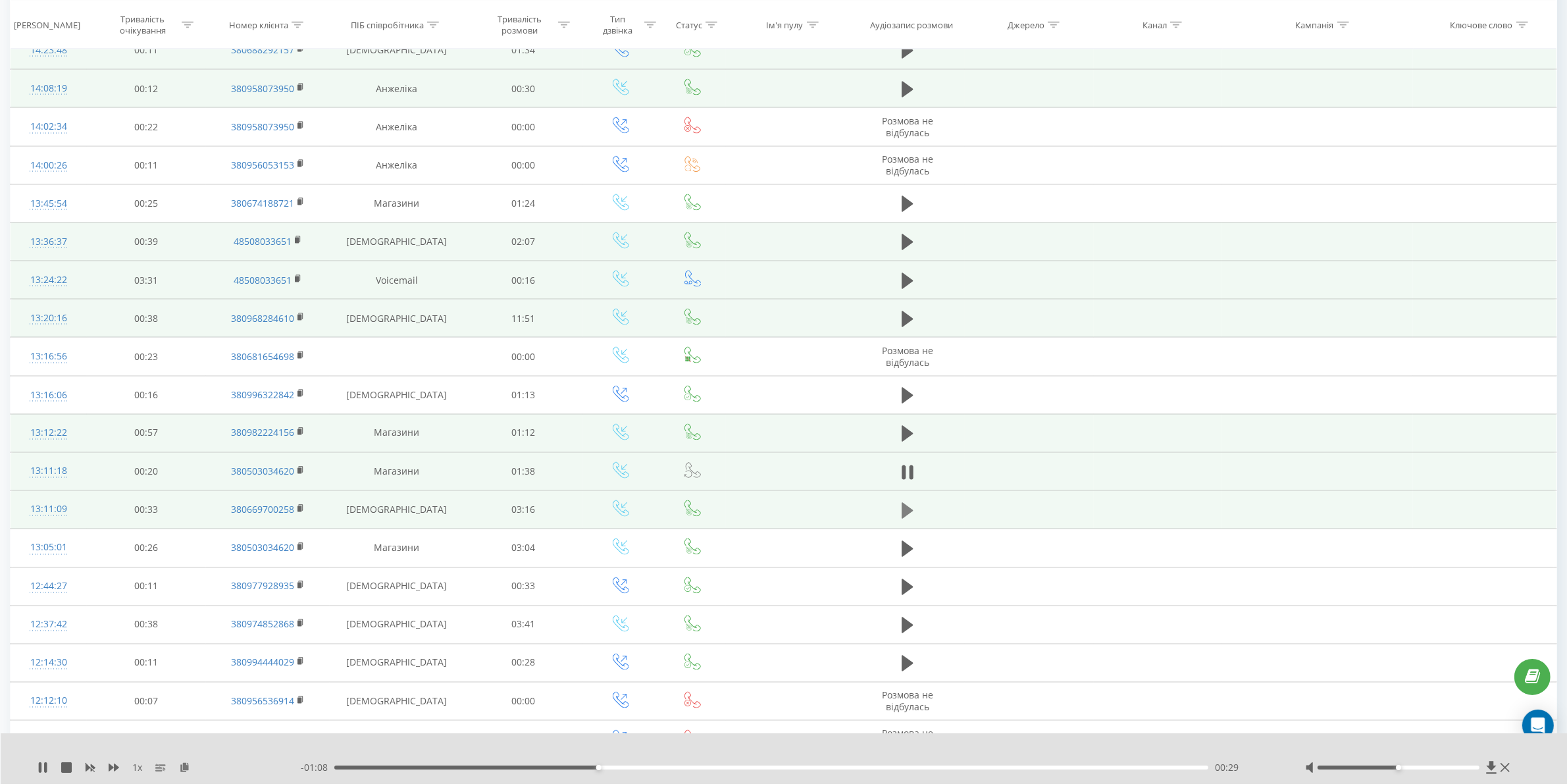
click at [909, 520] on icon at bounding box center [908, 511] width 12 height 18
click at [406, 767] on div "00:00" at bounding box center [771, 767] width 874 height 4
click at [504, 768] on div "00:17" at bounding box center [771, 767] width 874 height 4
click at [583, 767] on div "00:39" at bounding box center [771, 767] width 874 height 4
click at [908, 520] on icon at bounding box center [908, 511] width 12 height 18
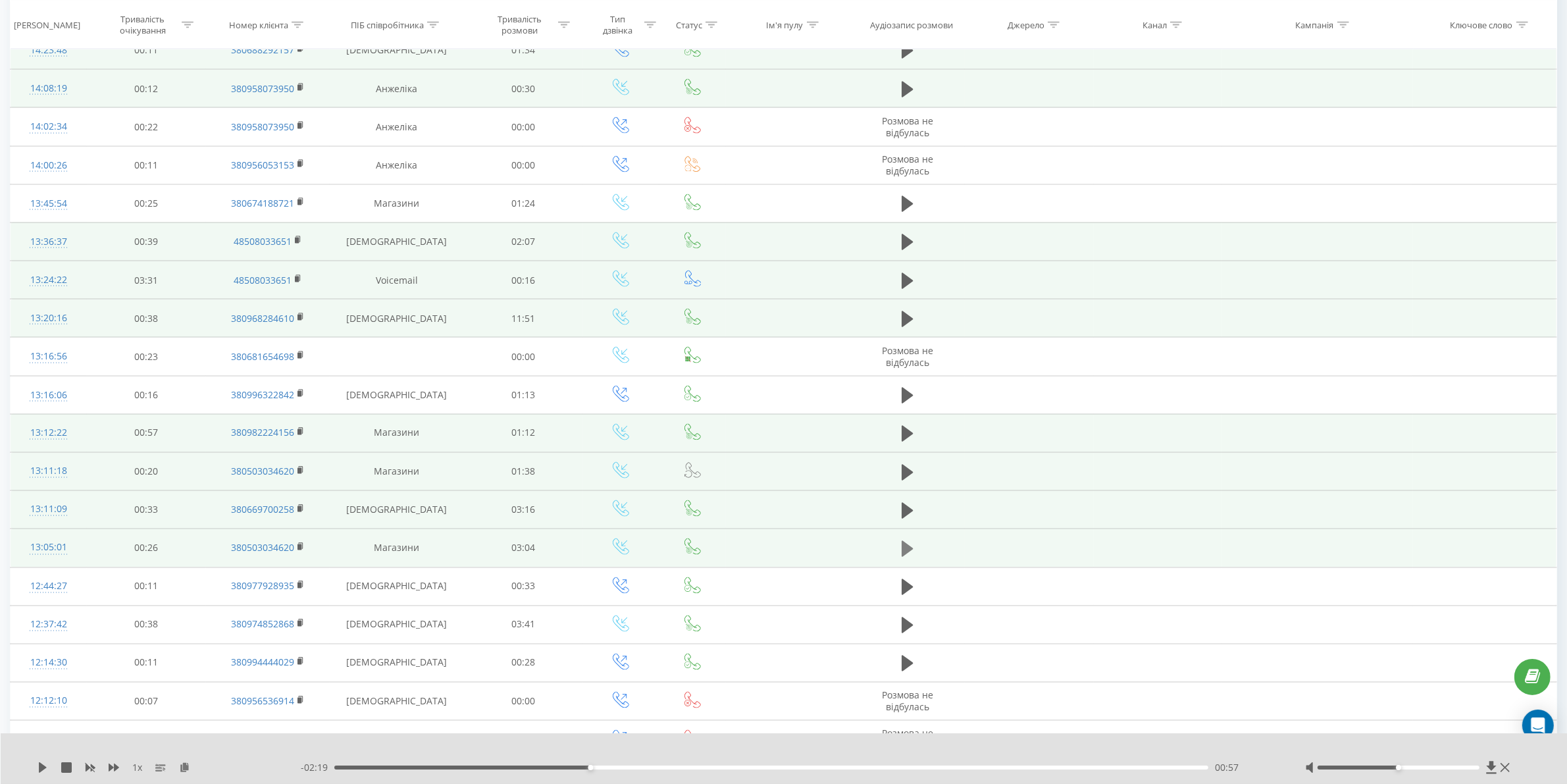
click at [904, 556] on icon at bounding box center [908, 548] width 12 height 16
click at [417, 767] on div "00:00" at bounding box center [771, 767] width 874 height 4
click at [547, 766] on div "00:18" at bounding box center [771, 767] width 874 height 4
click at [639, 771] on div "- 02:15 00:47 00:47" at bounding box center [786, 768] width 971 height 13
click at [656, 767] on div "01:07" at bounding box center [771, 767] width 874 height 4
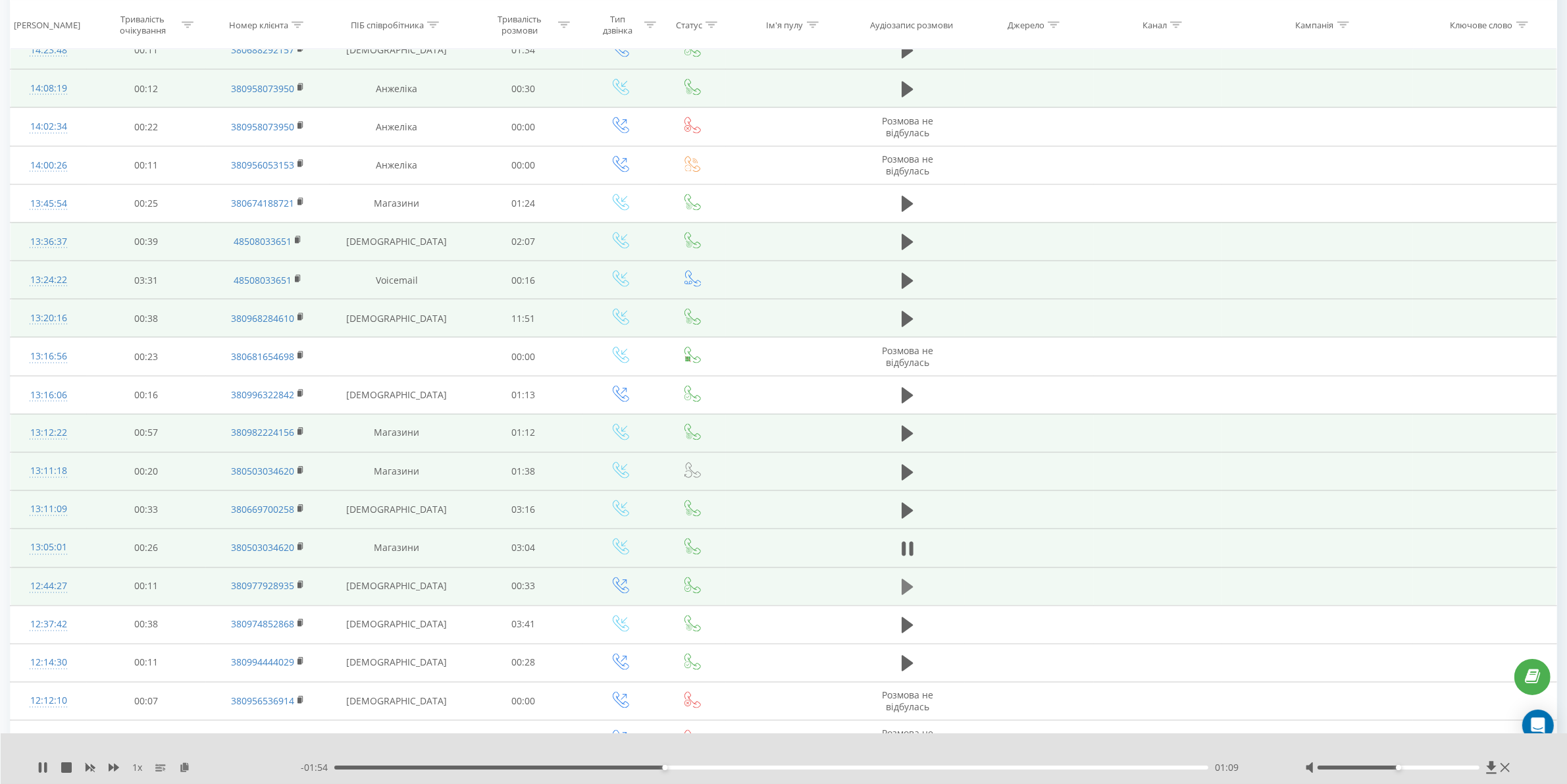
click at [900, 594] on button at bounding box center [908, 587] width 20 height 20
click at [408, 768] on div "00:00" at bounding box center [771, 767] width 874 height 4
click at [561, 768] on div "00:08" at bounding box center [771, 767] width 874 height 4
click at [667, 772] on div "- 00:23 00:09 00:09" at bounding box center [786, 768] width 971 height 13
click at [677, 768] on div "00:10" at bounding box center [771, 767] width 874 height 4
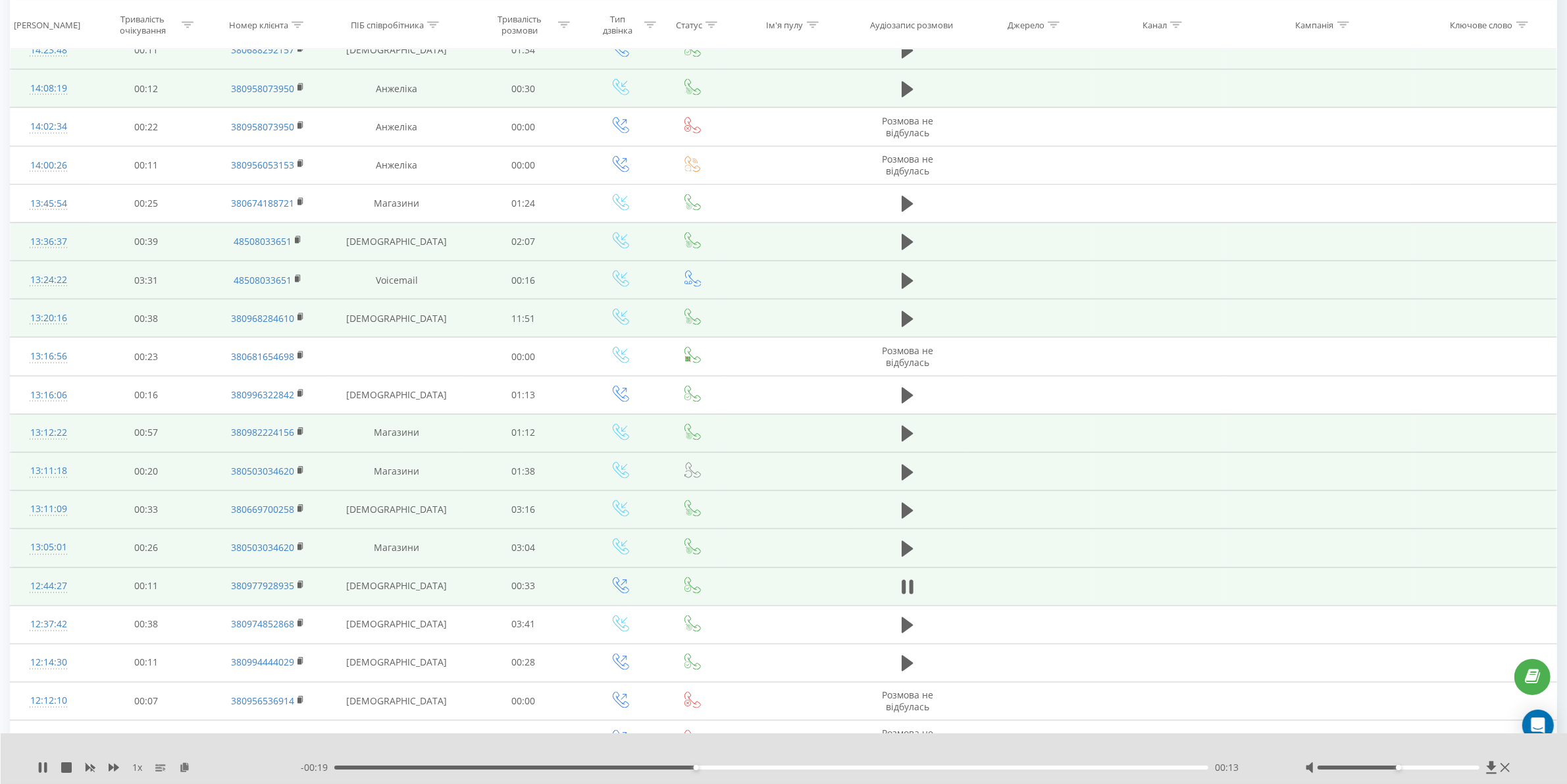
click at [785, 766] on div "00:13" at bounding box center [771, 767] width 874 height 4
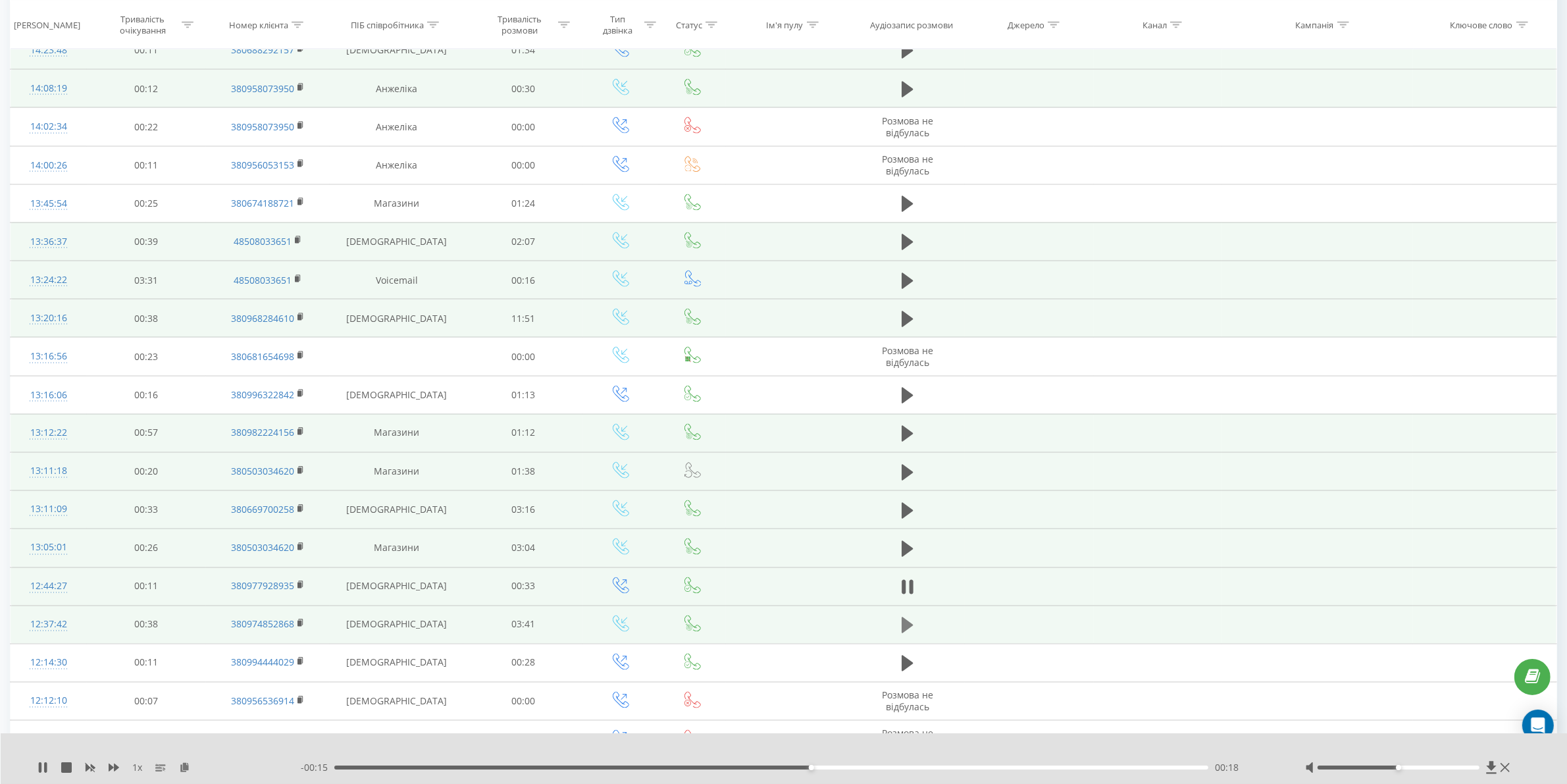
click at [911, 633] on icon at bounding box center [908, 624] width 12 height 16
click at [425, 767] on div "00:00" at bounding box center [771, 767] width 874 height 4
drag, startPoint x: 554, startPoint y: 768, endPoint x: 565, endPoint y: 770, distance: 11.2
click at [555, 768] on div "00:23" at bounding box center [771, 767] width 874 height 4
click at [662, 768] on div "01:23" at bounding box center [771, 767] width 874 height 4
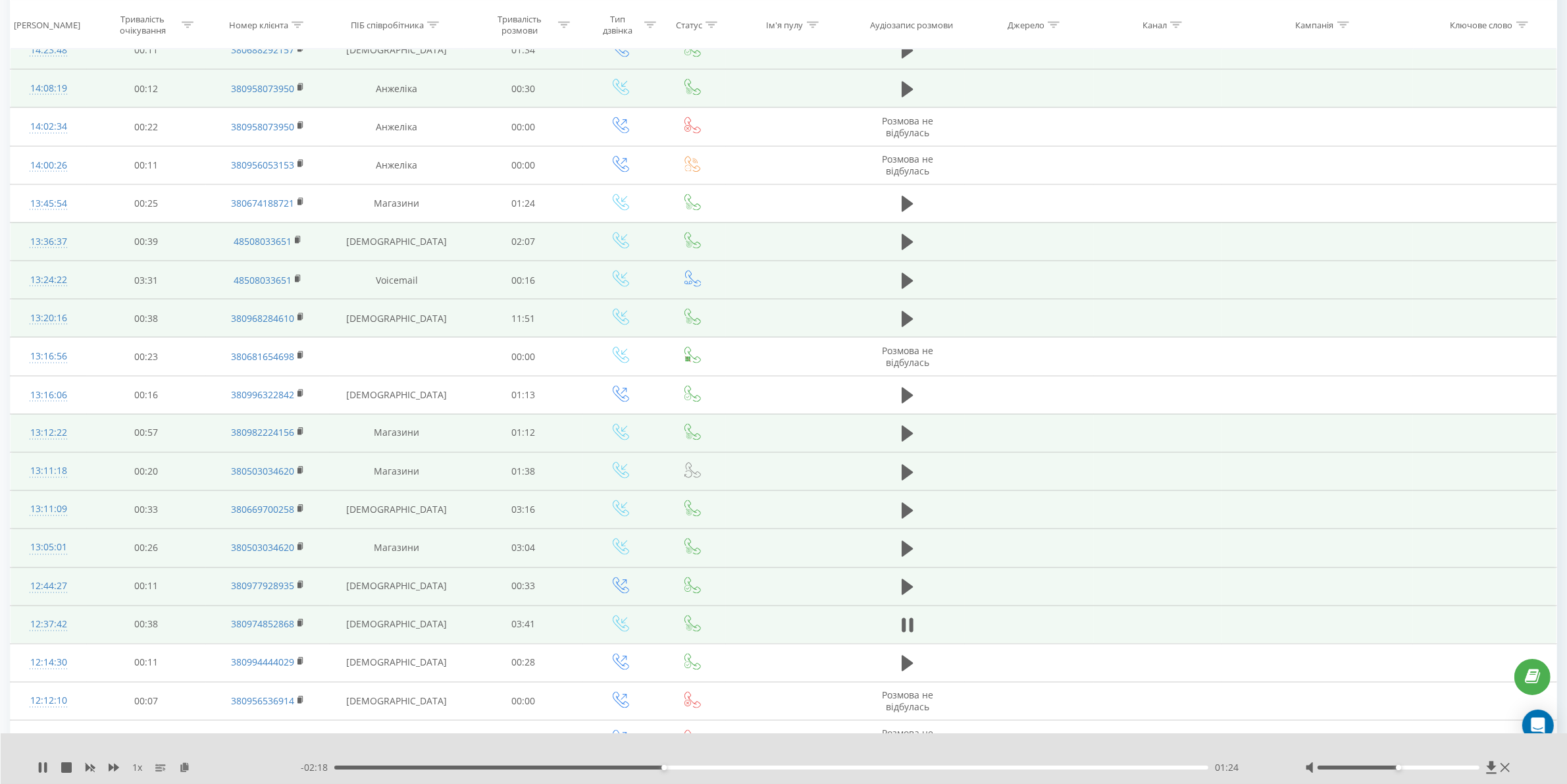
scroll to position [2801, 0]
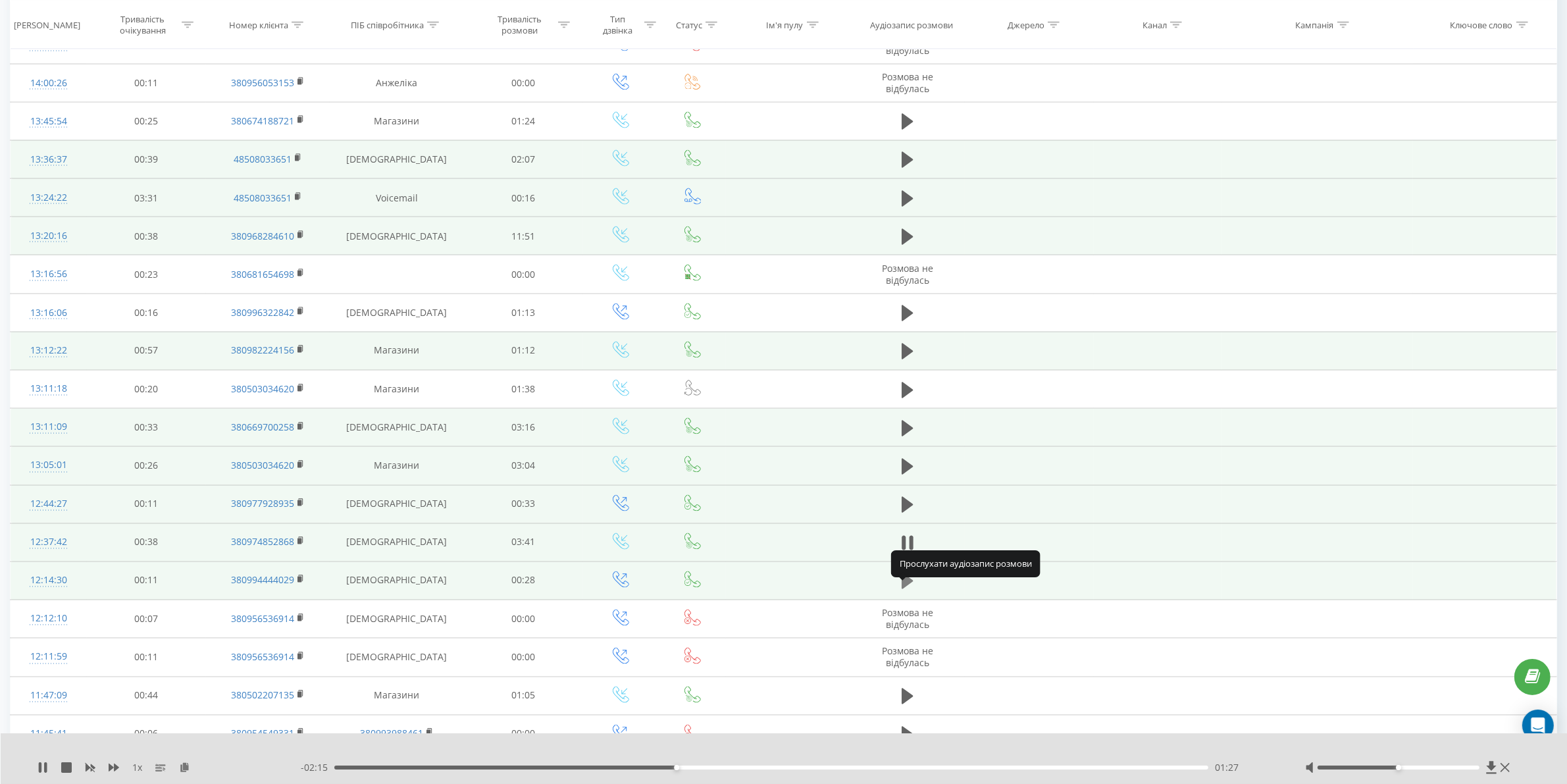
click at [905, 589] on icon at bounding box center [908, 581] width 12 height 16
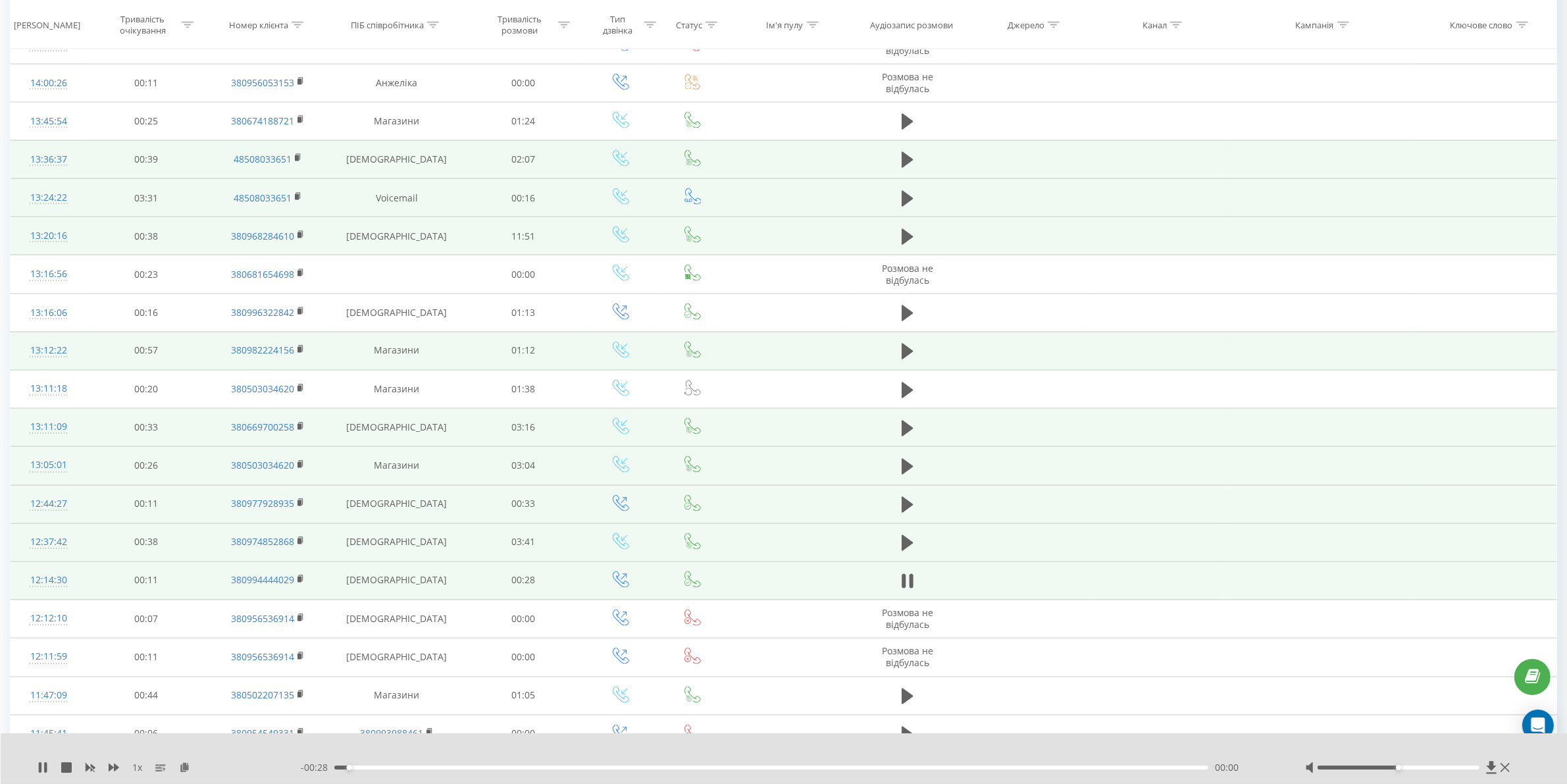
click at [423, 766] on div "- 00:28 00:00 00:00" at bounding box center [786, 768] width 971 height 13
click at [423, 766] on div "00:02" at bounding box center [771, 767] width 874 height 4
click at [616, 768] on div "00:03" at bounding box center [771, 767] width 874 height 4
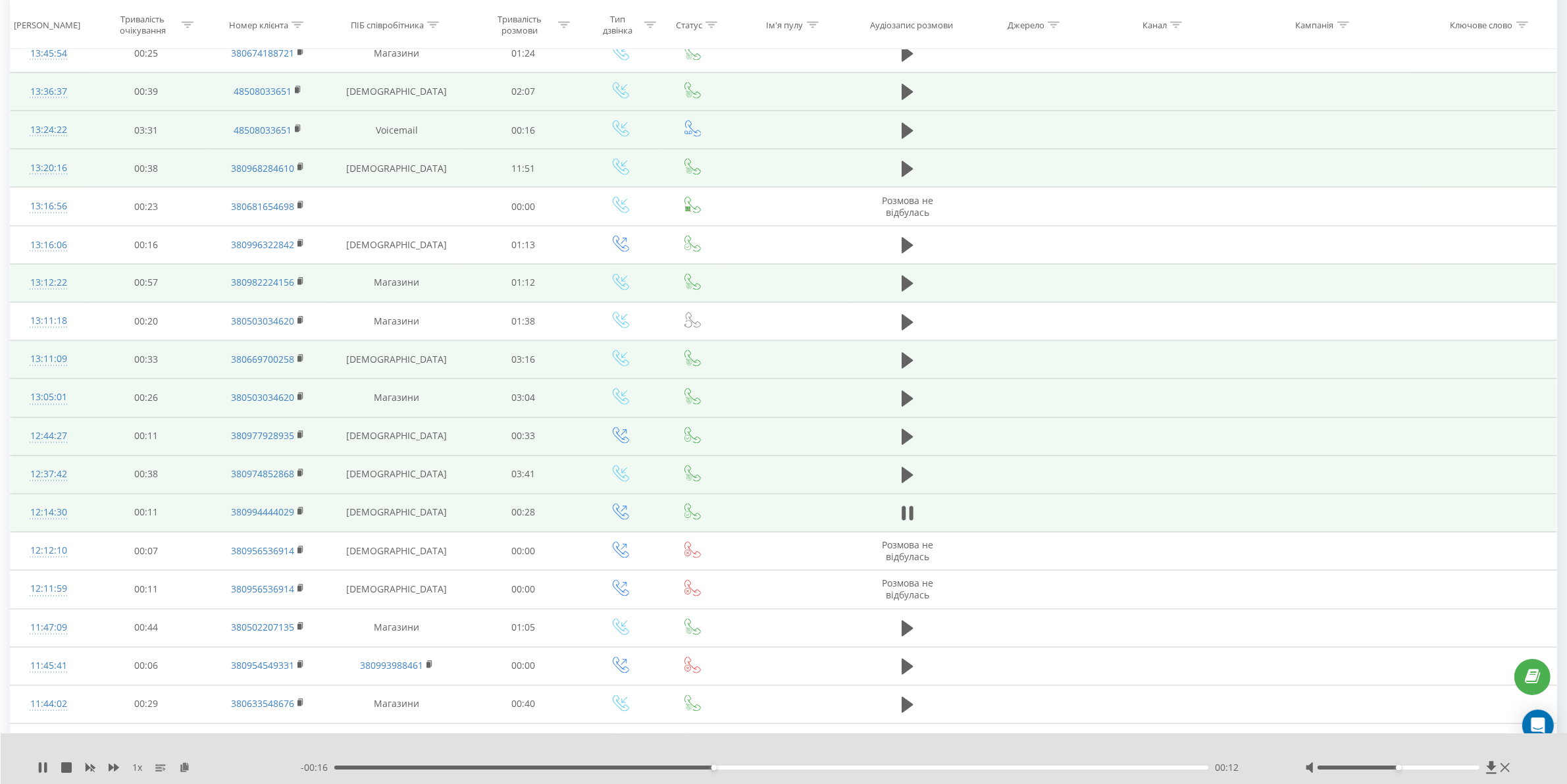
scroll to position [2884, 0]
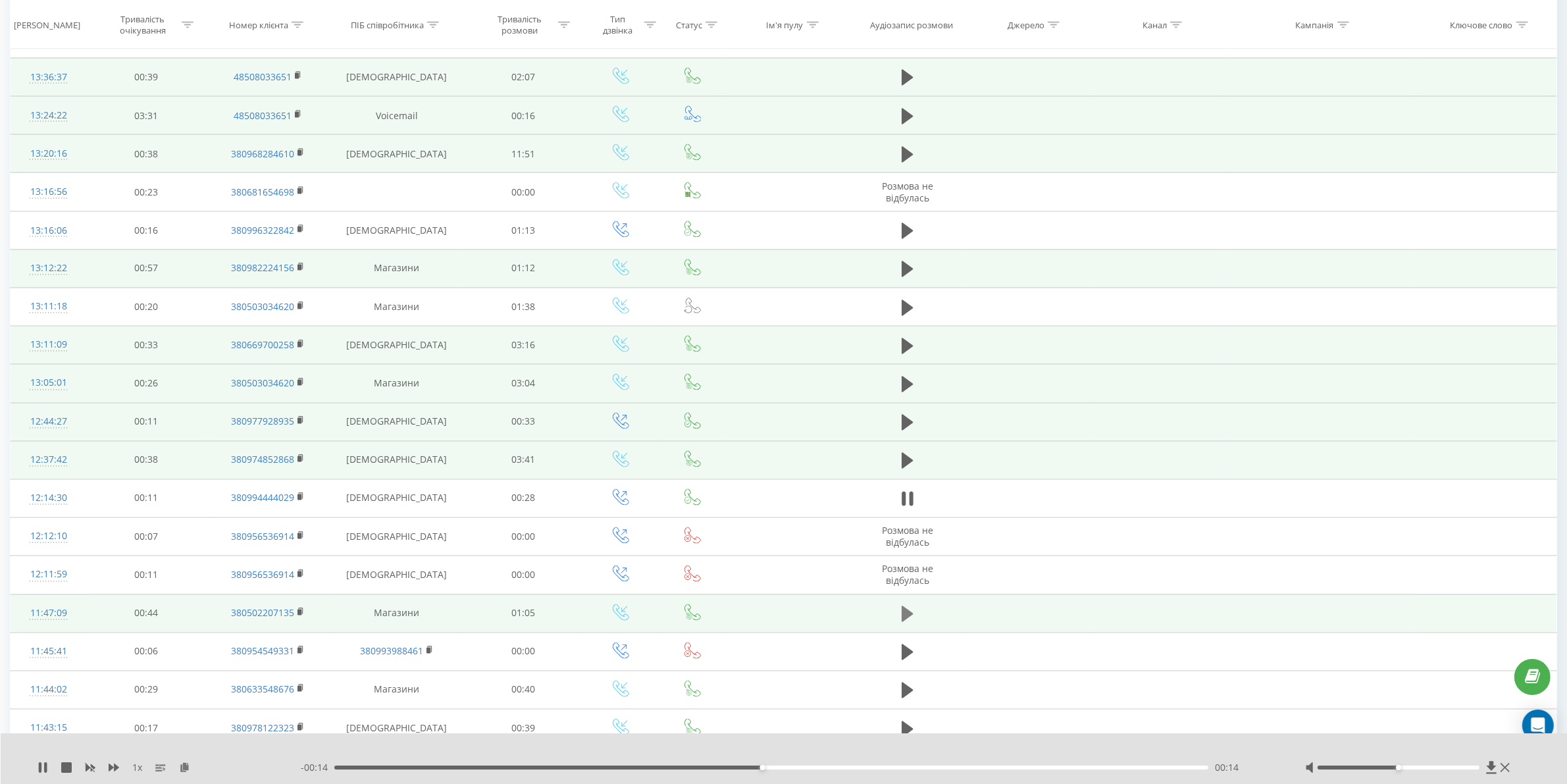
click at [905, 622] on icon at bounding box center [908, 613] width 12 height 16
click at [438, 768] on div "00:00" at bounding box center [771, 767] width 874 height 4
click at [574, 768] on div "00:09" at bounding box center [771, 767] width 874 height 4
click at [714, 768] on div "00:19" at bounding box center [771, 767] width 874 height 4
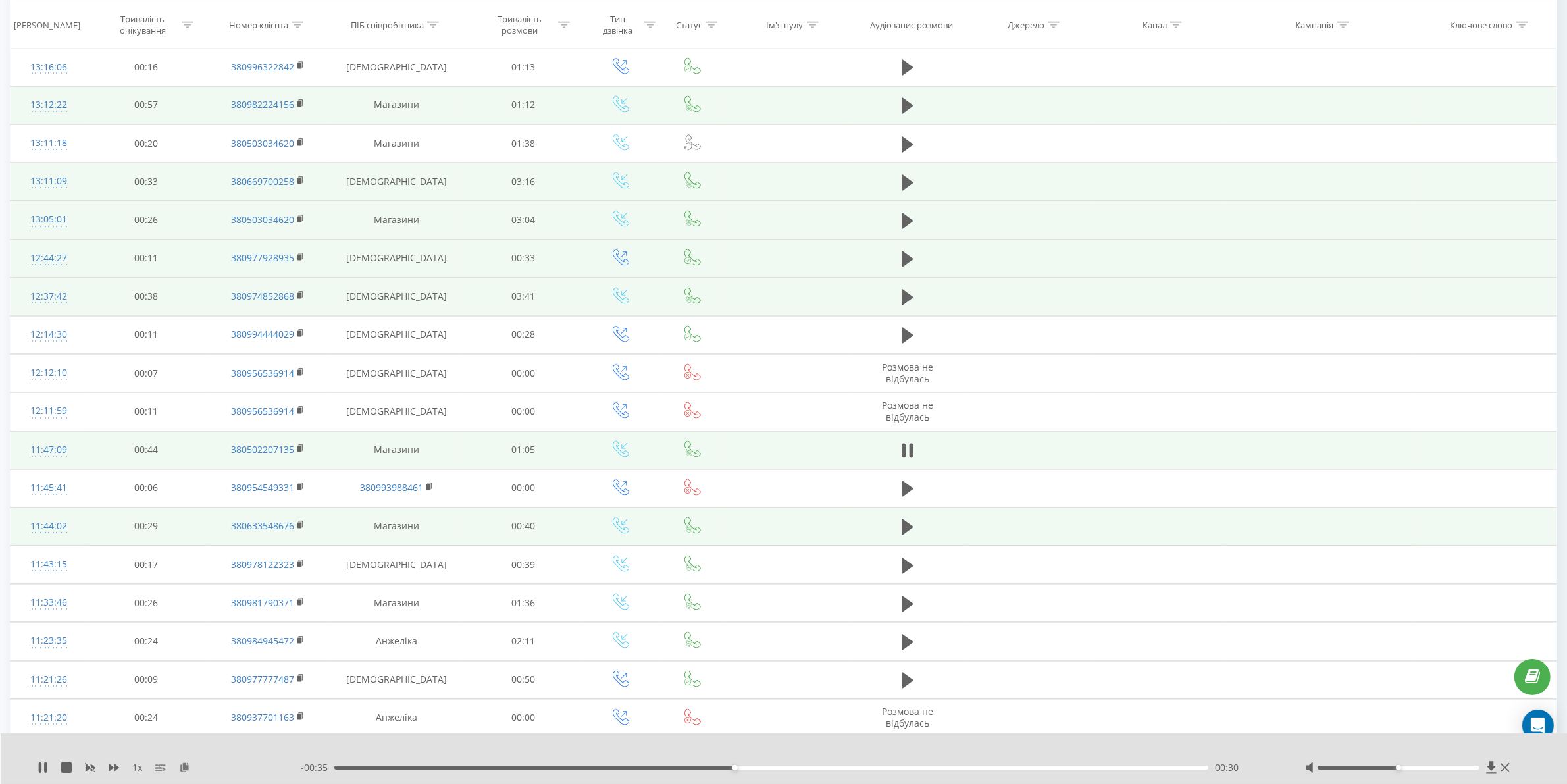
scroll to position [3048, 0]
click at [907, 534] on icon at bounding box center [908, 525] width 12 height 16
click at [432, 767] on div "00:00" at bounding box center [771, 767] width 874 height 4
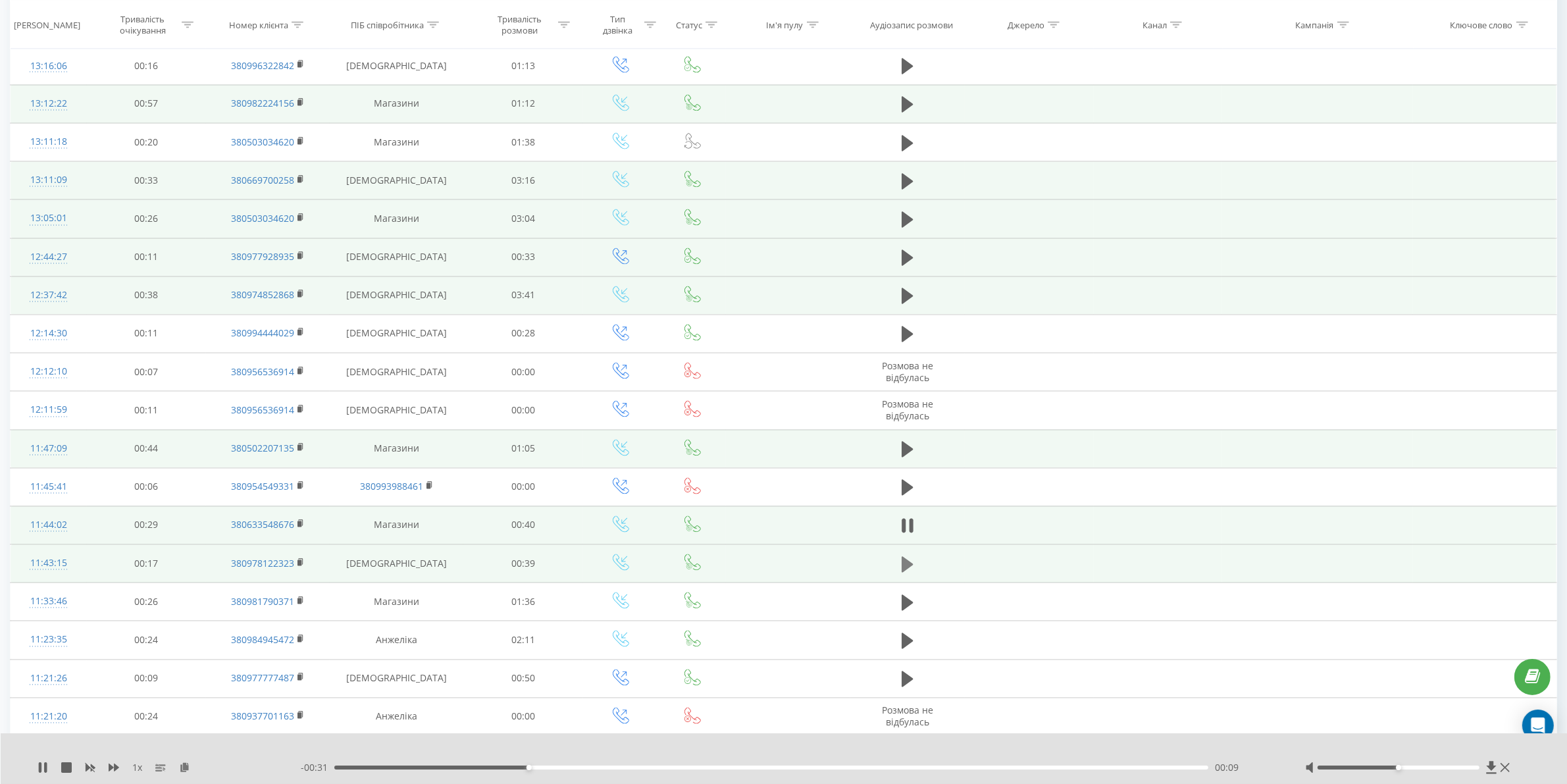
click at [908, 572] on icon at bounding box center [908, 564] width 12 height 16
click at [442, 768] on div "00:00" at bounding box center [771, 767] width 874 height 4
click at [557, 767] on div "00:05" at bounding box center [771, 767] width 874 height 4
click at [701, 764] on div "- 00:28 00:12 00:12" at bounding box center [786, 768] width 971 height 13
click at [701, 766] on div "00:16" at bounding box center [771, 767] width 874 height 4
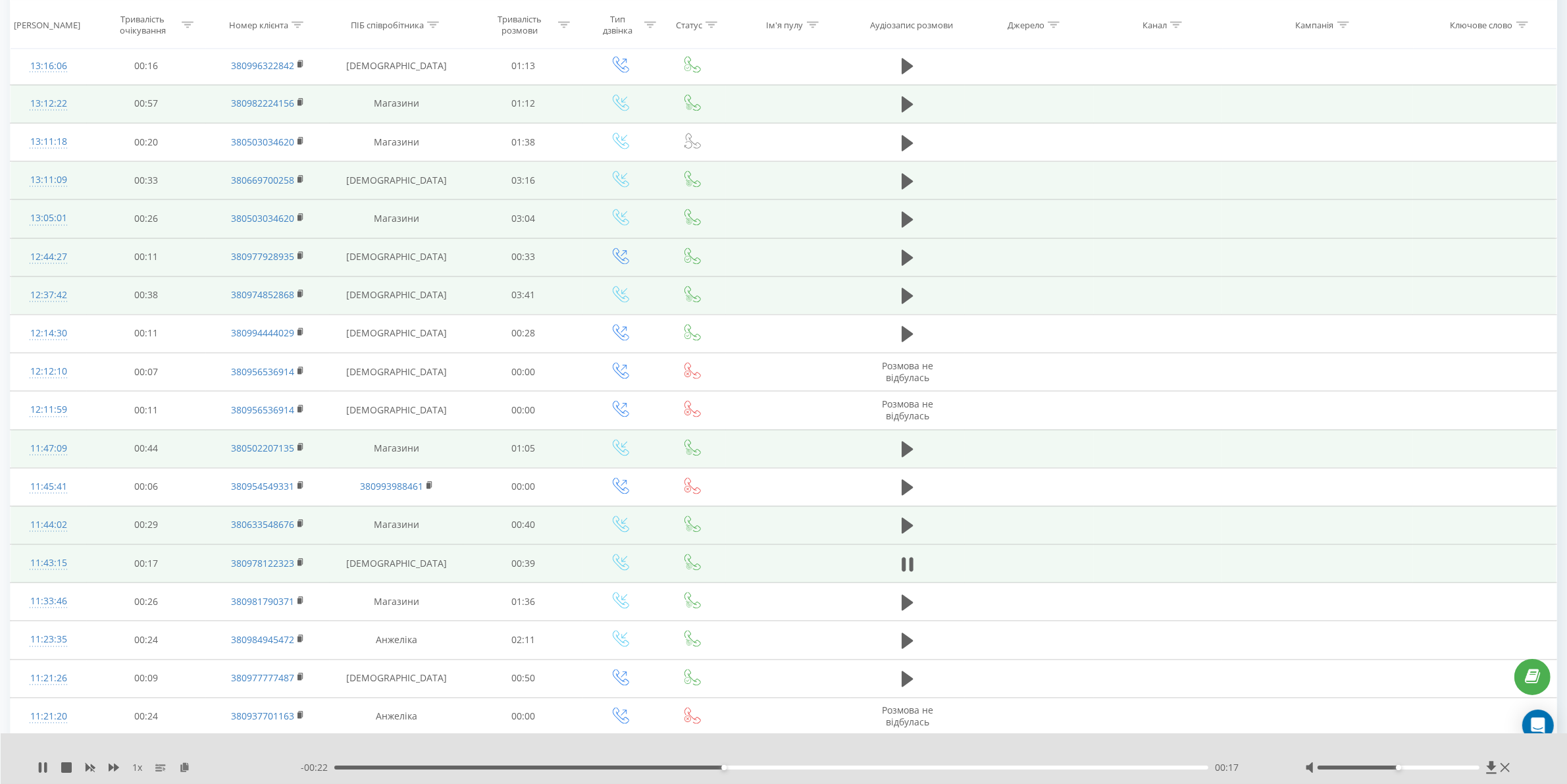
click at [801, 767] on div "00:17" at bounding box center [771, 767] width 874 height 4
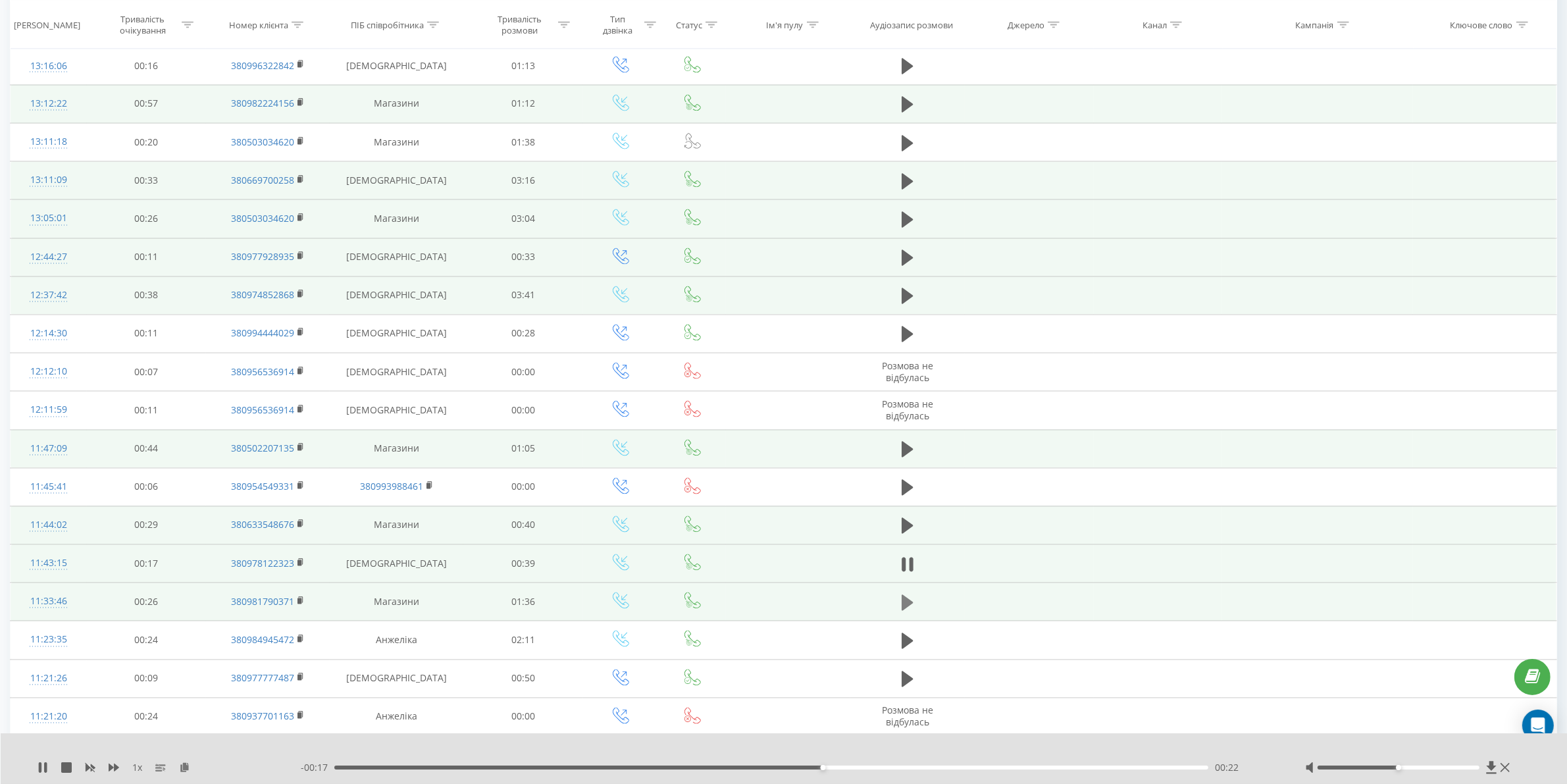
click at [910, 610] on icon at bounding box center [908, 602] width 12 height 16
click at [41, 767] on icon at bounding box center [43, 767] width 10 height 10
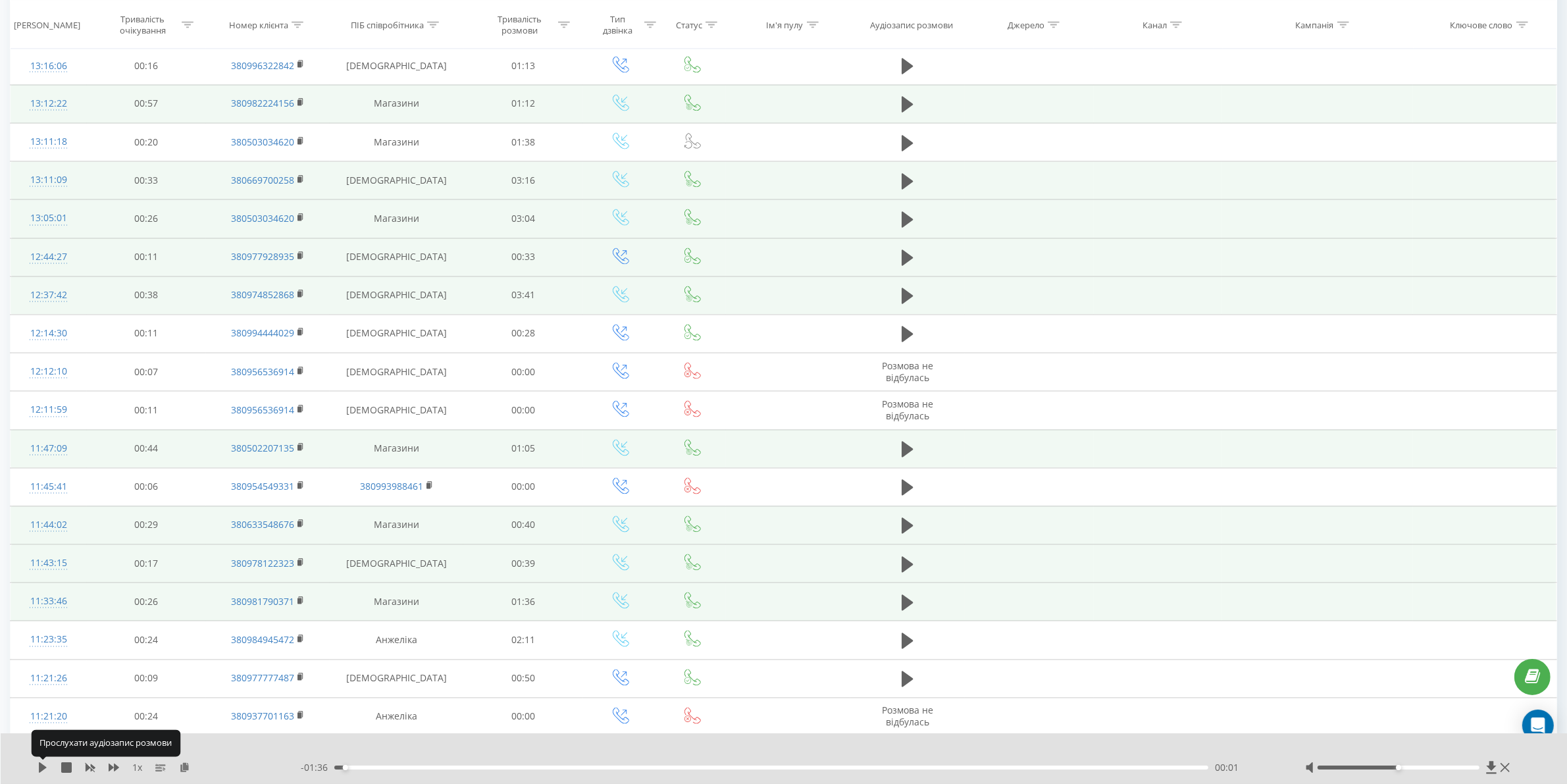
click at [41, 767] on icon at bounding box center [43, 767] width 8 height 10
click at [432, 770] on div "- 01:35 00:01 00:01" at bounding box center [786, 768] width 971 height 13
click at [432, 770] on div "- 01:34 00:02 00:02" at bounding box center [786, 768] width 971 height 13
click at [440, 768] on div "00:03" at bounding box center [771, 767] width 874 height 4
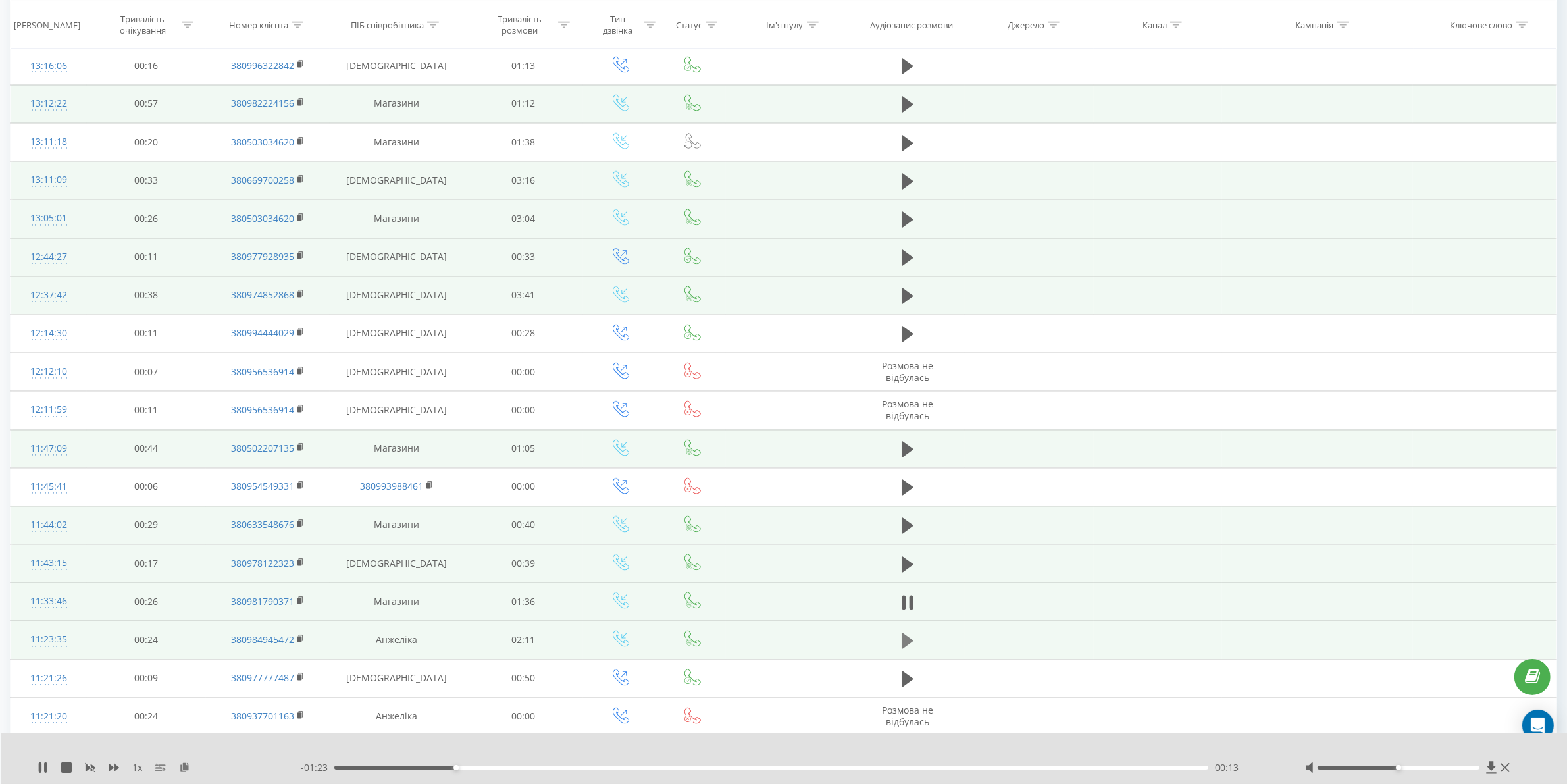
click at [912, 649] on icon at bounding box center [908, 641] width 12 height 16
click at [900, 613] on button at bounding box center [908, 602] width 20 height 20
click at [903, 648] on icon at bounding box center [908, 641] width 12 height 16
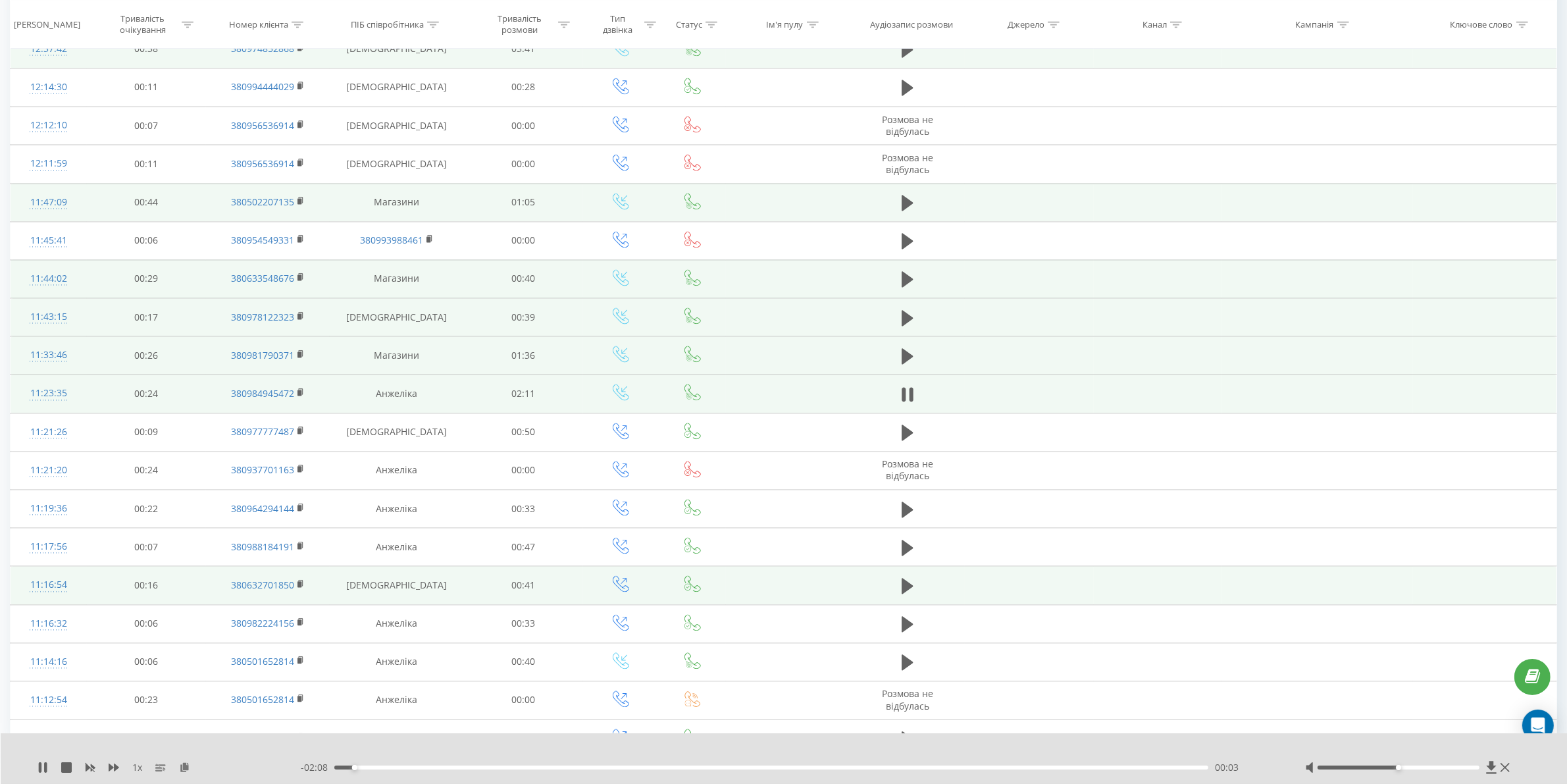
scroll to position [3213, 0]
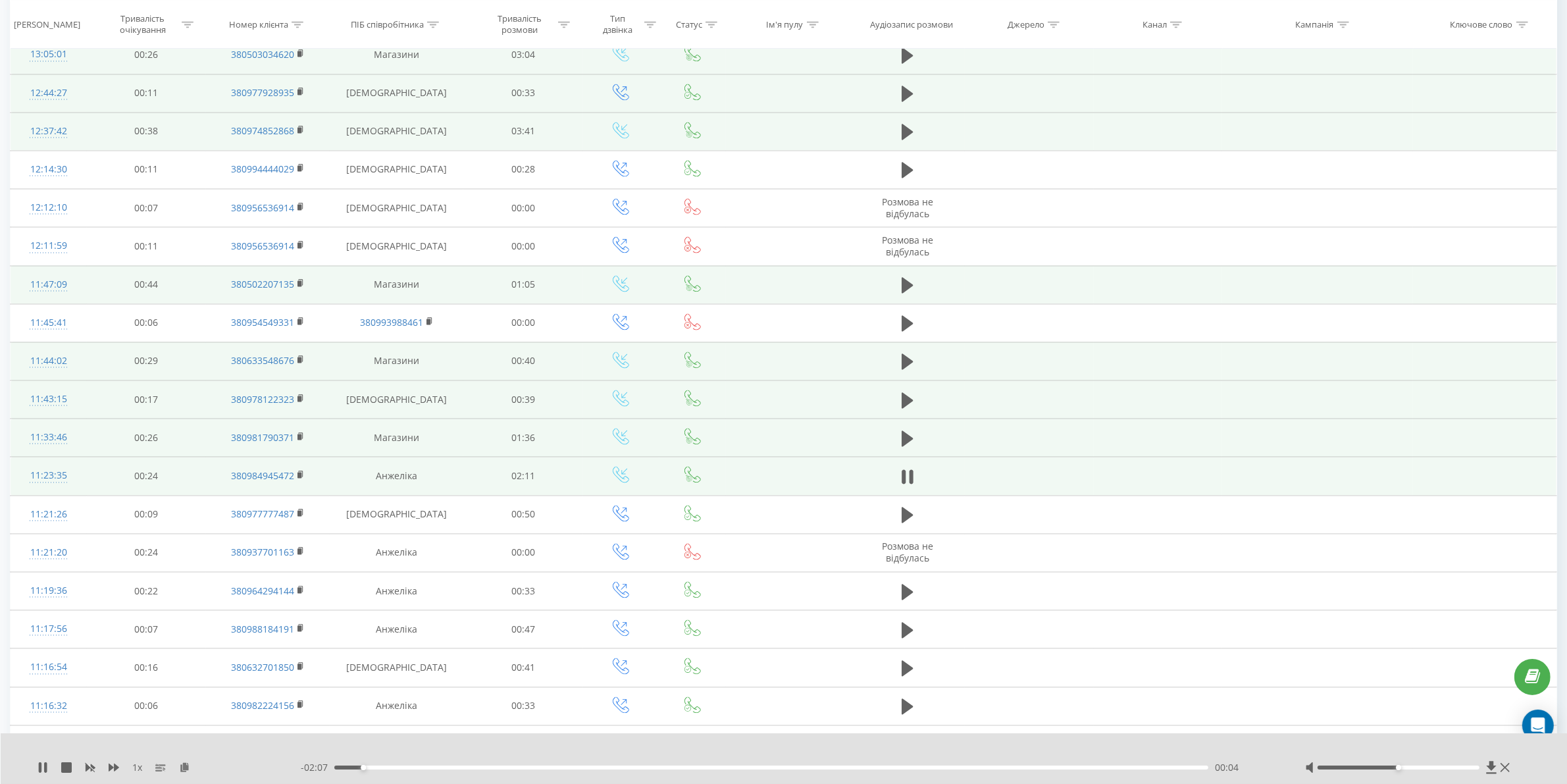
click at [521, 768] on div "00:04" at bounding box center [771, 767] width 874 height 4
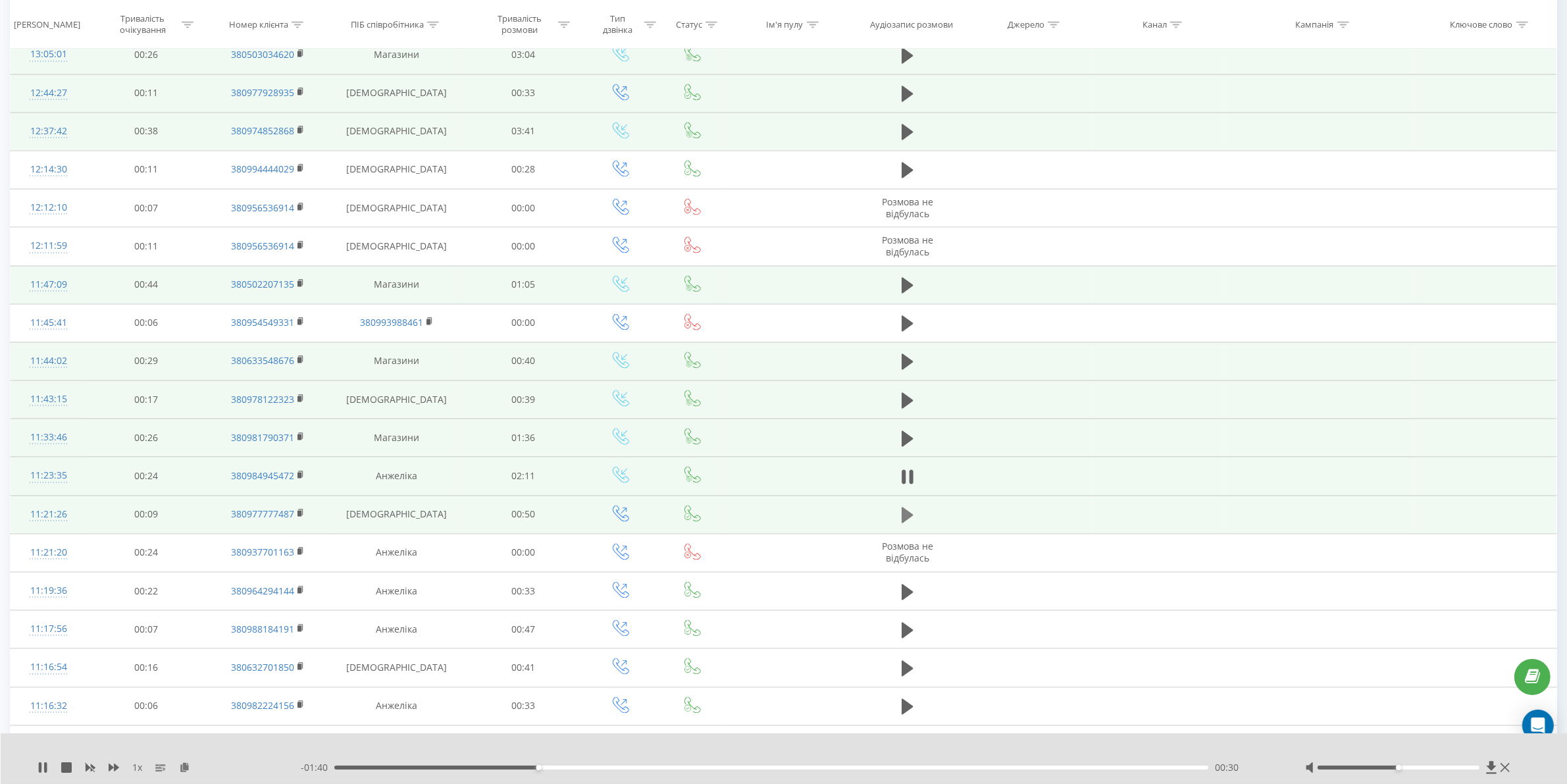
click at [911, 522] on icon at bounding box center [908, 514] width 12 height 16
click at [489, 770] on div "- 00:51 00:00 00:00" at bounding box center [786, 768] width 971 height 13
click at [488, 768] on div "- 00:50 00:00 00:00" at bounding box center [786, 768] width 971 height 13
click at [487, 767] on div "00:00" at bounding box center [771, 767] width 874 height 4
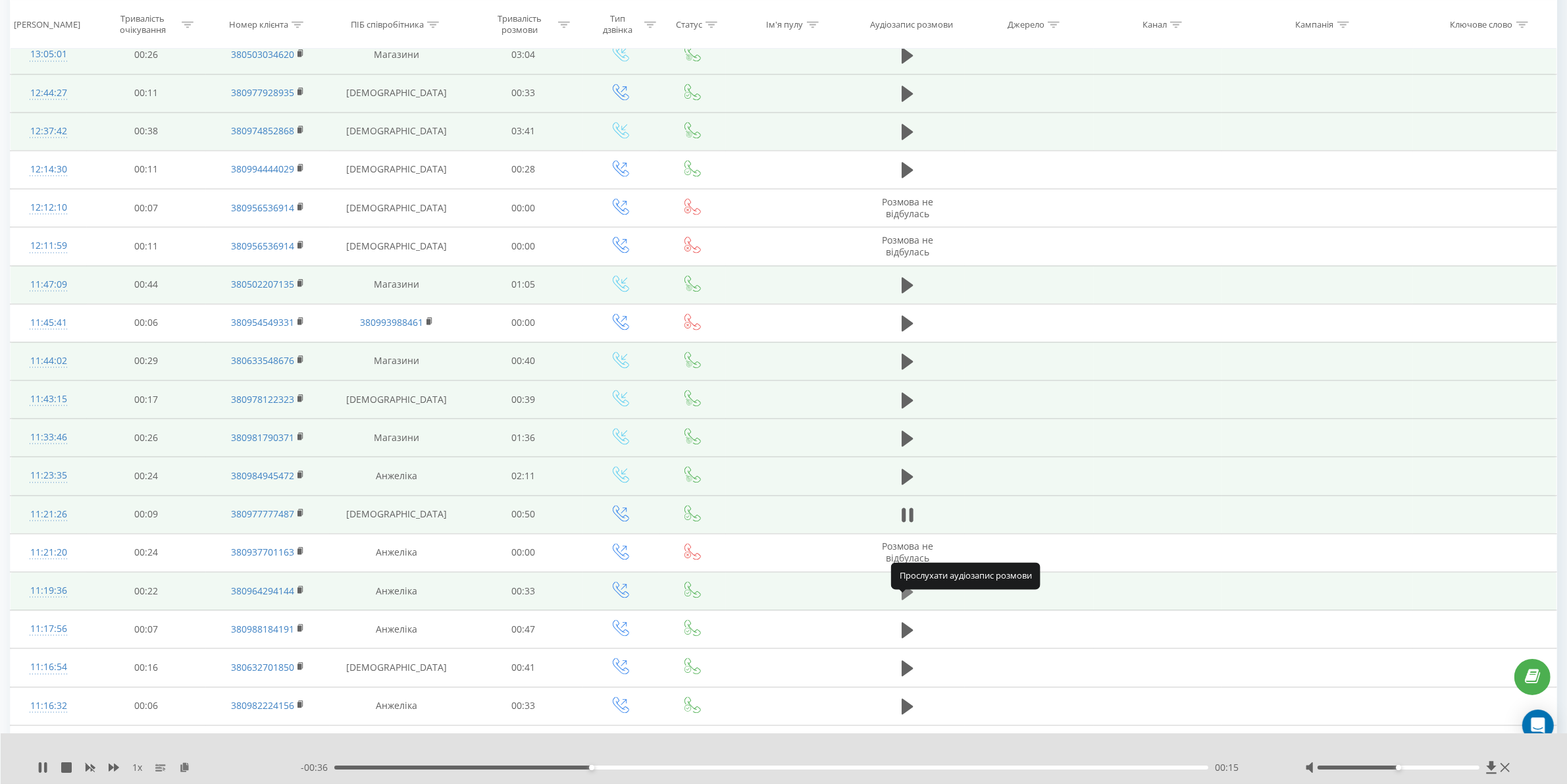
click at [903, 599] on icon at bounding box center [908, 590] width 12 height 16
click at [432, 767] on div "00:03" at bounding box center [771, 767] width 874 height 4
drag, startPoint x: 587, startPoint y: 770, endPoint x: 601, endPoint y: 761, distance: 16.6
click at [587, 768] on div "- 00:26 00:06 00:06" at bounding box center [786, 768] width 971 height 13
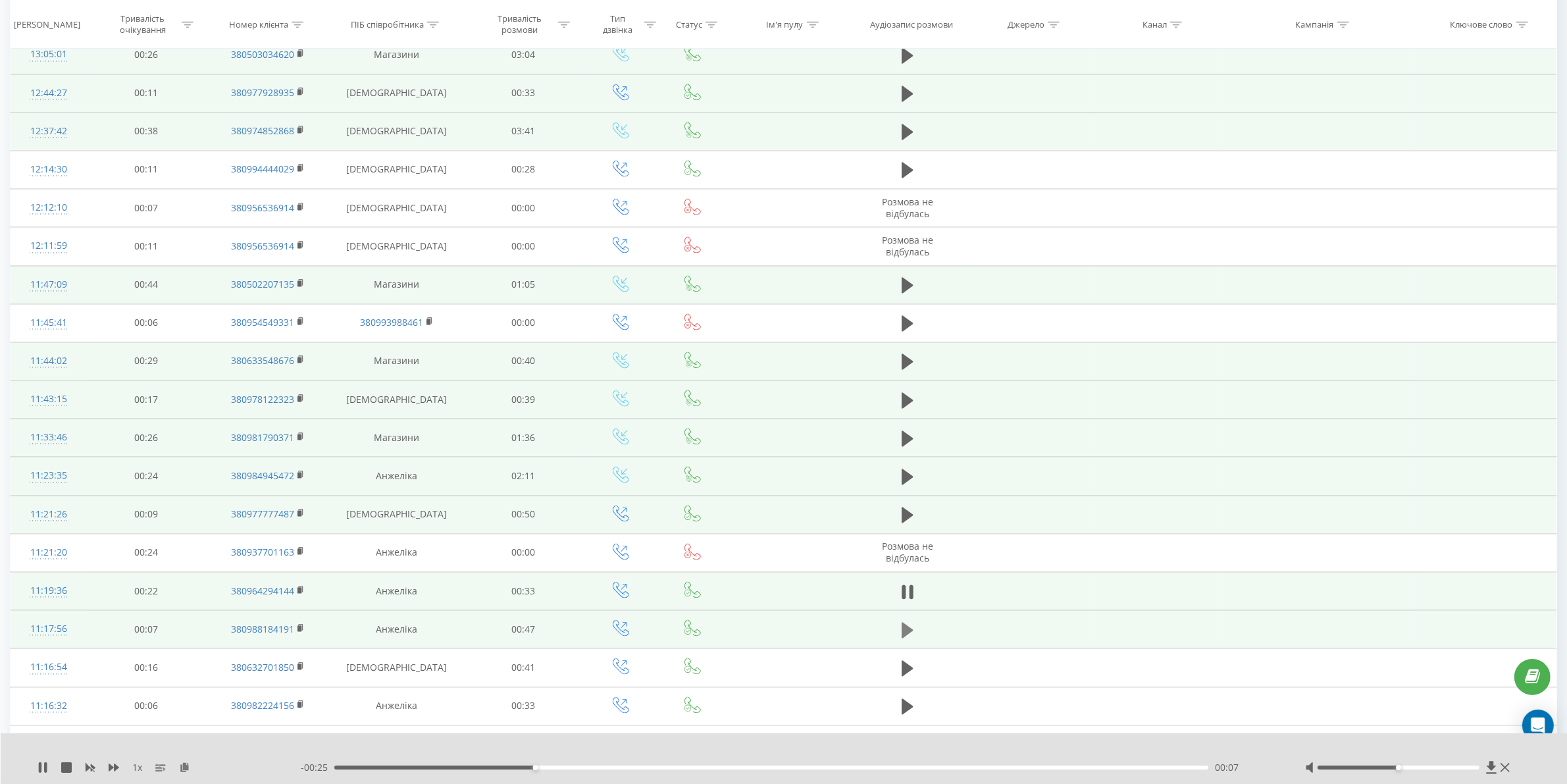
click at [903, 638] on icon at bounding box center [908, 630] width 12 height 16
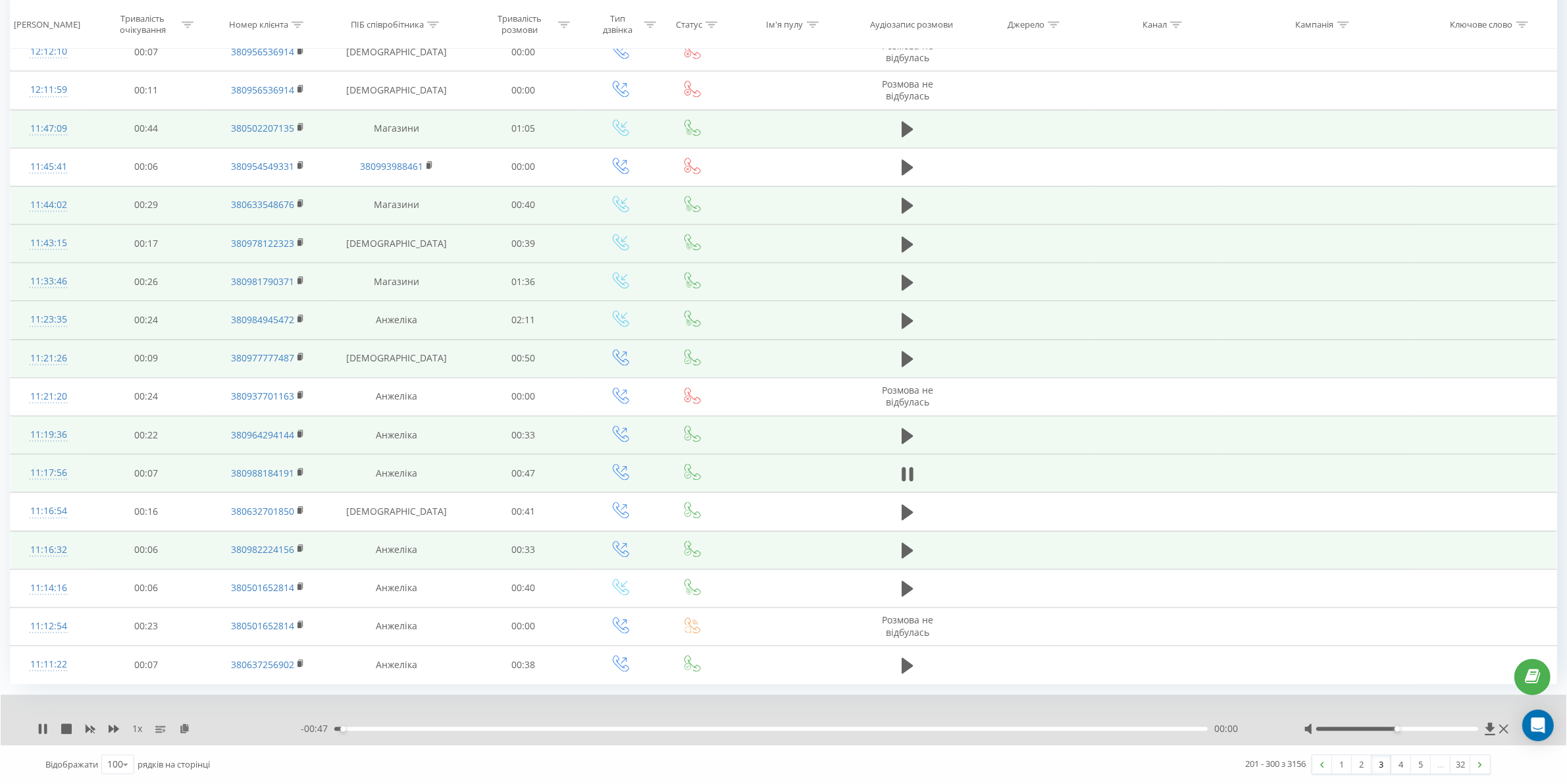
scroll to position [3384, 0]
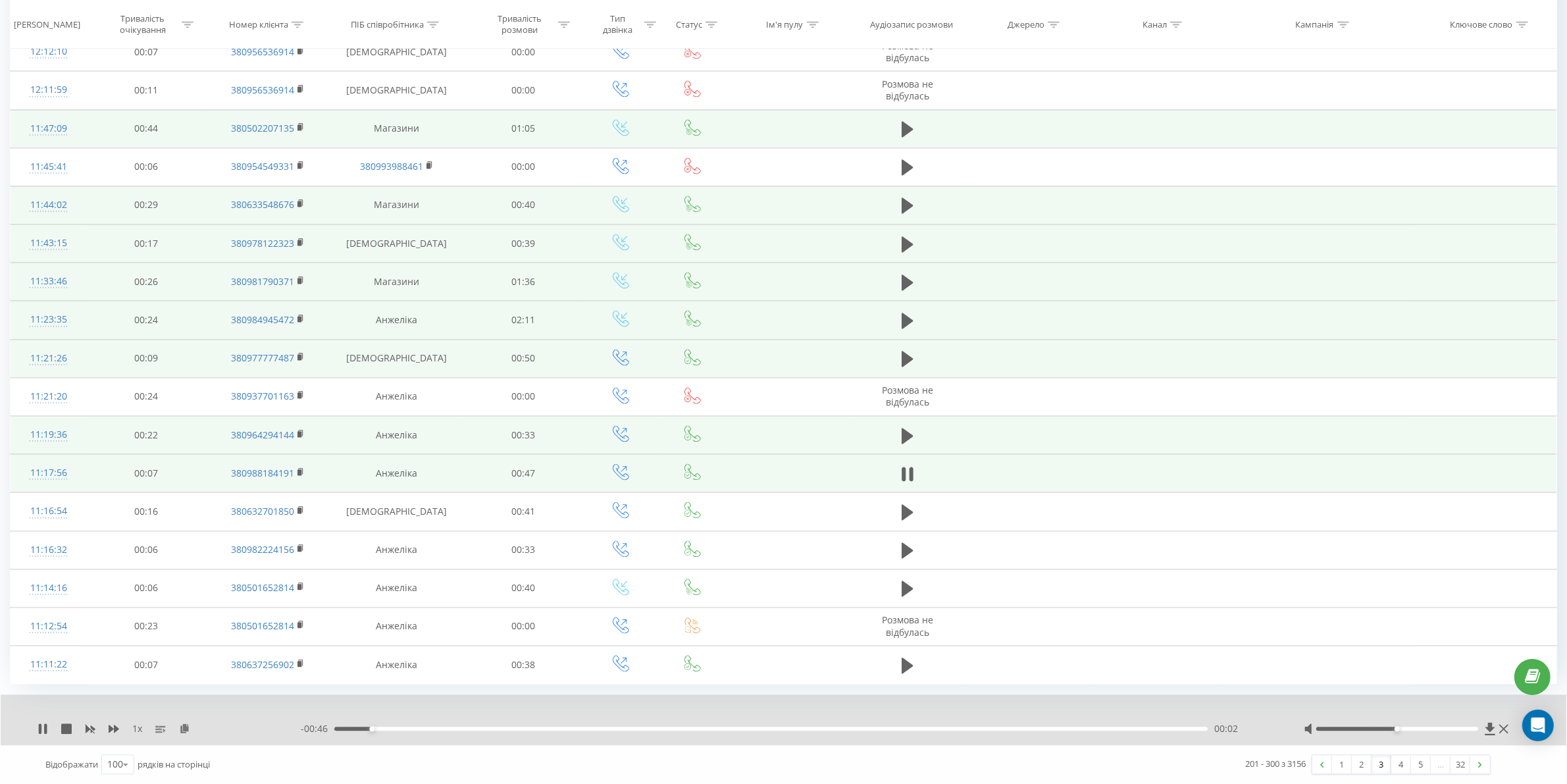
click at [459, 731] on div "- 00:46 00:02 00:02" at bounding box center [786, 729] width 971 height 13
click at [459, 729] on div "00:02" at bounding box center [771, 728] width 874 height 4
click at [551, 727] on div "00:07" at bounding box center [771, 728] width 874 height 4
click at [639, 726] on div "00:16" at bounding box center [771, 728] width 874 height 4
click at [715, 727] on div "00:21" at bounding box center [771, 728] width 874 height 4
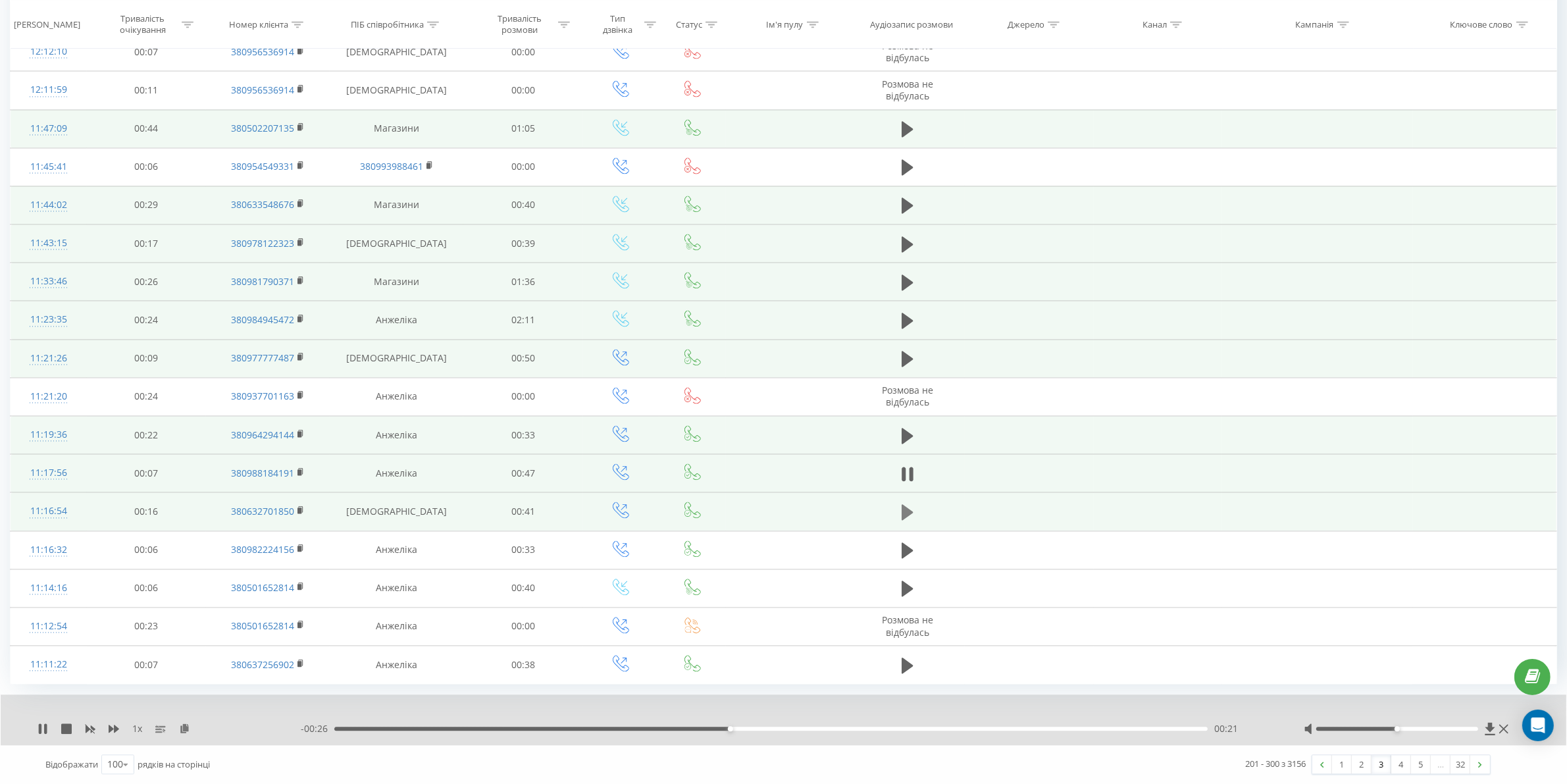
click at [909, 508] on icon at bounding box center [908, 511] width 12 height 16
click at [400, 729] on div at bounding box center [760, 728] width 874 height 4
click at [472, 729] on div "00:01" at bounding box center [771, 728] width 874 height 4
click at [611, 731] on div "- 00:34 00:07 00:07" at bounding box center [786, 729] width 971 height 13
click at [621, 727] on div "00:13" at bounding box center [771, 728] width 874 height 4
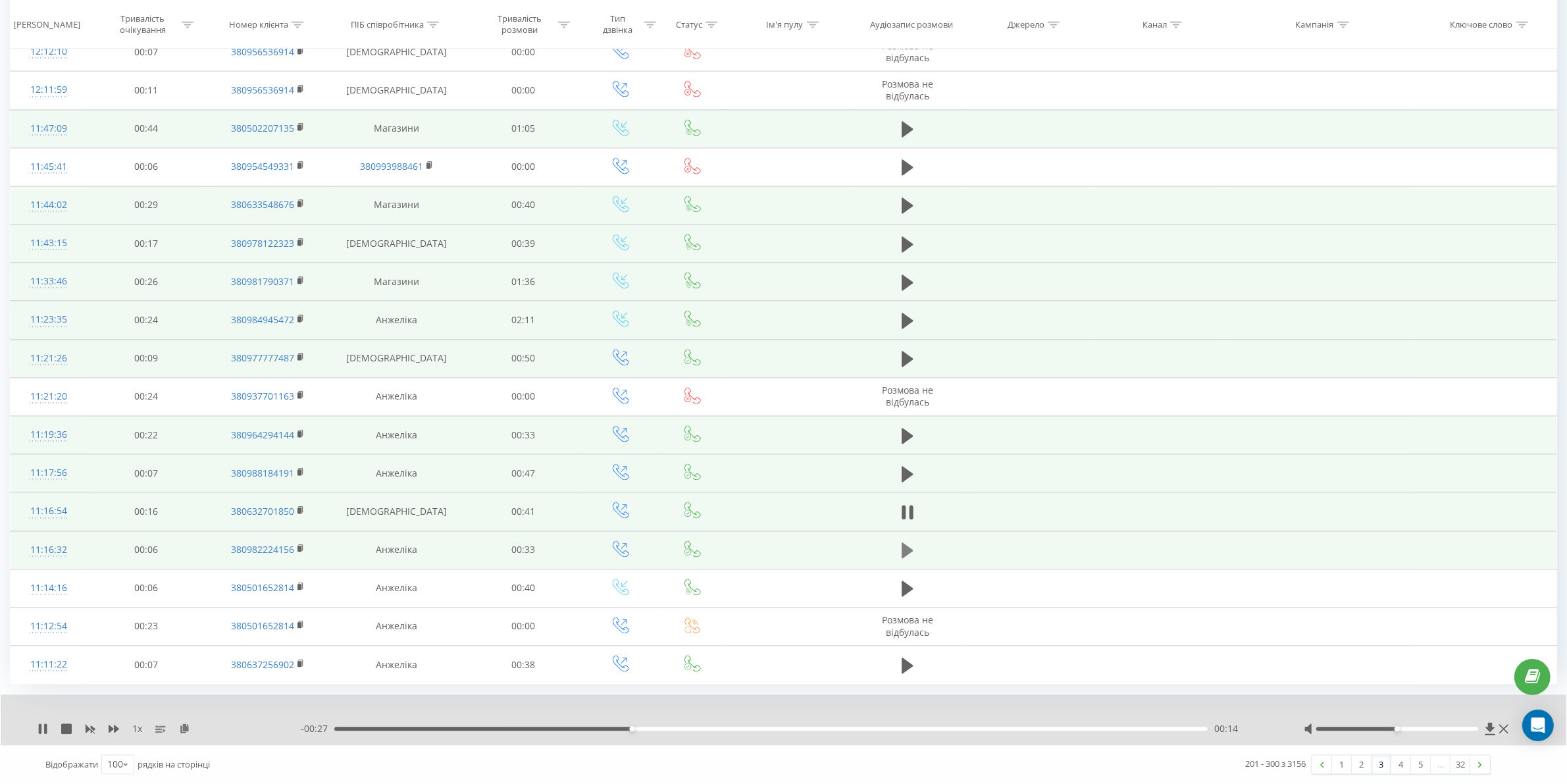
click at [900, 553] on button at bounding box center [908, 550] width 20 height 20
click at [436, 727] on div "00:00" at bounding box center [771, 728] width 874 height 4
click at [612, 731] on div "- 00:27 00:06 00:06" at bounding box center [786, 729] width 971 height 13
click at [619, 723] on div "- 00:26 00:06 00:06" at bounding box center [786, 729] width 971 height 13
click at [624, 729] on div "00:11" at bounding box center [771, 728] width 874 height 4
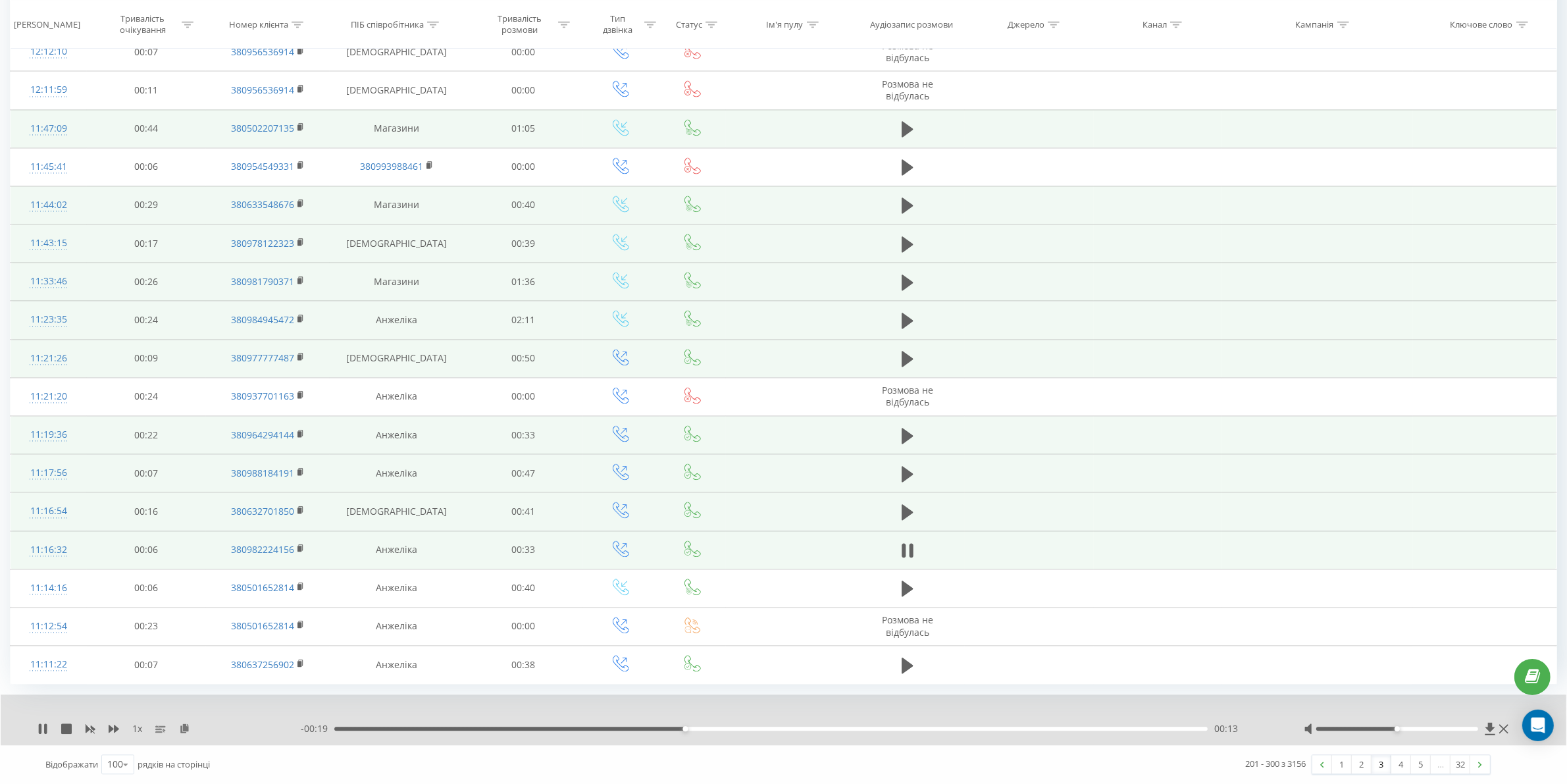
click at [798, 729] on div "- 00:19 00:13 00:13" at bounding box center [786, 729] width 971 height 13
click at [938, 729] on div "00:23" at bounding box center [771, 728] width 874 height 4
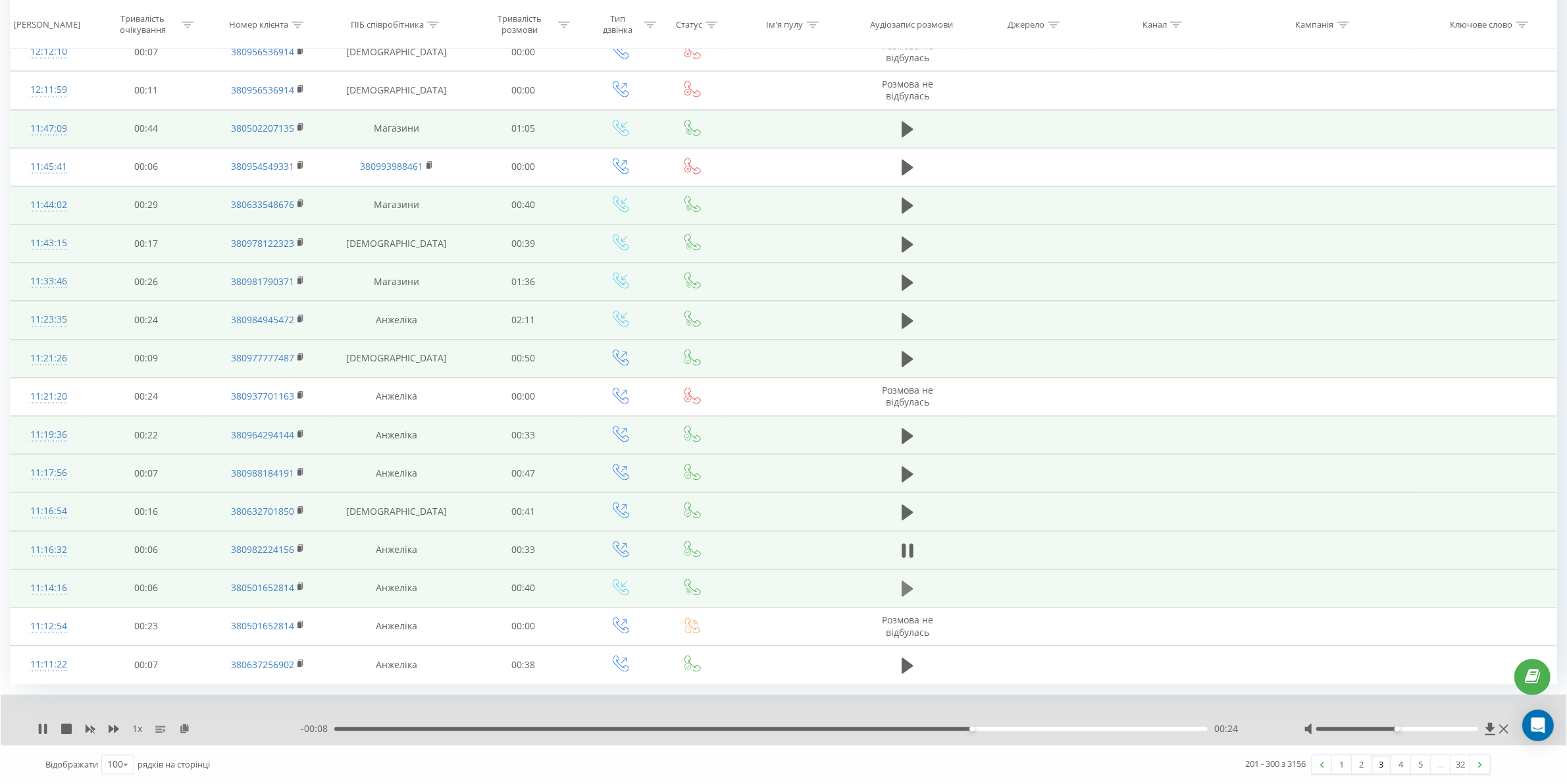
click at [900, 593] on button at bounding box center [908, 588] width 20 height 20
click at [436, 727] on div "00:00" at bounding box center [771, 728] width 874 height 4
click at [624, 729] on div "00:05" at bounding box center [771, 728] width 874 height 4
click at [757, 728] on div "00:13" at bounding box center [771, 728] width 874 height 4
click at [499, 727] on div "00:21" at bounding box center [771, 728] width 874 height 4
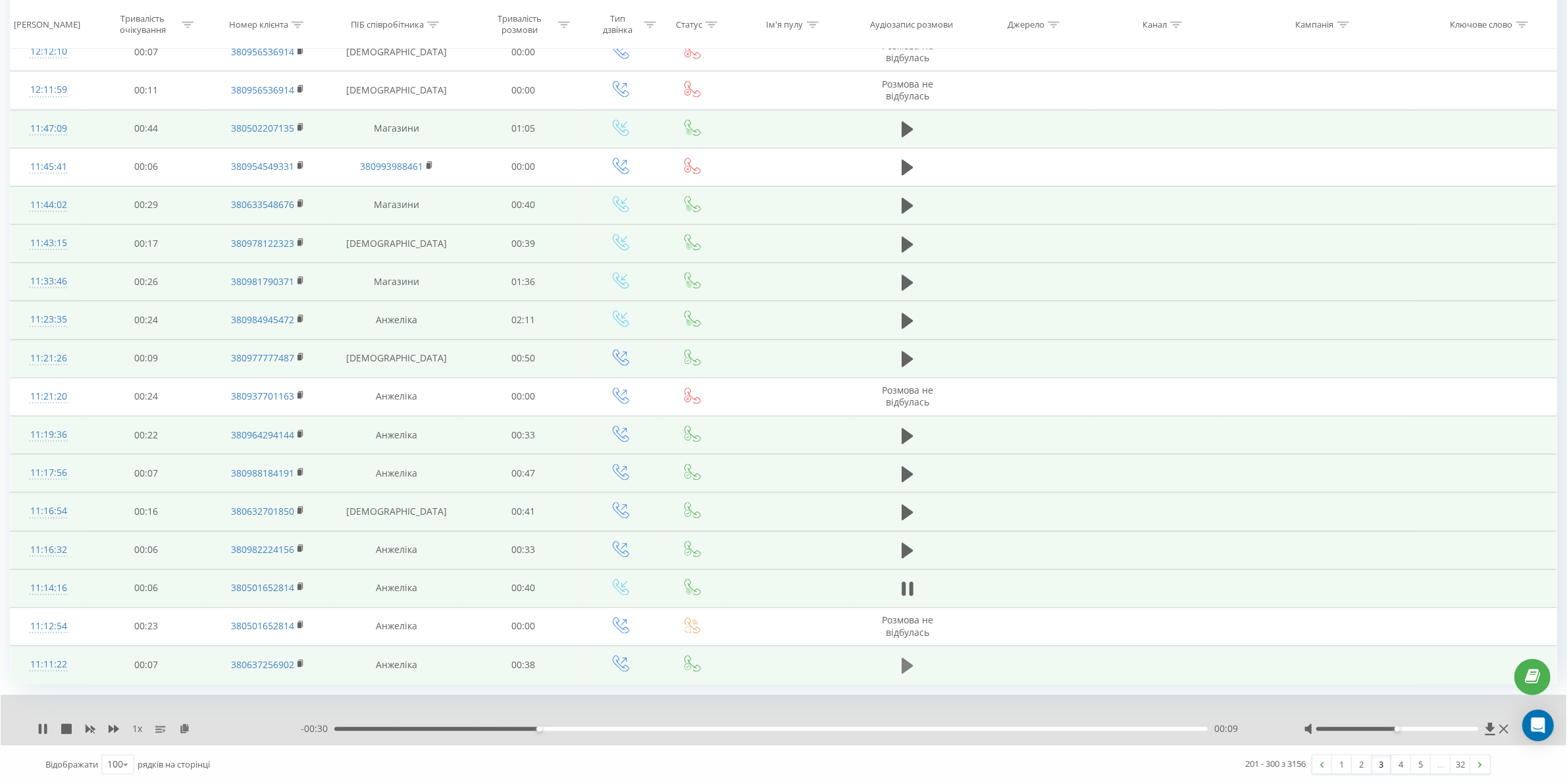
click at [915, 664] on button at bounding box center [908, 665] width 20 height 20
click at [413, 723] on div "- 00:38 00:00 00:00" at bounding box center [786, 729] width 971 height 13
click at [424, 731] on div "- 00:37 00:00 00:00" at bounding box center [786, 729] width 971 height 13
click at [424, 729] on div "00:00" at bounding box center [771, 728] width 874 height 4
click at [557, 727] on div "00:09" at bounding box center [771, 728] width 874 height 4
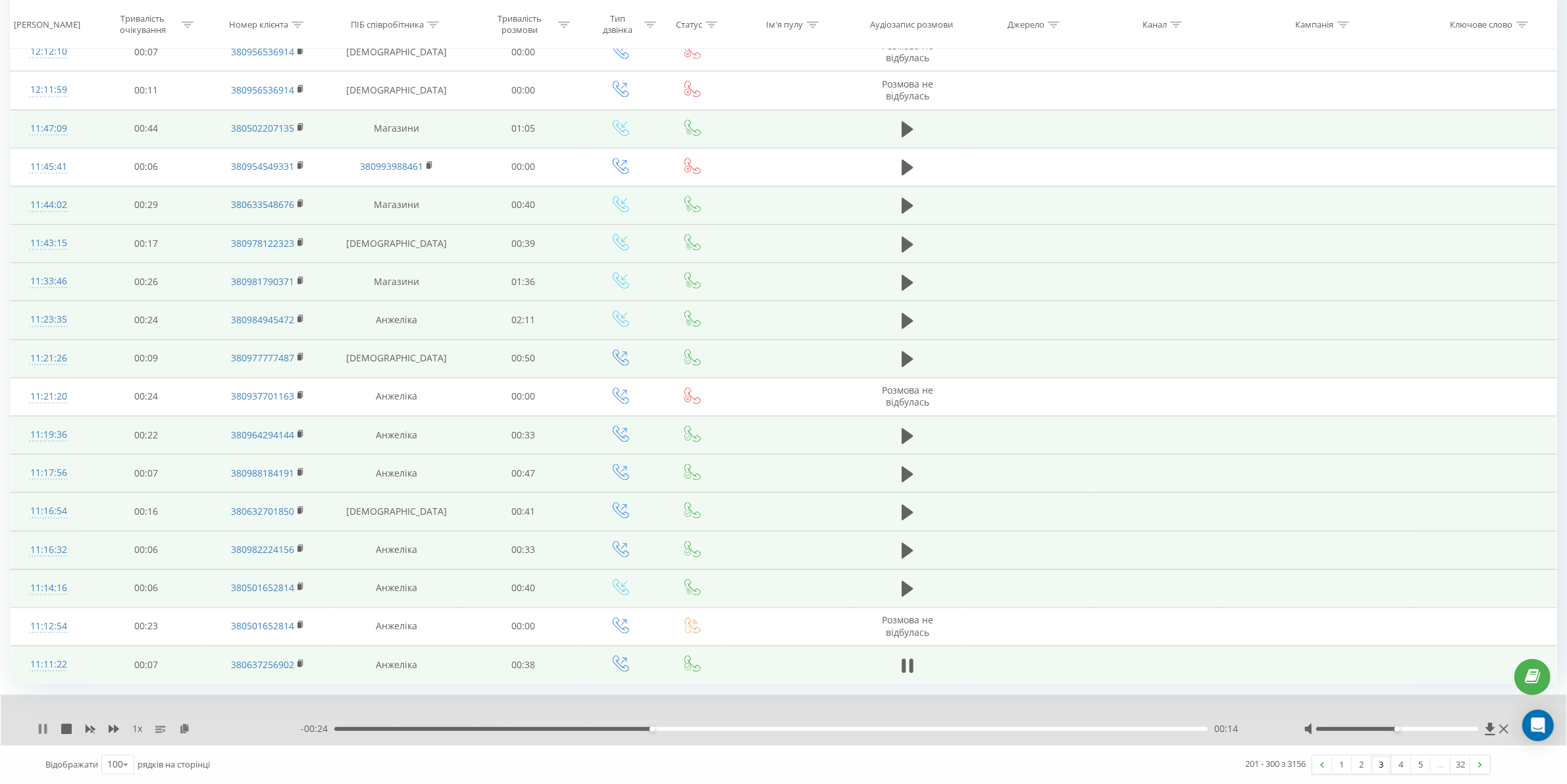
click at [46, 723] on icon at bounding box center [43, 729] width 10 height 10
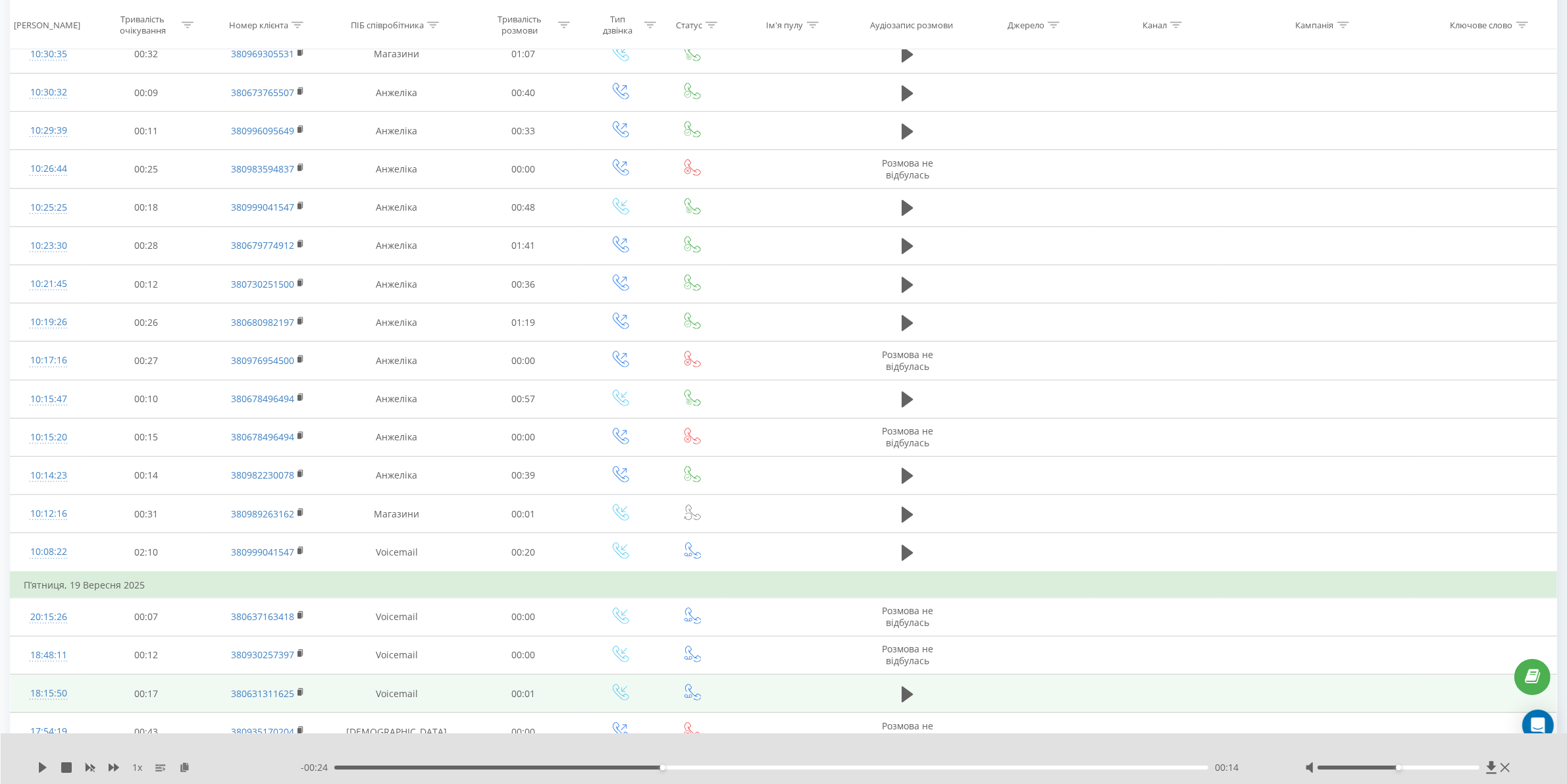
scroll to position [505, 0]
